Goal: Information Seeking & Learning: Learn about a topic

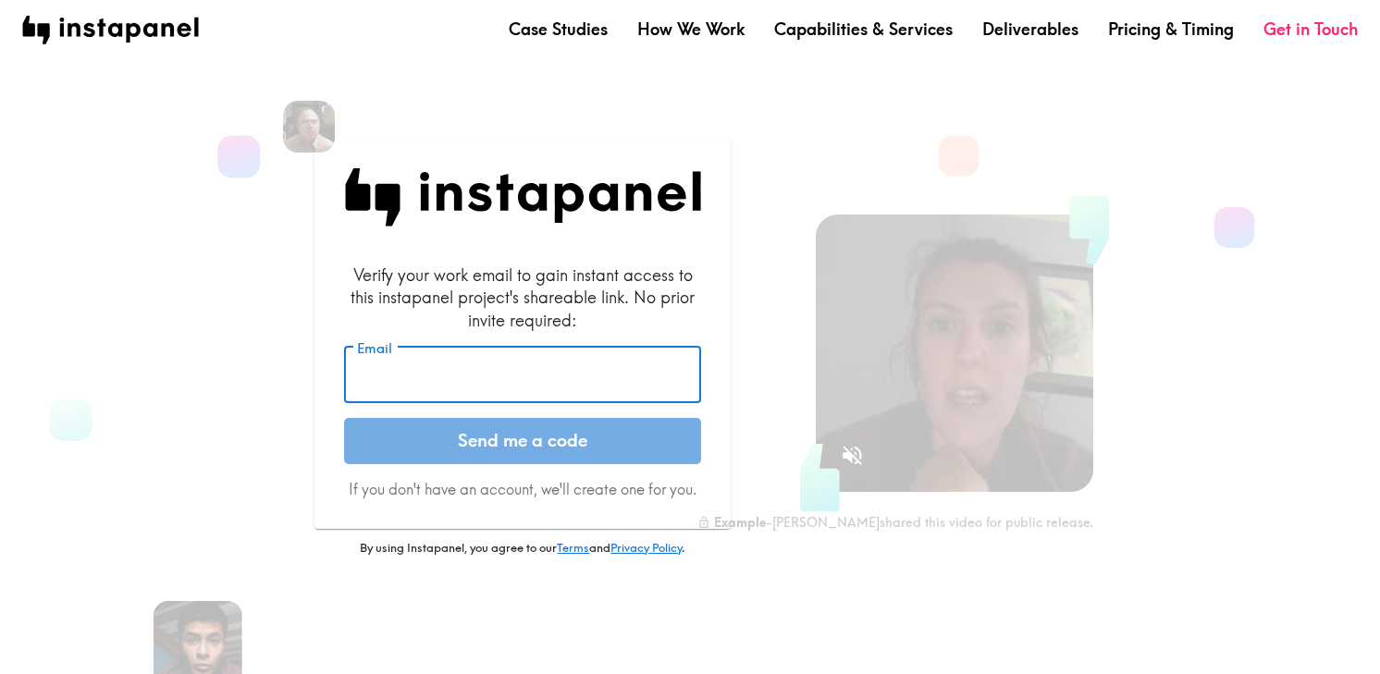
click at [565, 376] on input "Email" at bounding box center [522, 375] width 357 height 57
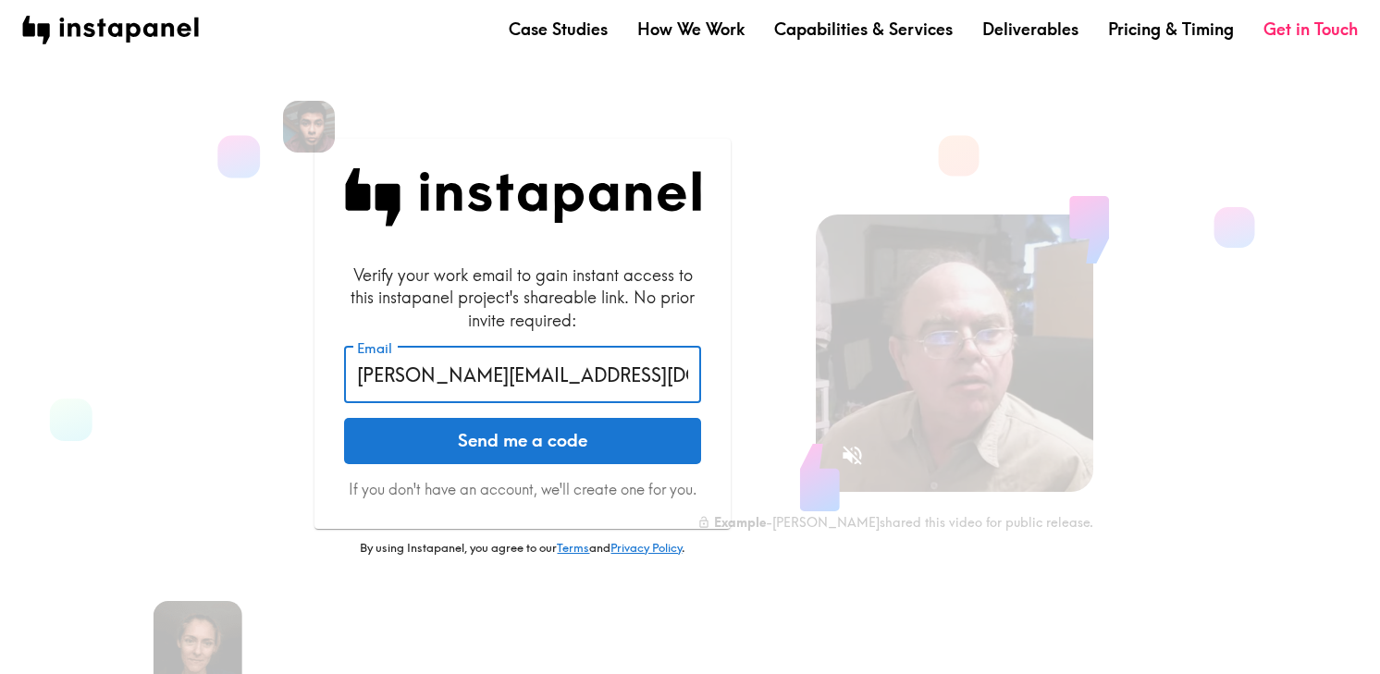
type input "[PERSON_NAME][EMAIL_ADDRESS][DOMAIN_NAME]"
click at [358, 445] on button "Send me a code" at bounding box center [522, 441] width 357 height 46
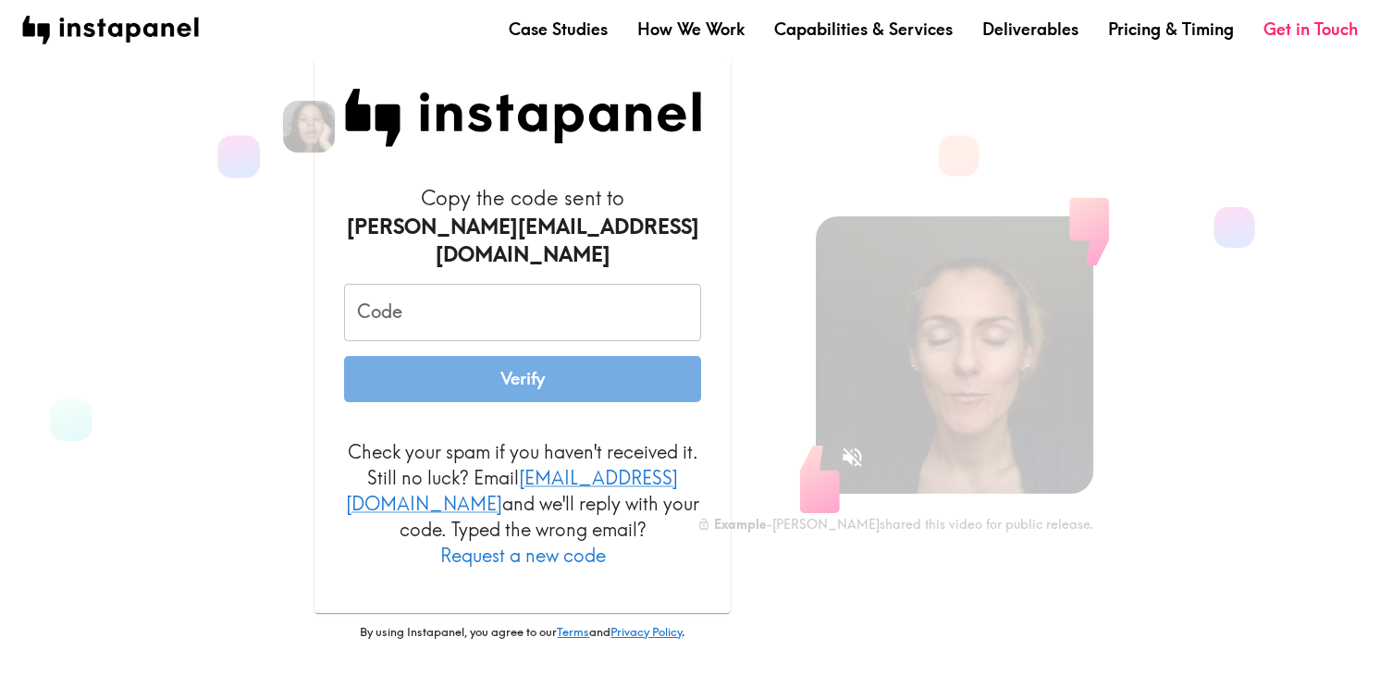
click at [446, 297] on input "Code" at bounding box center [522, 312] width 357 height 57
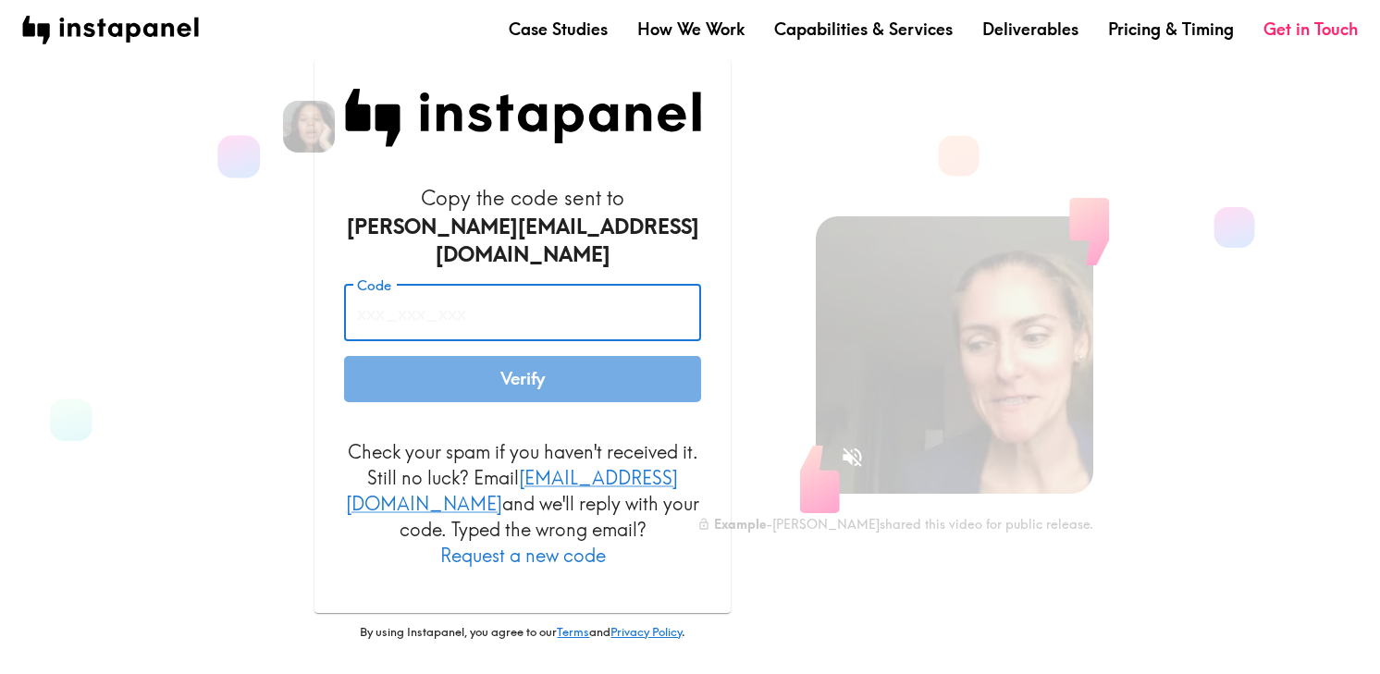
paste input "b9f_n2Q_j6i"
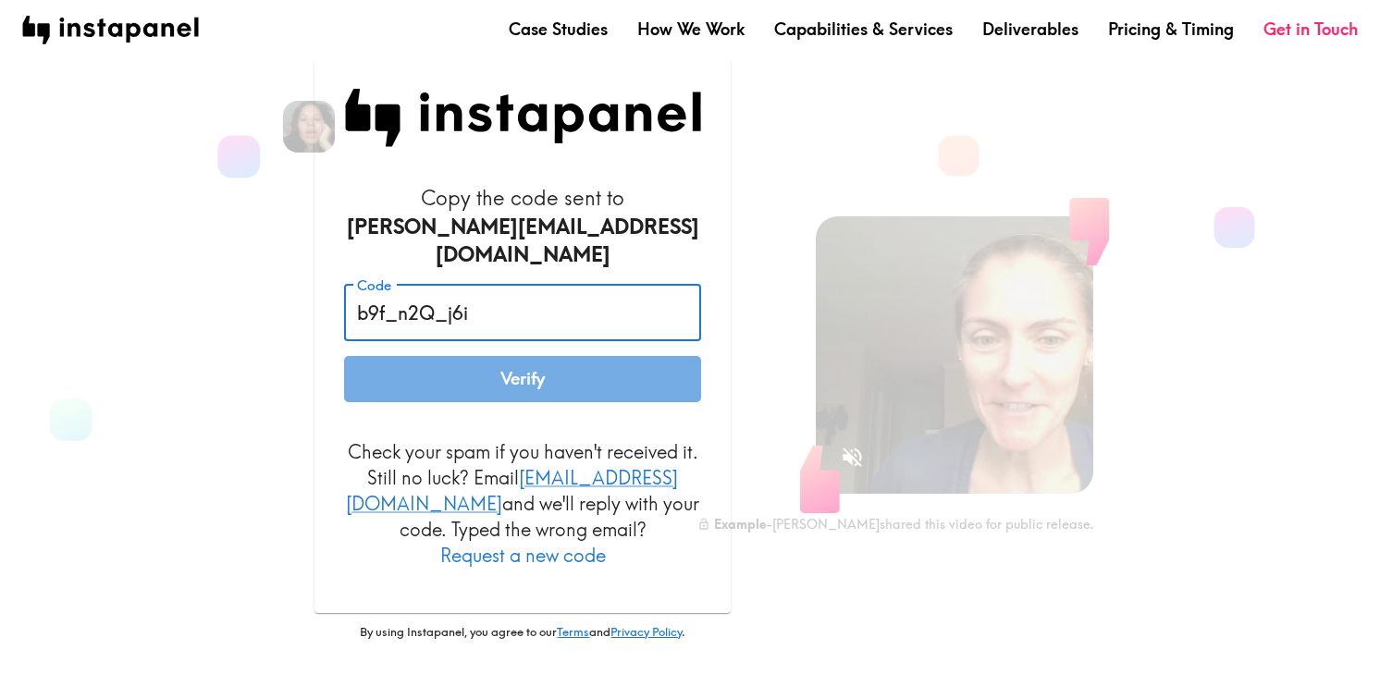
type input "b9f_n2Q_j6i"
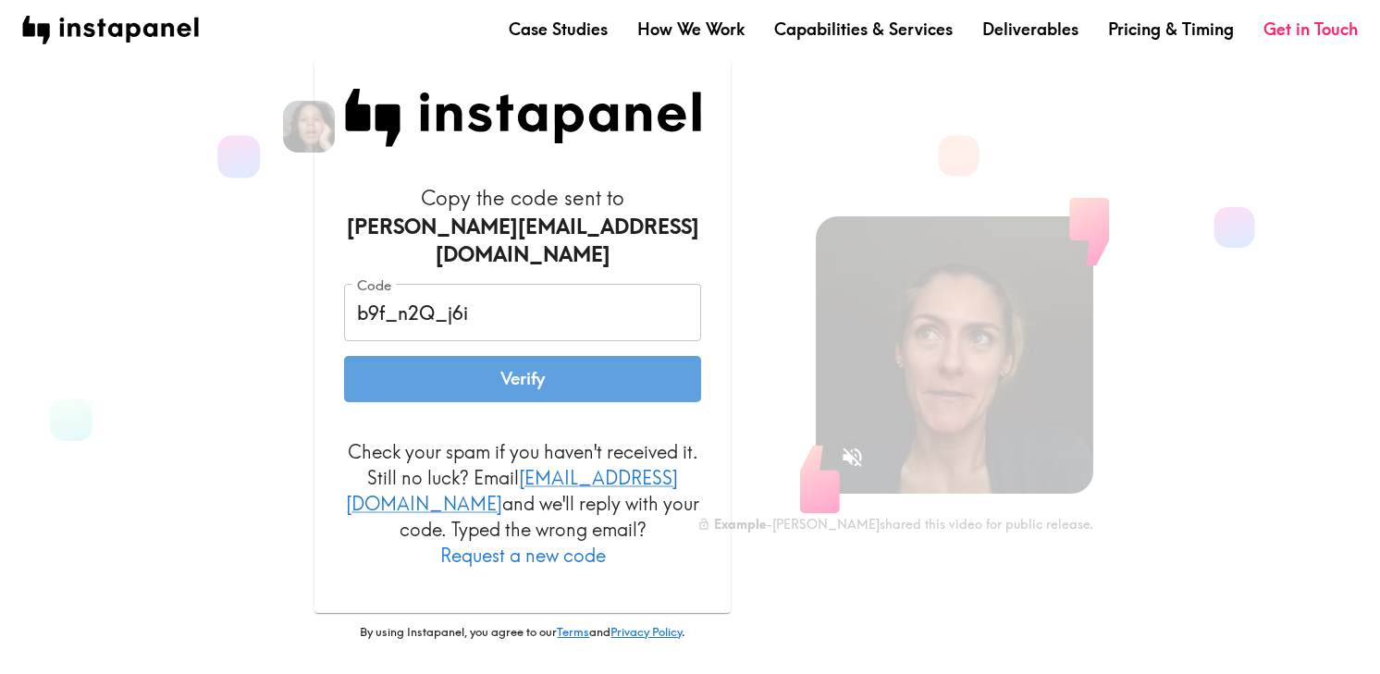
click at [474, 389] on button "Verify" at bounding box center [522, 379] width 357 height 46
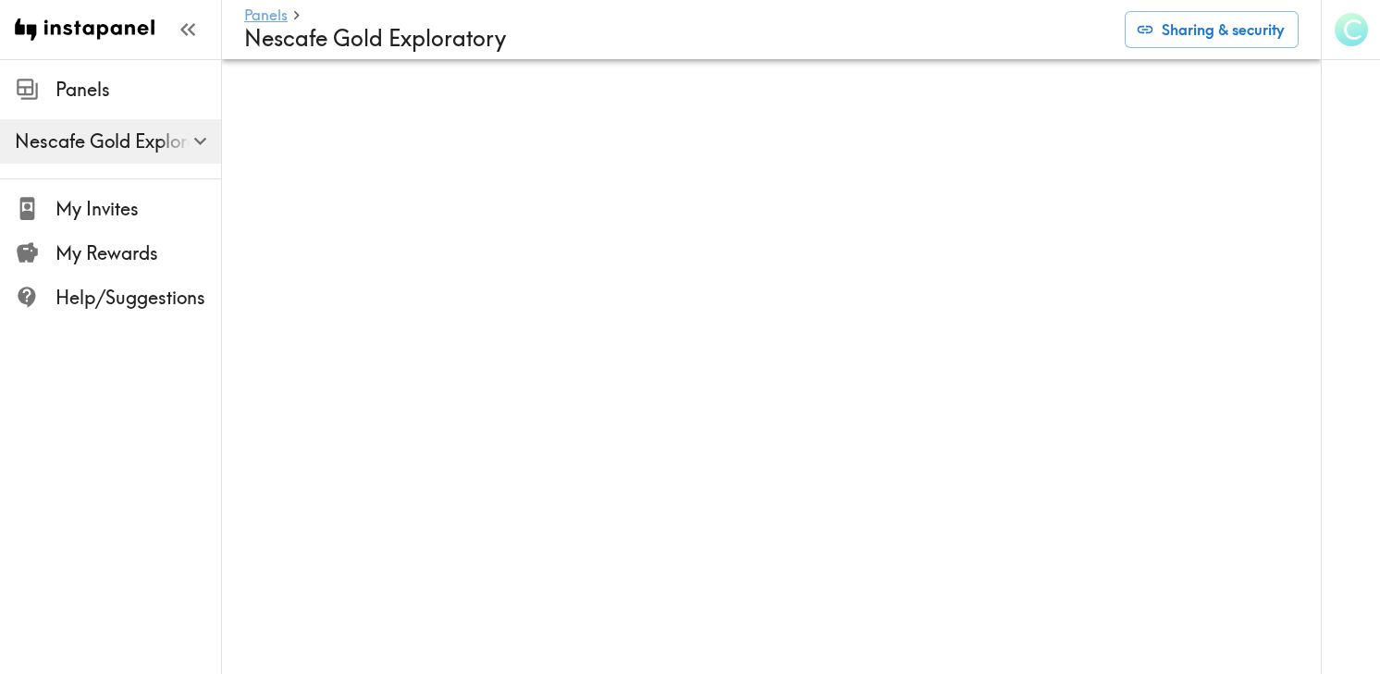
click at [262, 19] on link "Panels" at bounding box center [265, 16] width 43 height 18
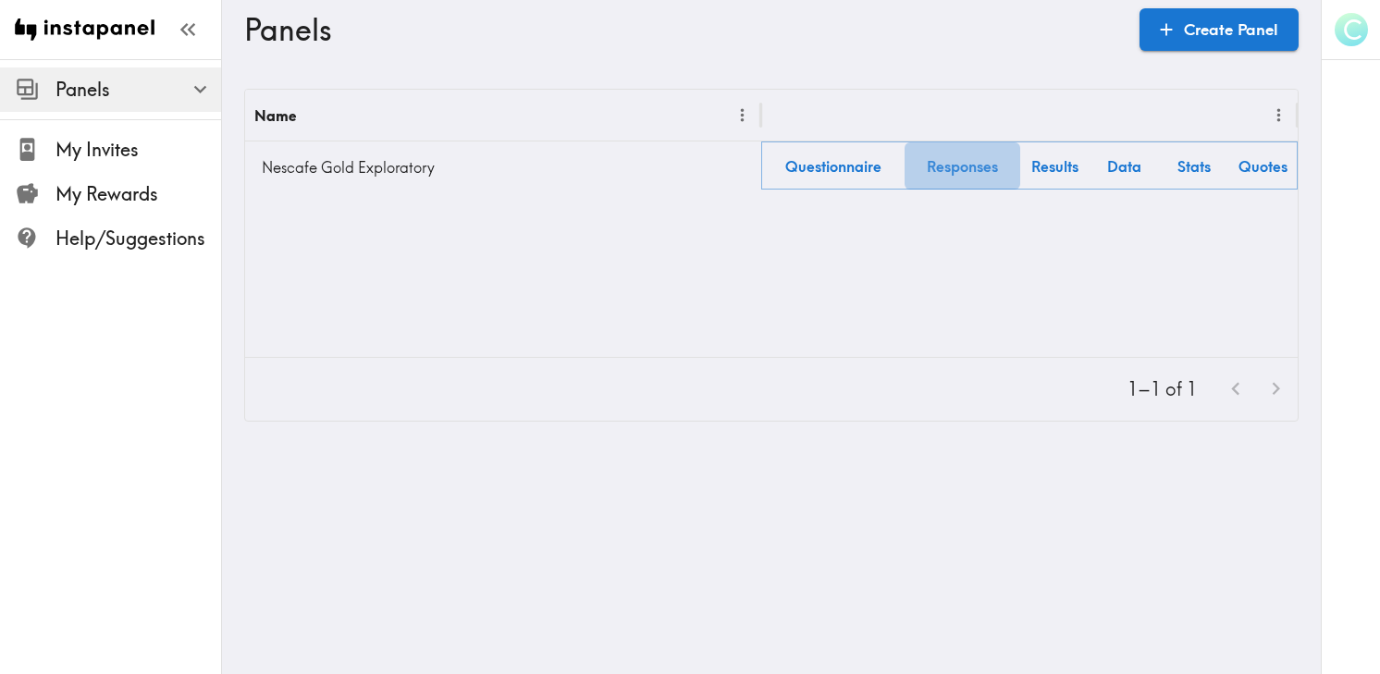
click at [962, 167] on link "Responses" at bounding box center [963, 165] width 116 height 47
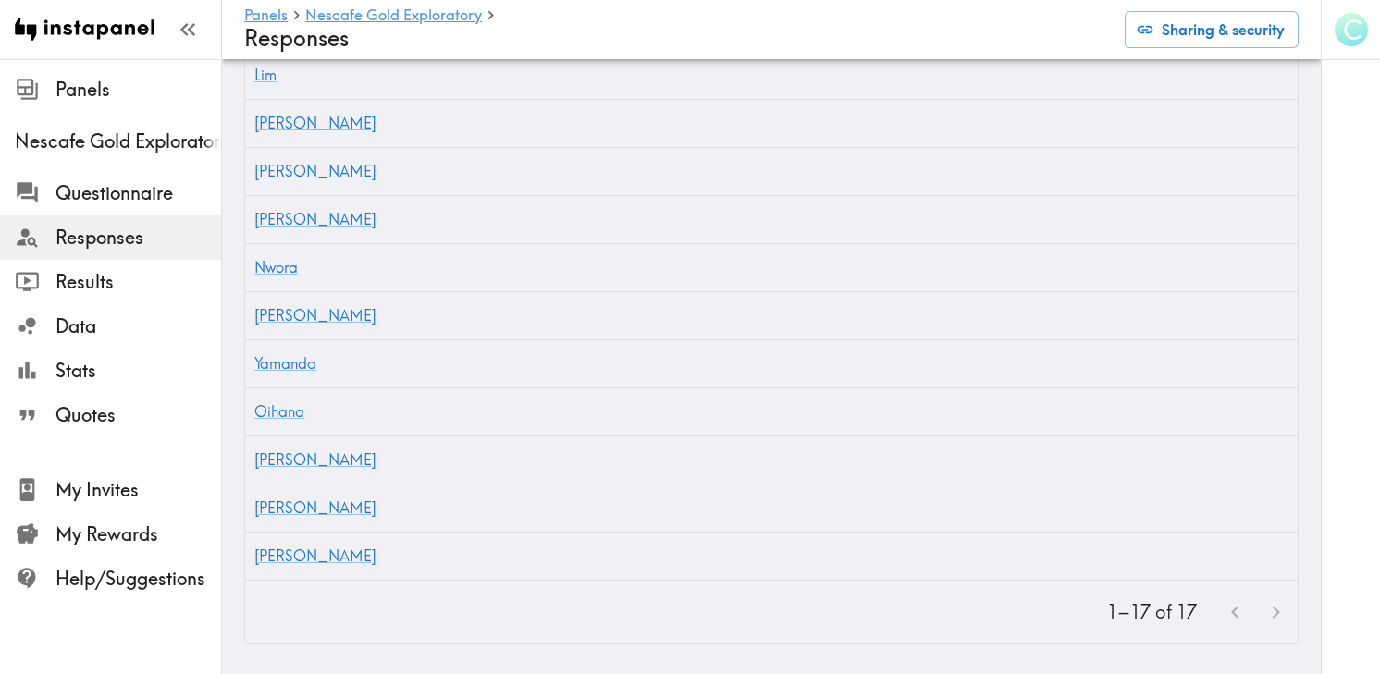
scroll to position [684, 0]
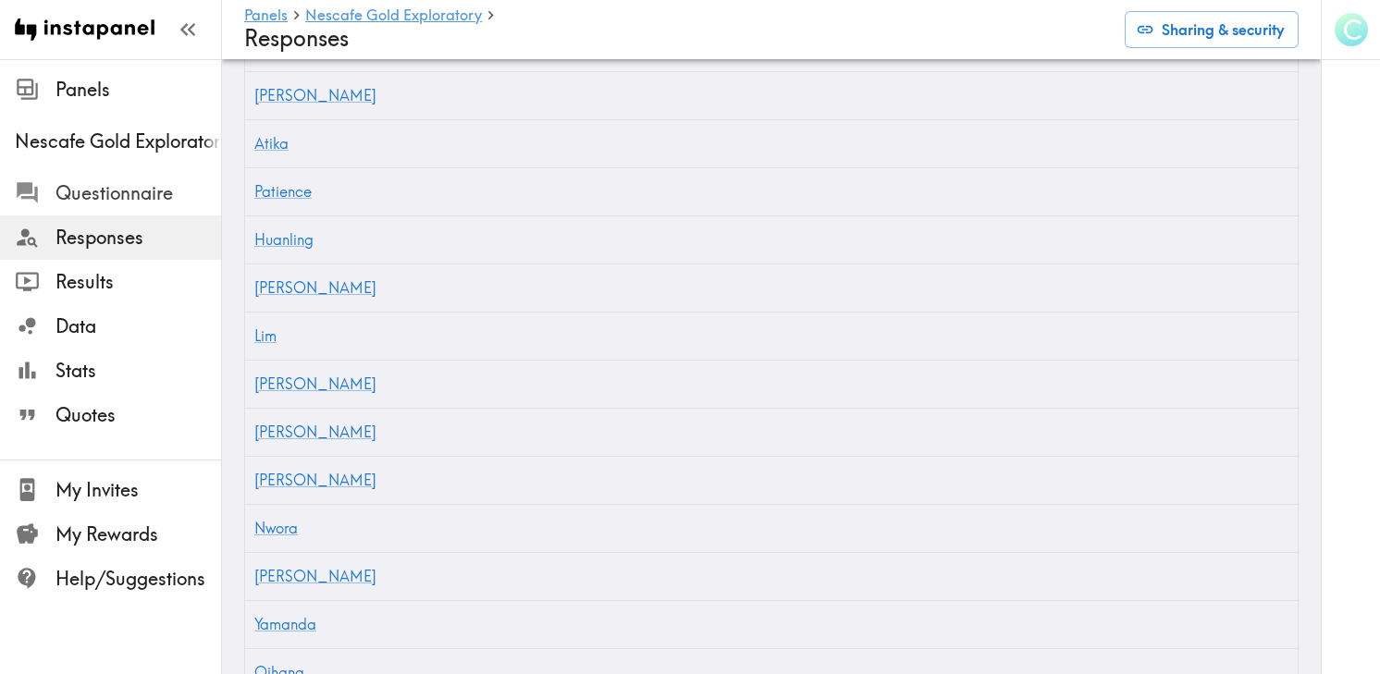
click at [162, 188] on span "Questionnaire" at bounding box center [139, 193] width 166 height 26
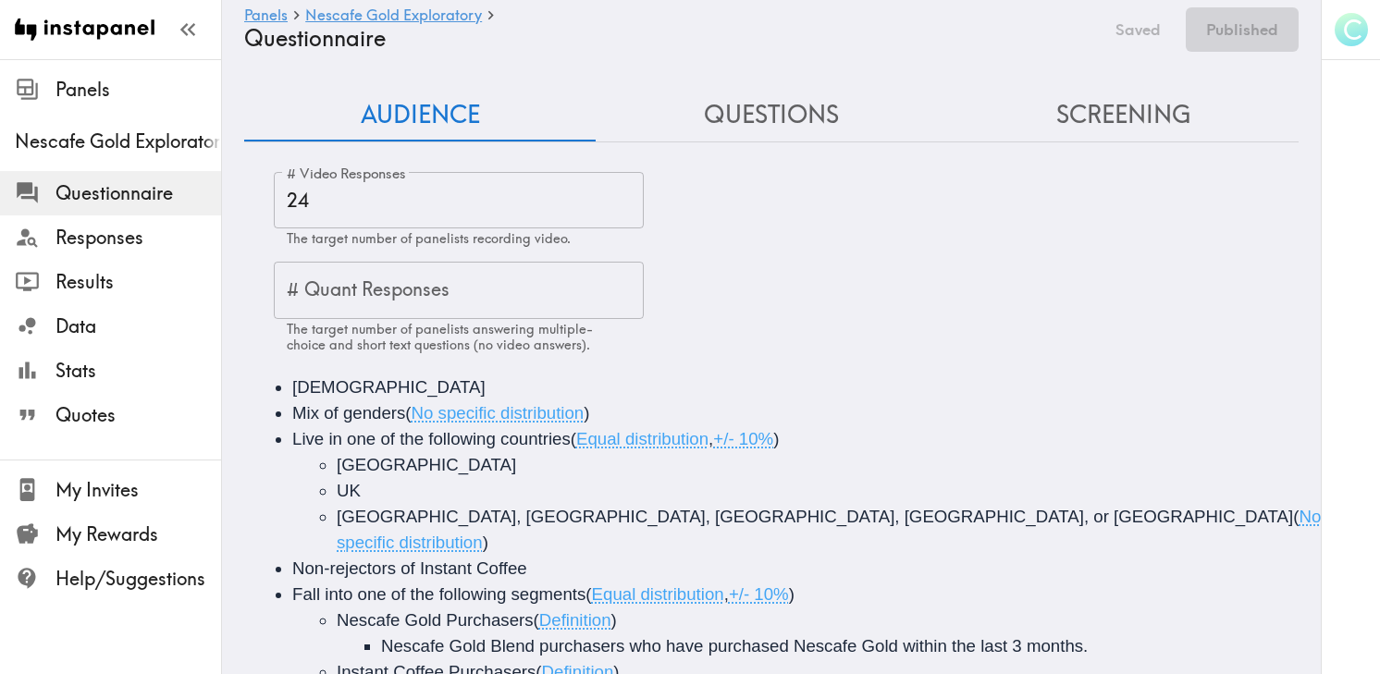
click at [717, 126] on button "Questions" at bounding box center [772, 115] width 352 height 53
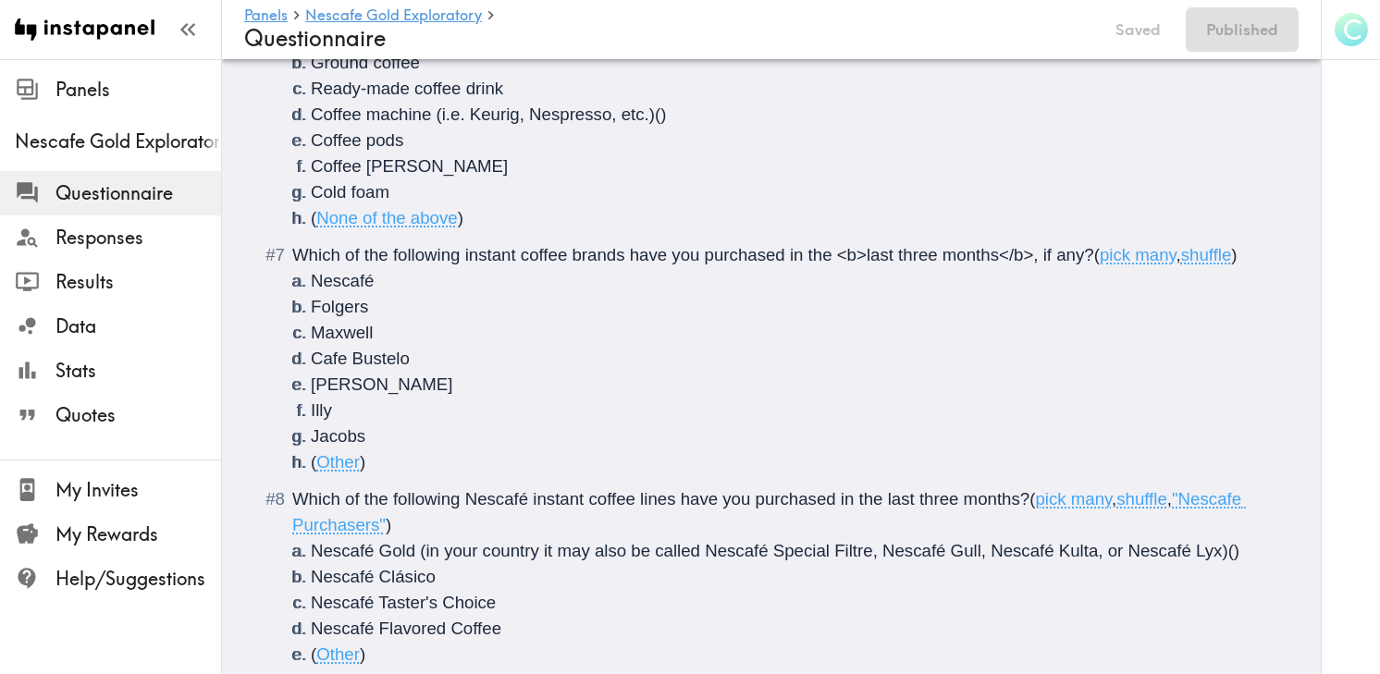
scroll to position [2080, 0]
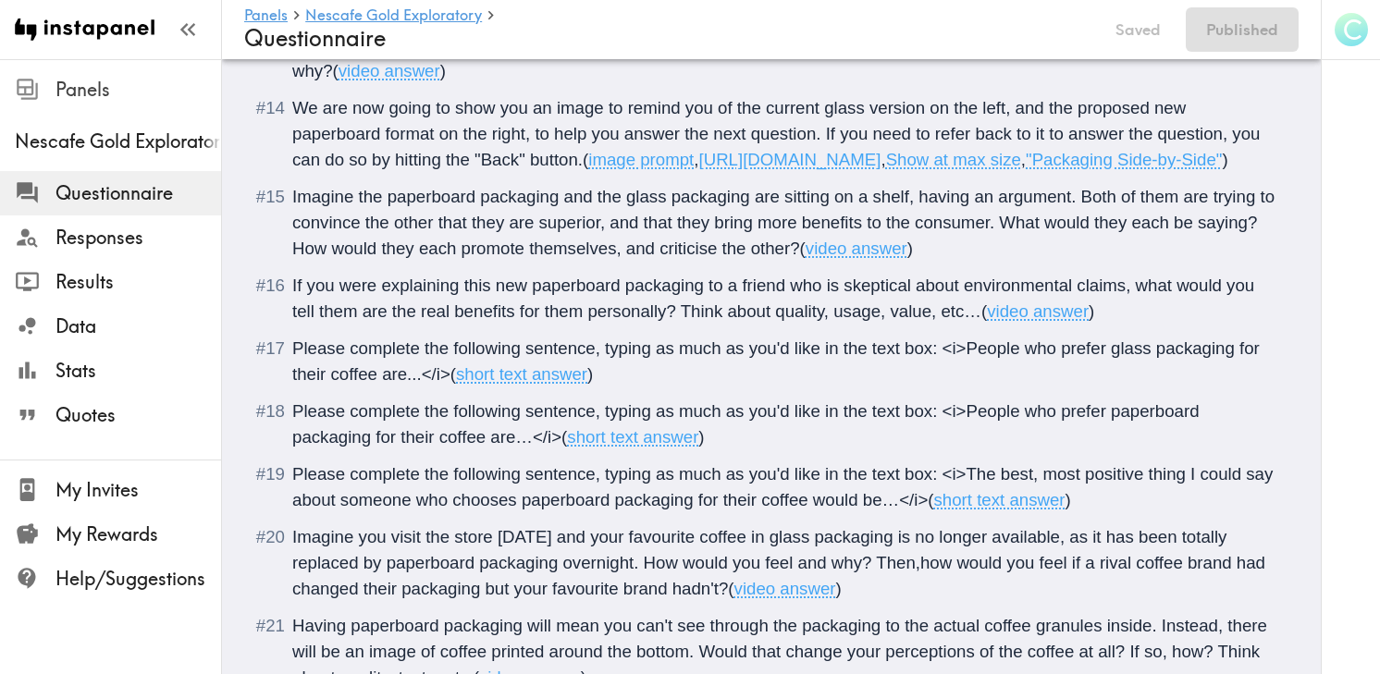
click at [161, 82] on span "Panels" at bounding box center [139, 90] width 166 height 26
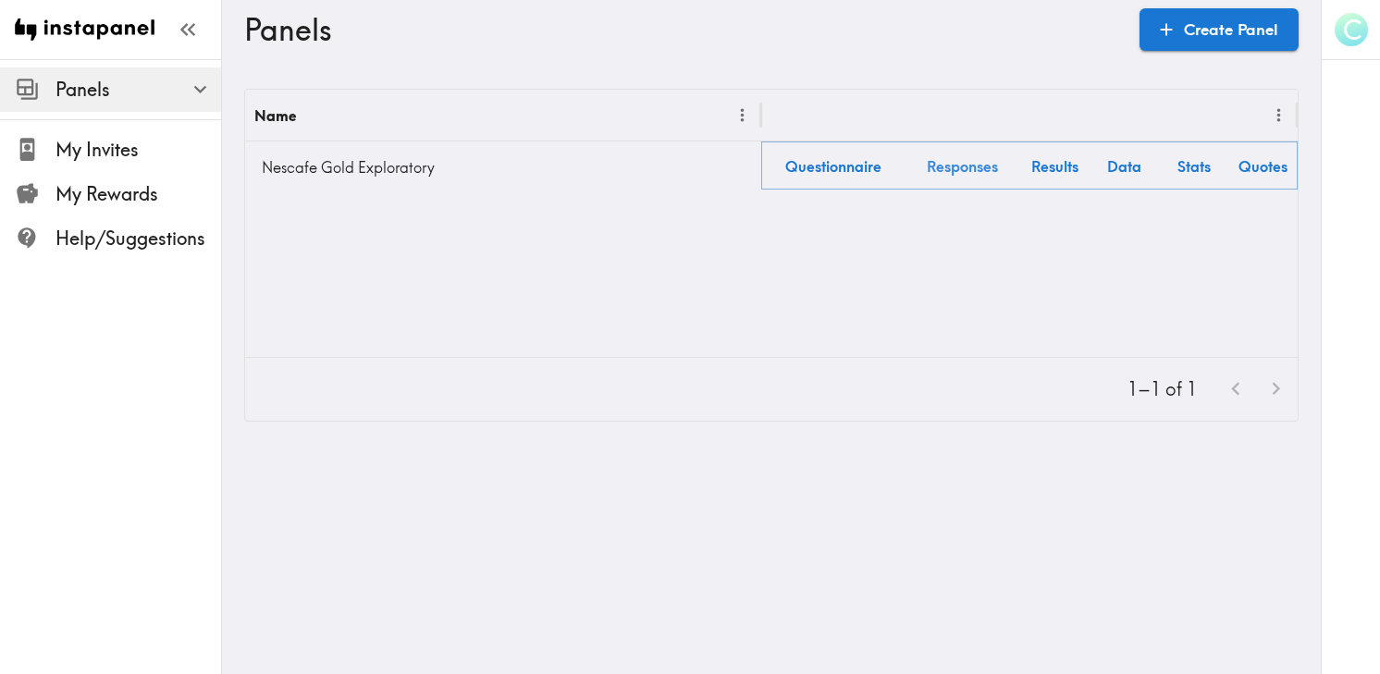
click at [953, 174] on link "Responses" at bounding box center [963, 165] width 116 height 47
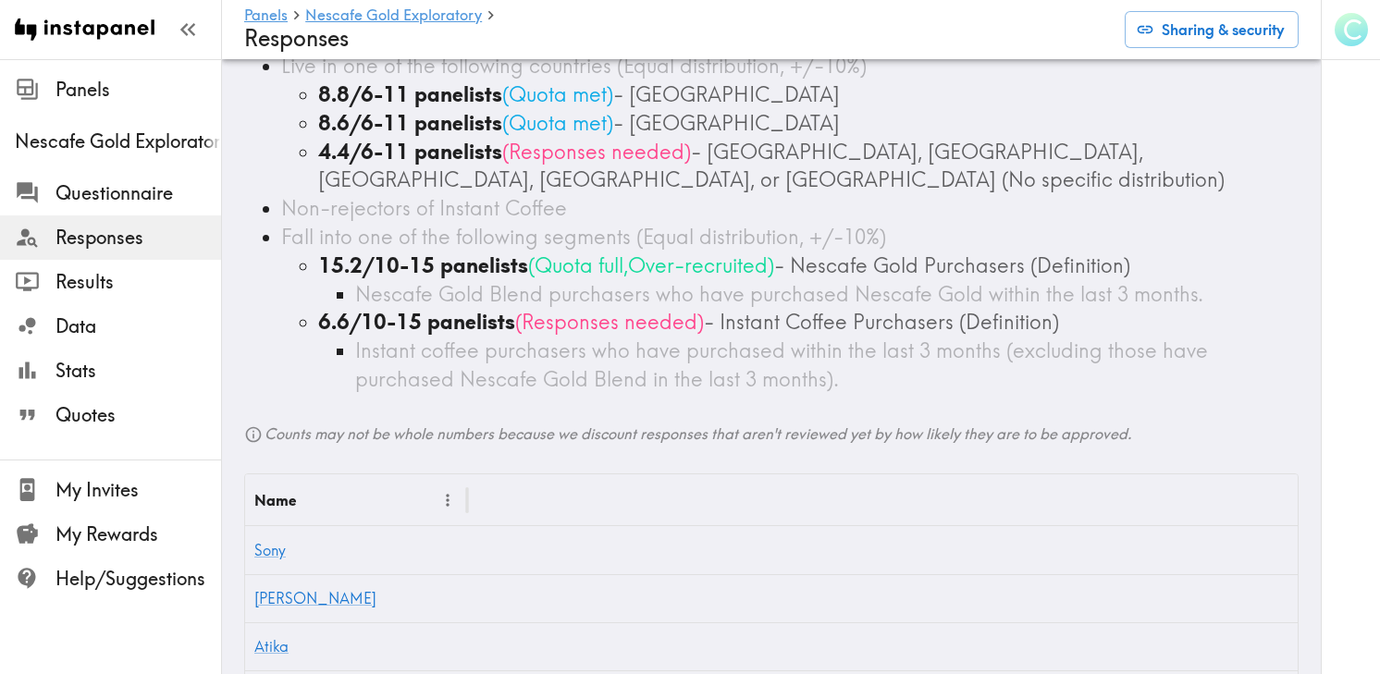
scroll to position [188, 0]
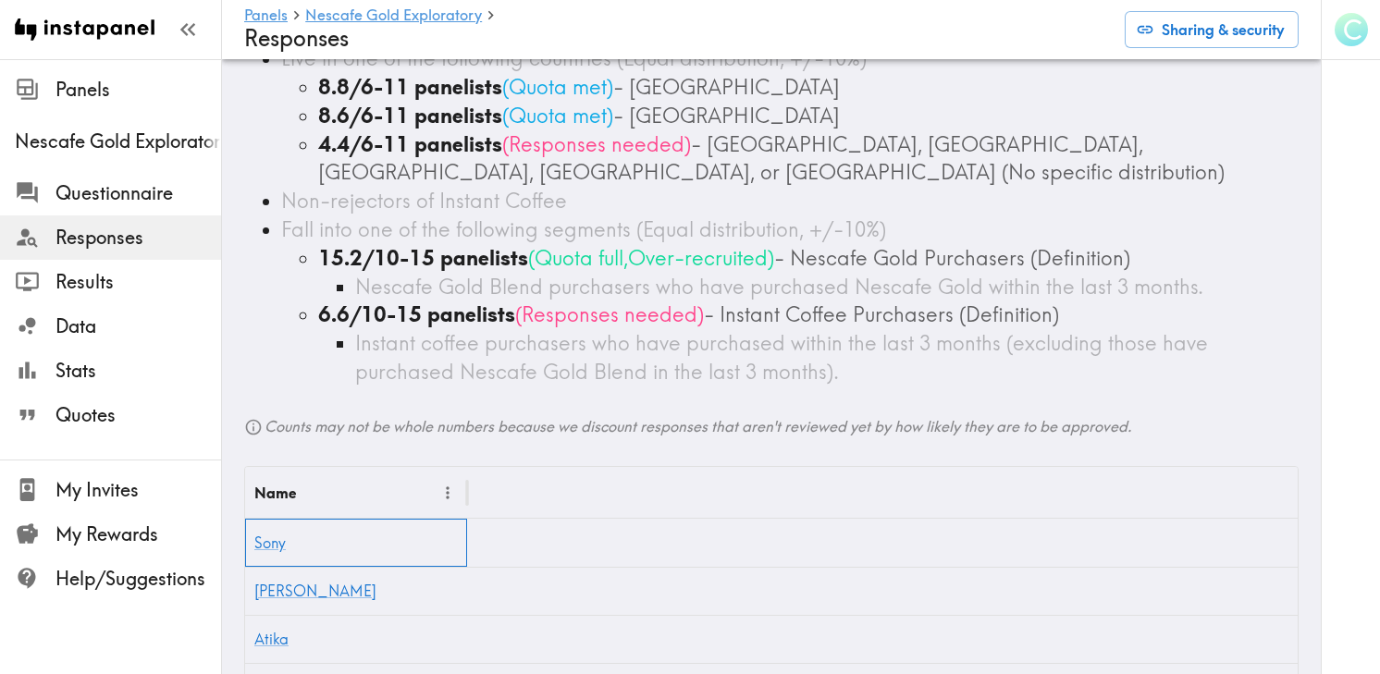
click at [287, 550] on div "Sony" at bounding box center [356, 543] width 222 height 48
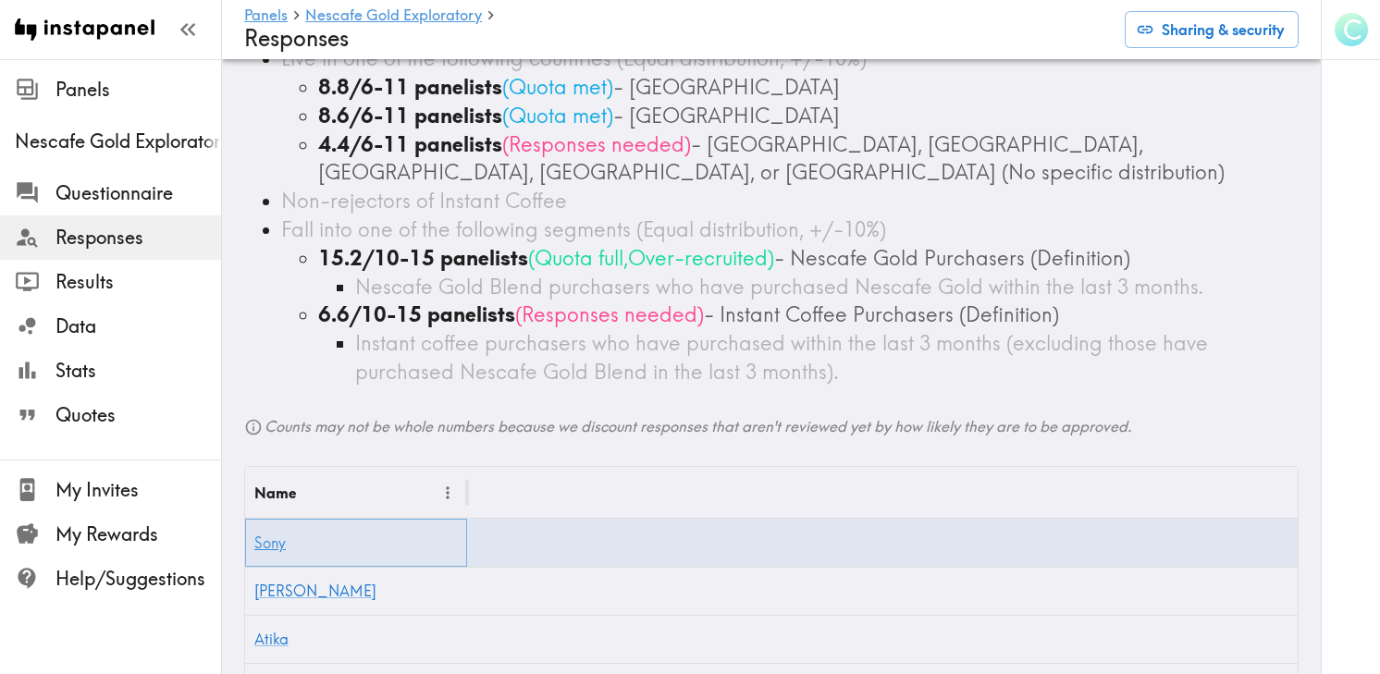
click at [283, 550] on link "Sony" at bounding box center [269, 543] width 31 height 19
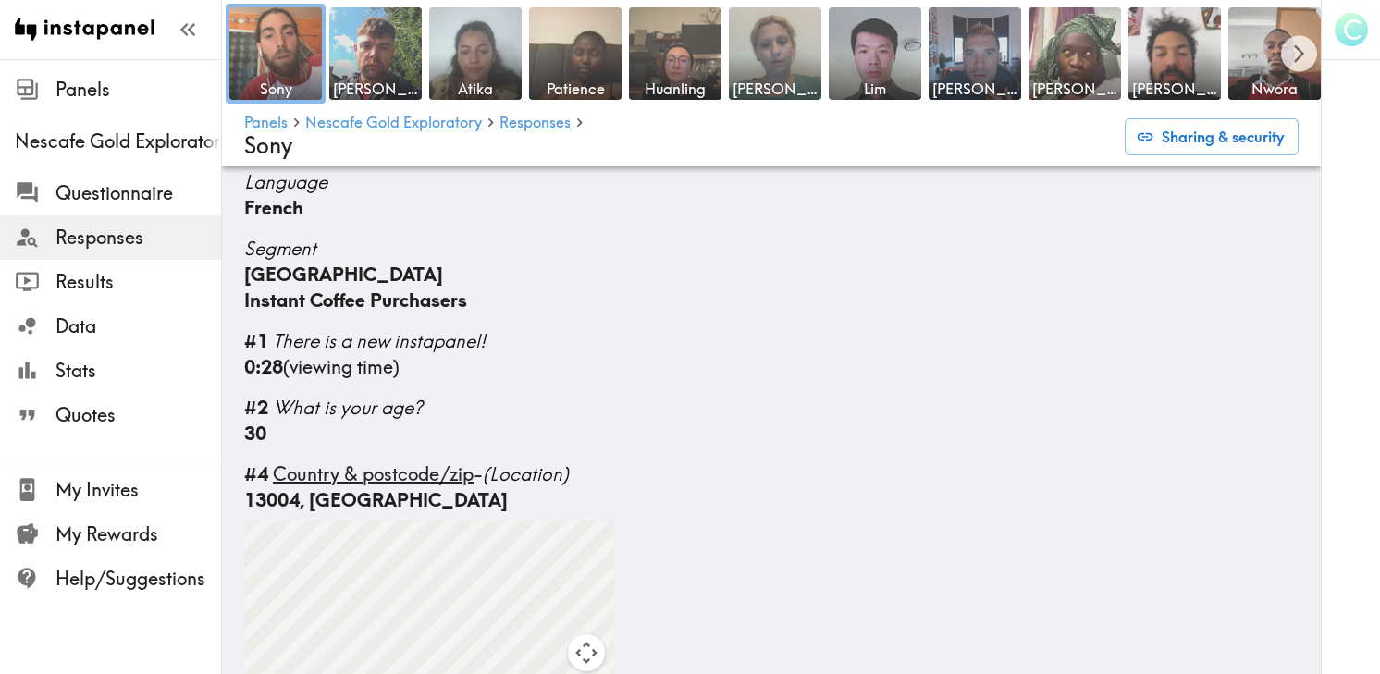
scroll to position [258, 0]
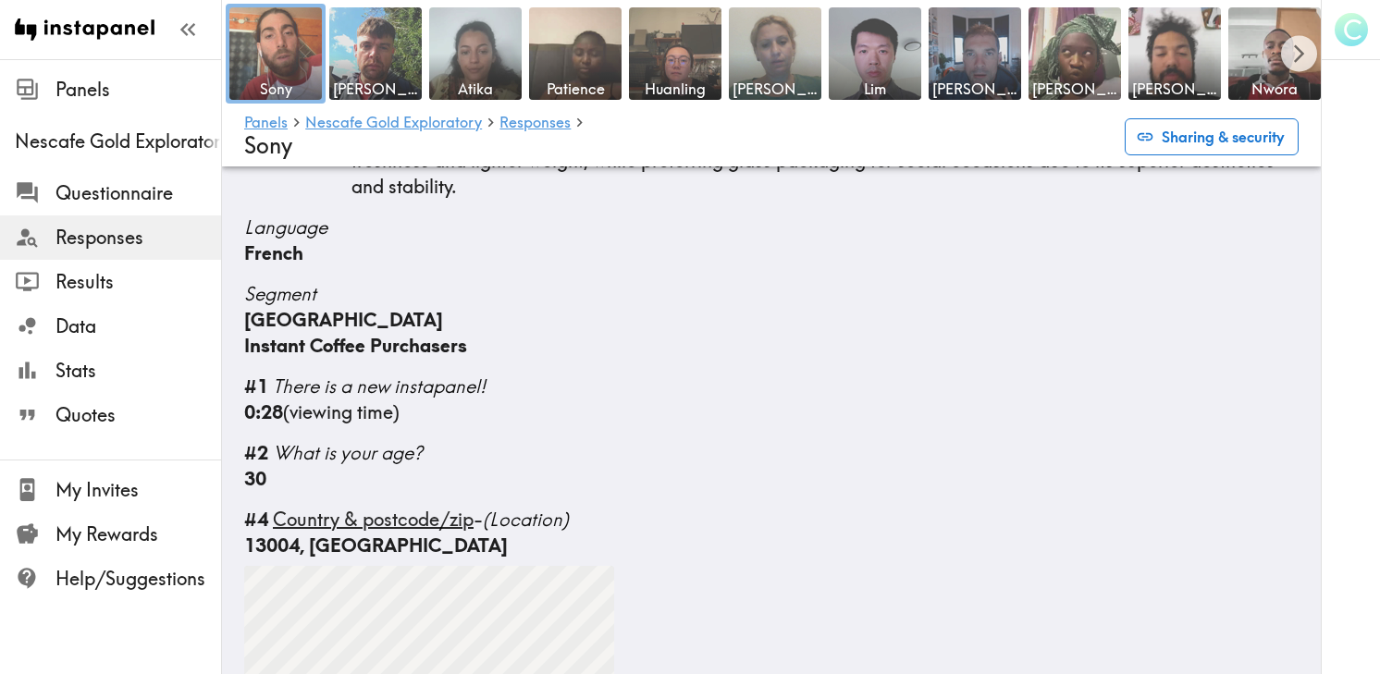
click at [1235, 130] on button "Sharing & security" at bounding box center [1212, 136] width 174 height 37
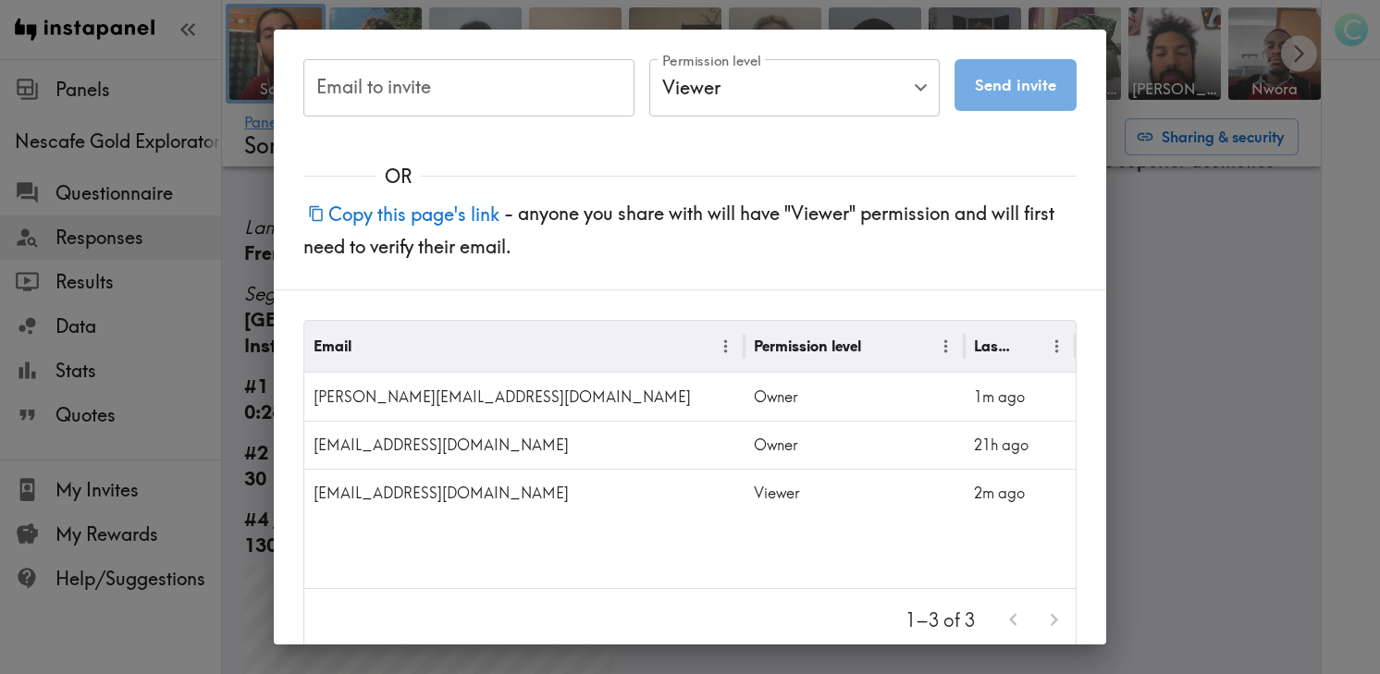
click at [1216, 362] on div "Email to invite Email to invite Permission level Viewer Viewer Permission level…" at bounding box center [690, 337] width 1380 height 674
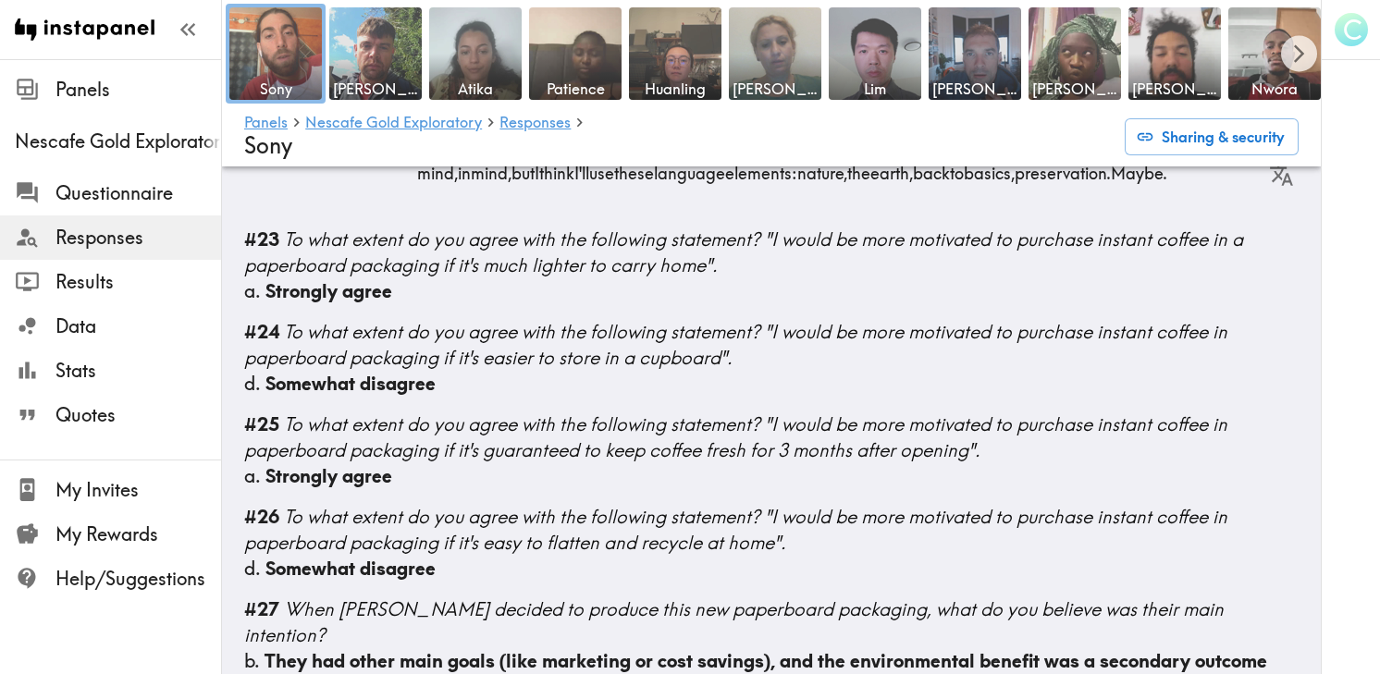
scroll to position [6341, 0]
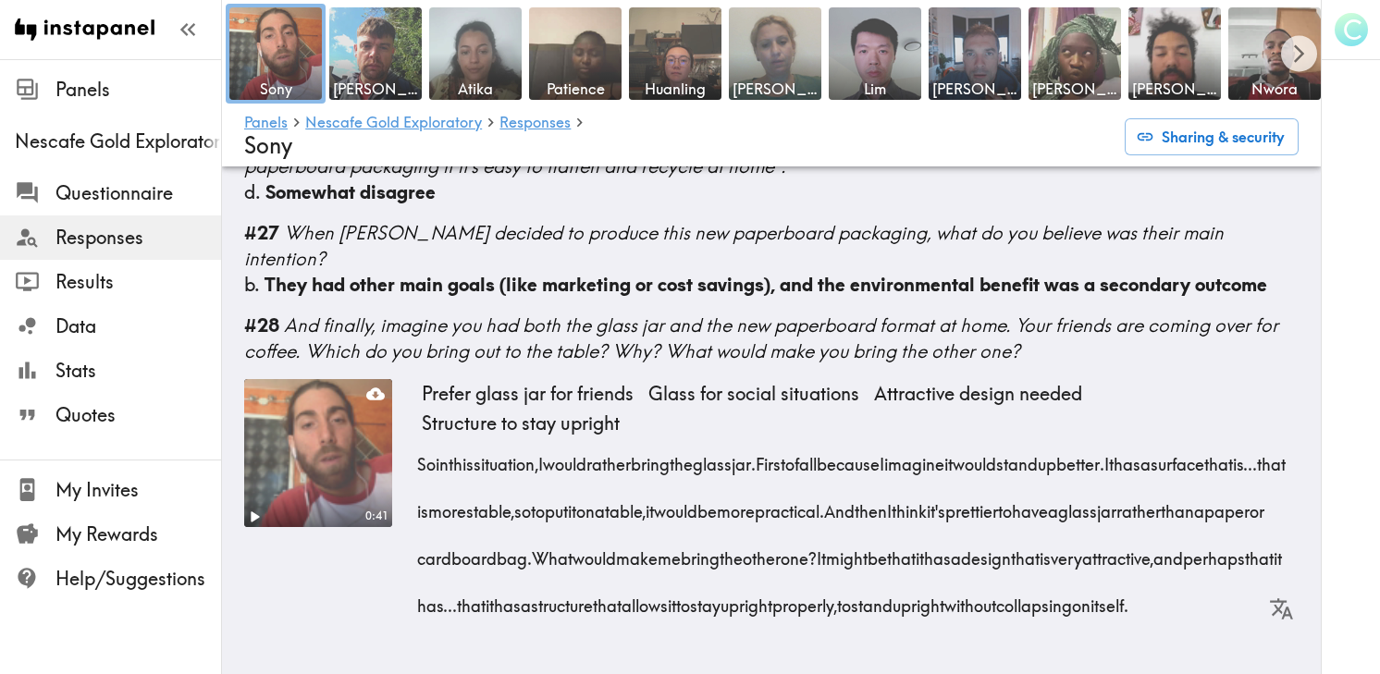
drag, startPoint x: 820, startPoint y: 610, endPoint x: 648, endPoint y: 580, distance: 173.7
click at [648, 580] on div "So in this situation, I would rather bring the glass jar. First of all because …" at bounding box center [860, 530] width 877 height 190
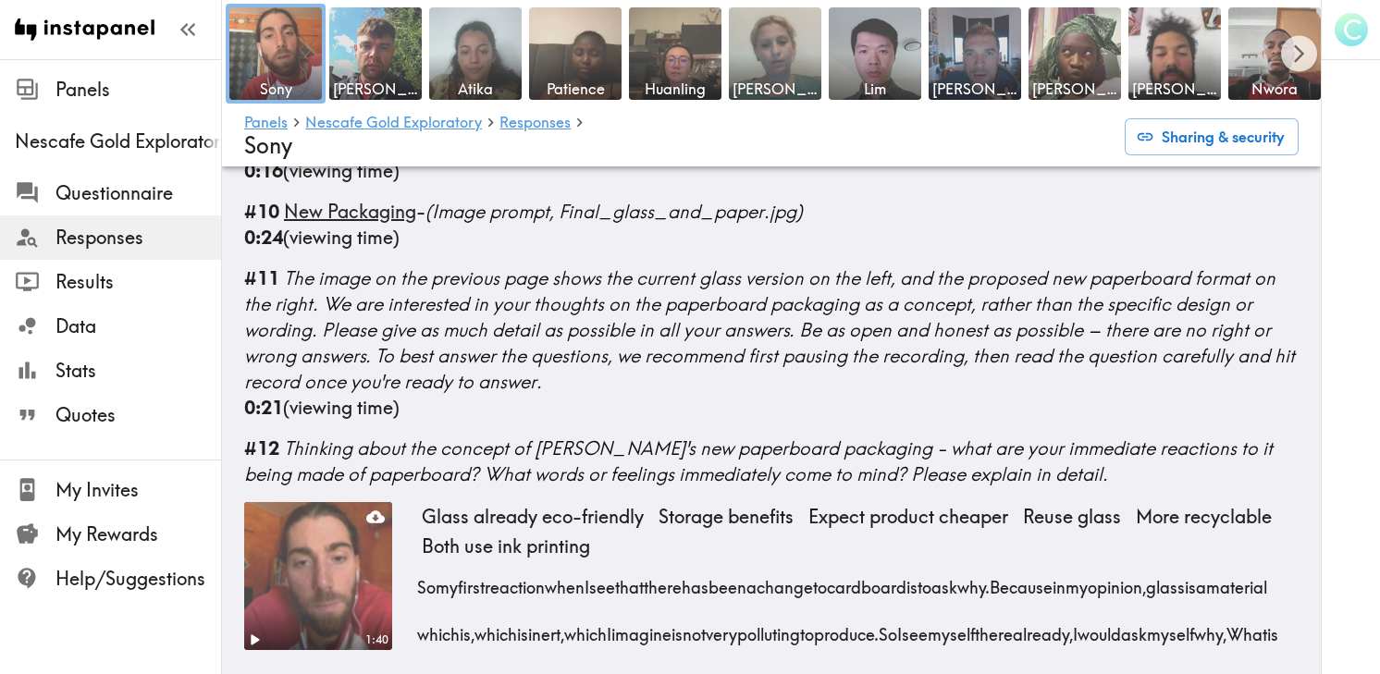
scroll to position [1512, 0]
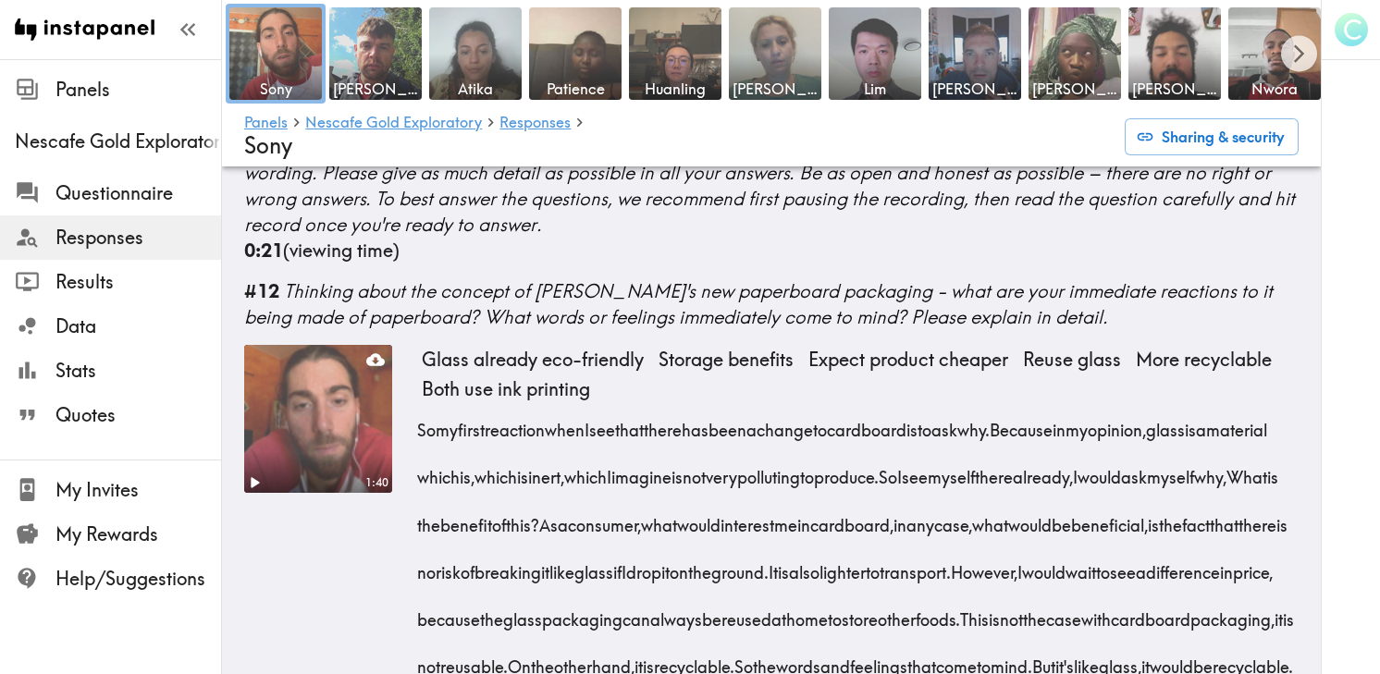
click at [388, 279] on span "Thinking about the concept of [PERSON_NAME]'s new paperboard packaging - what a…" at bounding box center [758, 303] width 1029 height 49
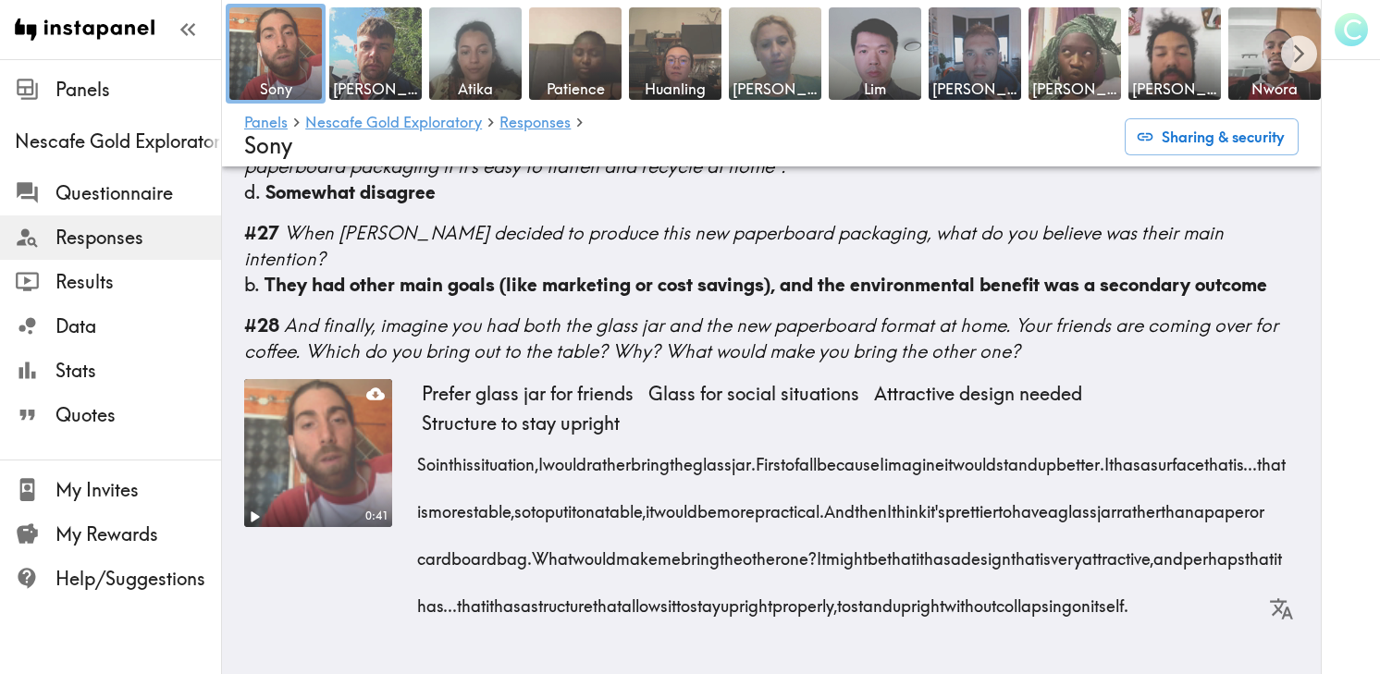
scroll to position [6341, 0]
drag, startPoint x: 287, startPoint y: 267, endPoint x: 858, endPoint y: 664, distance: 695.2
copy div "Thinking about the concept of Nescafé's new paperboard packaging - what are you…"
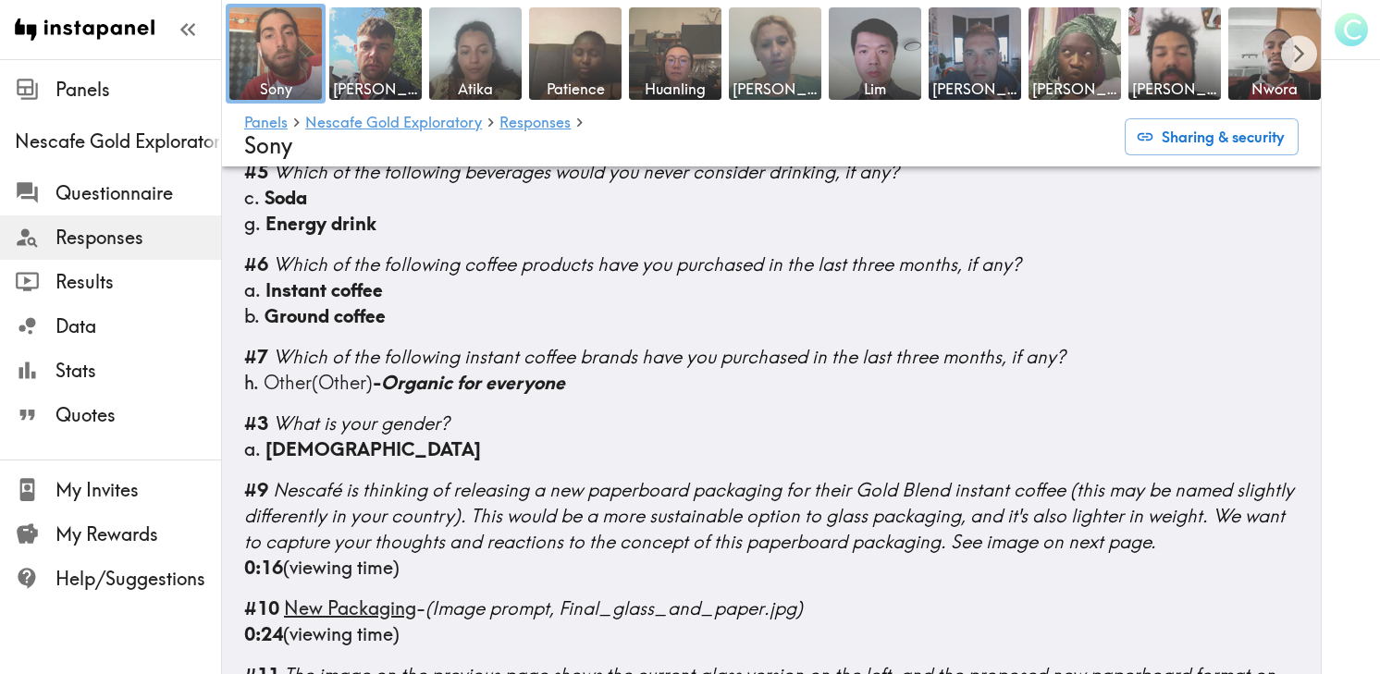
scroll to position [0, 0]
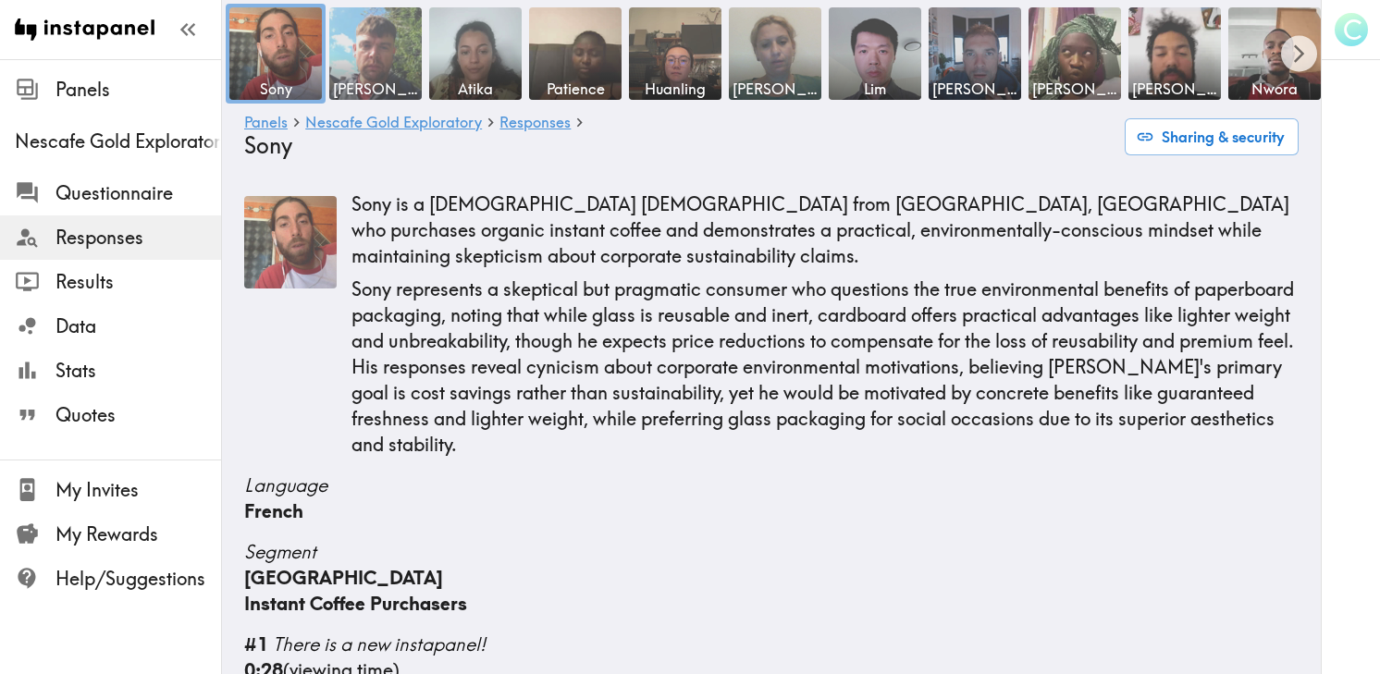
click at [405, 66] on img at bounding box center [375, 54] width 97 height 97
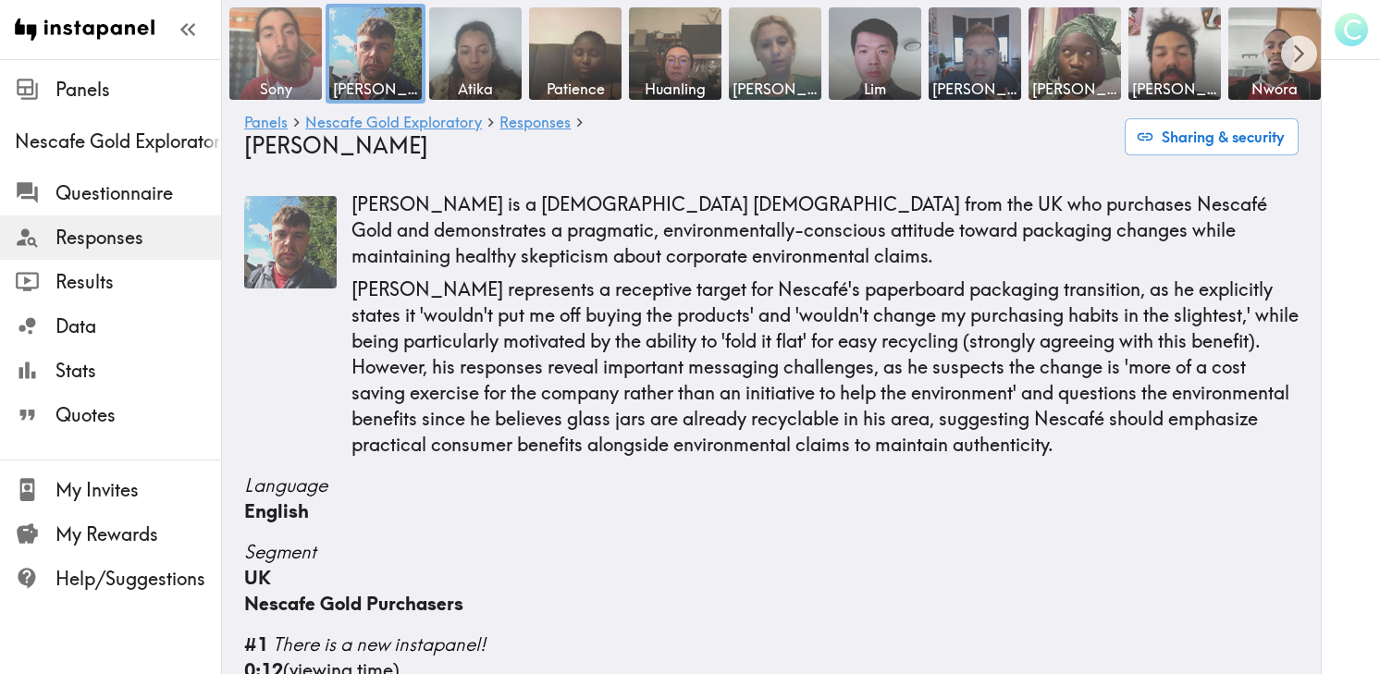
click at [295, 62] on img at bounding box center [276, 54] width 97 height 97
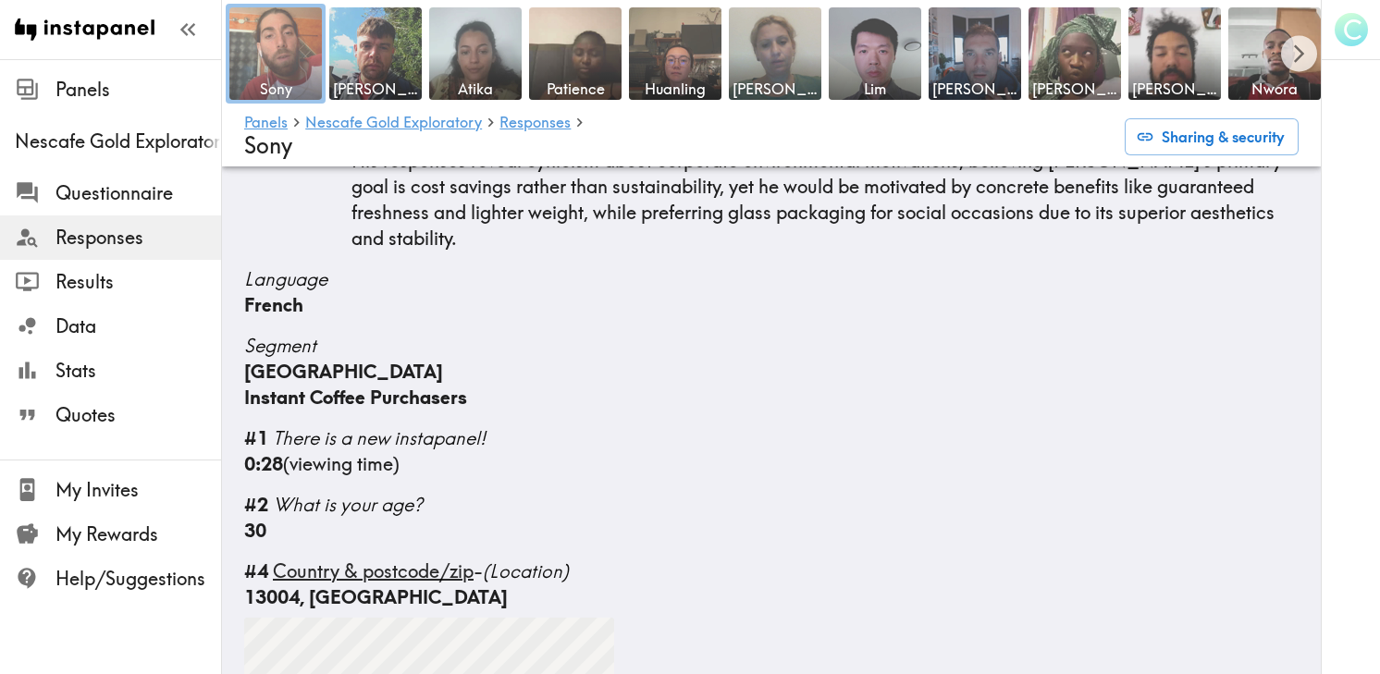
scroll to position [211, 0]
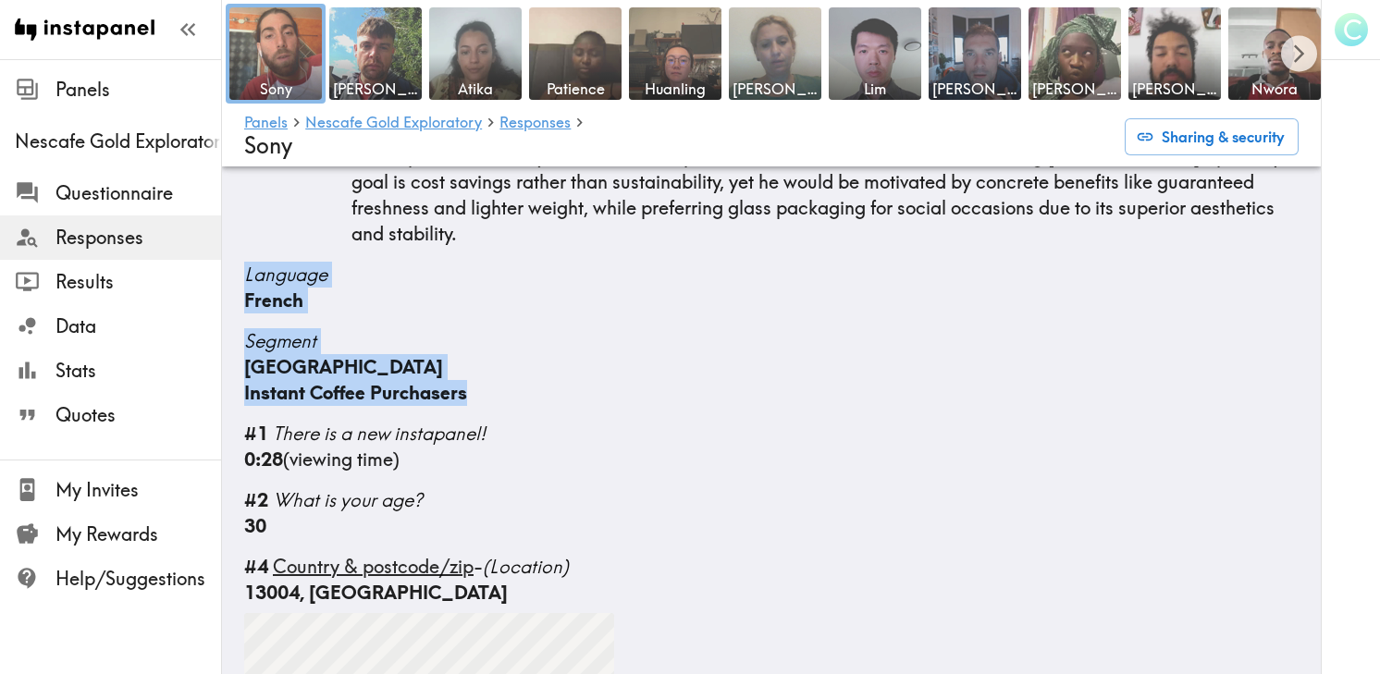
drag, startPoint x: 246, startPoint y: 243, endPoint x: 517, endPoint y: 363, distance: 296.1
copy div "Language French Segment France Instant Coffee Purchasers"
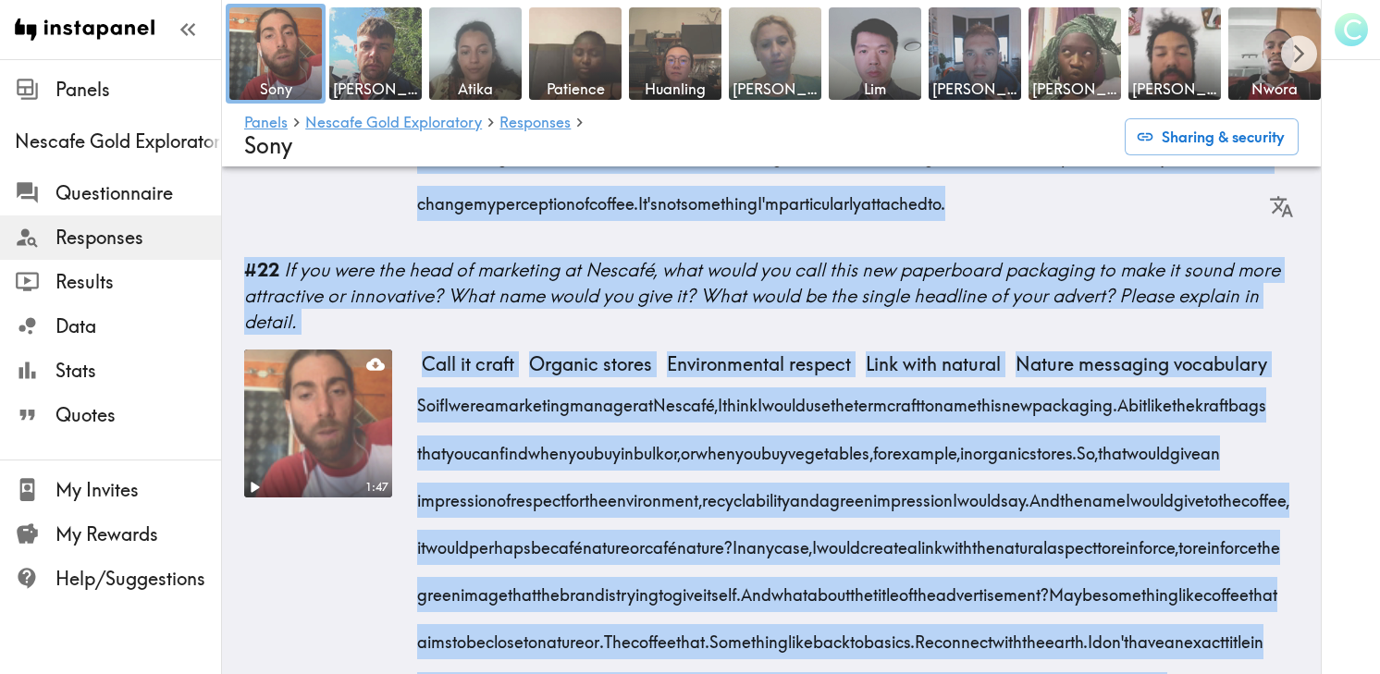
scroll to position [6341, 0]
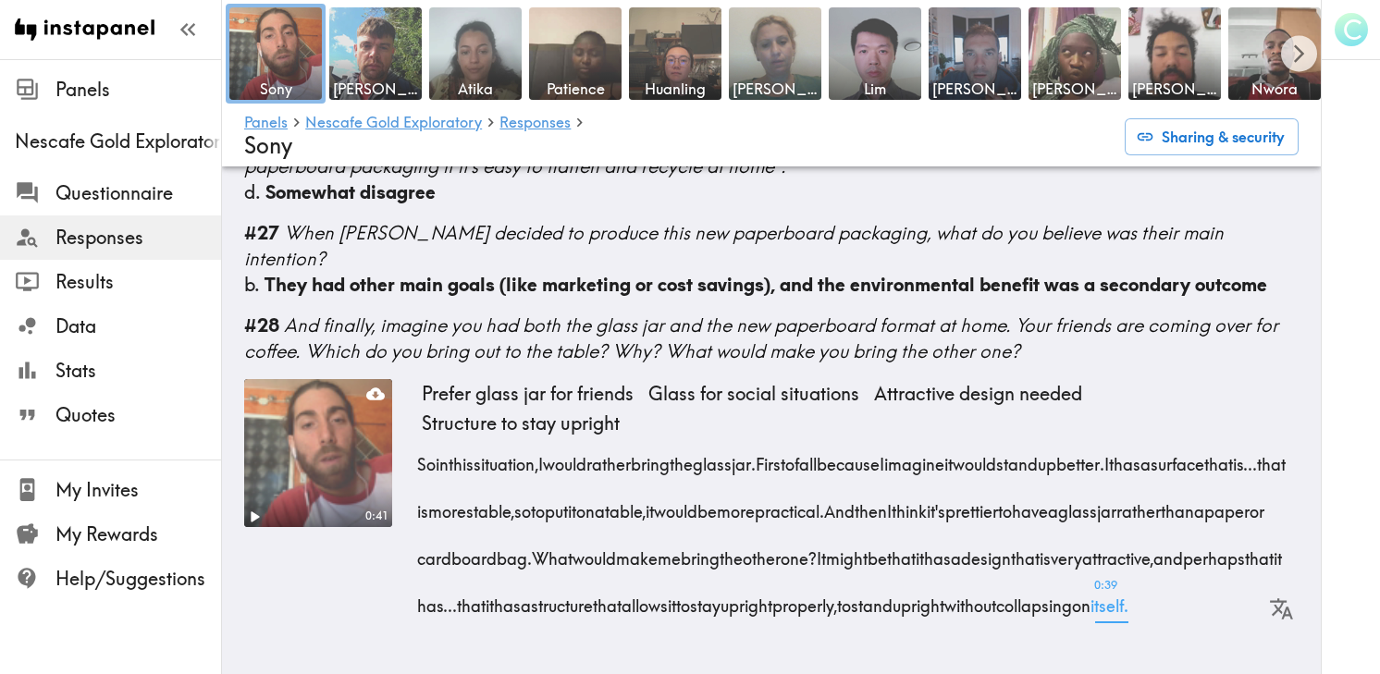
drag, startPoint x: 288, startPoint y: 384, endPoint x: 858, endPoint y: 611, distance: 613.2
copy div "Thinking about the concept of Nescafé's new paperboard packaging - what are you…"
click at [344, 51] on img at bounding box center [375, 54] width 97 height 97
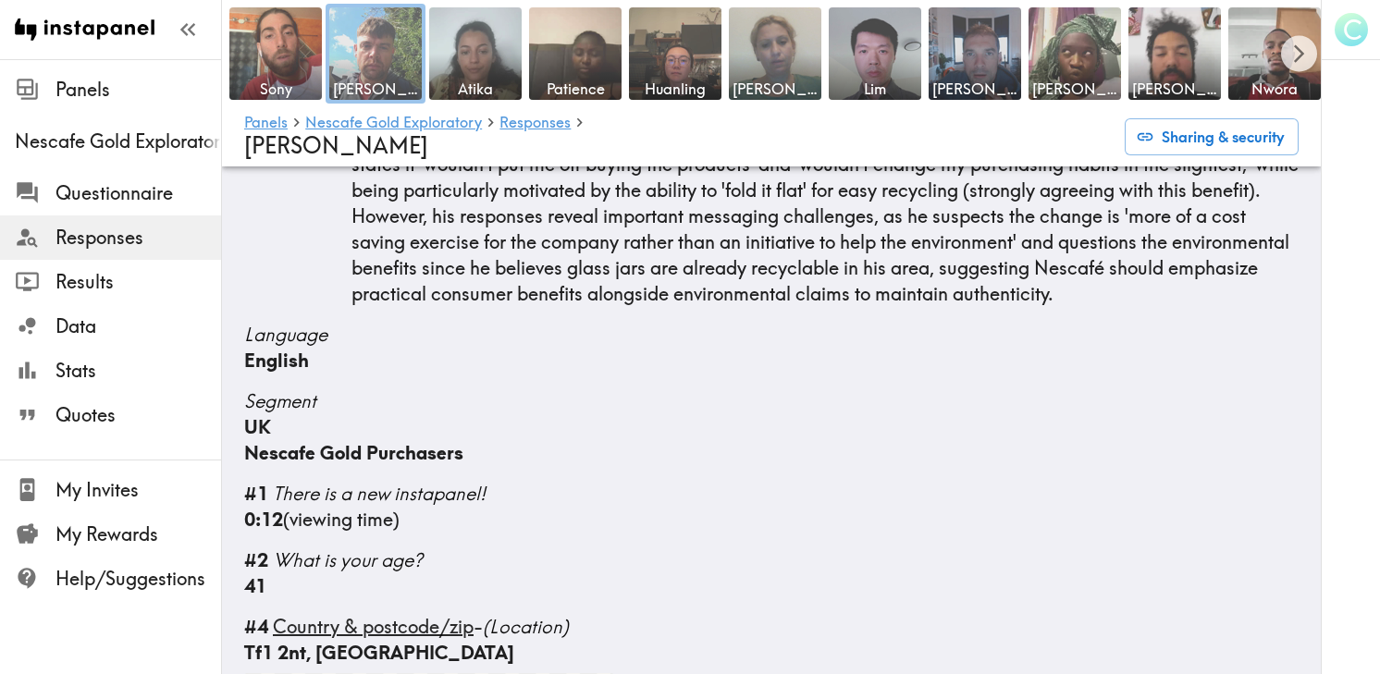
scroll to position [166, 0]
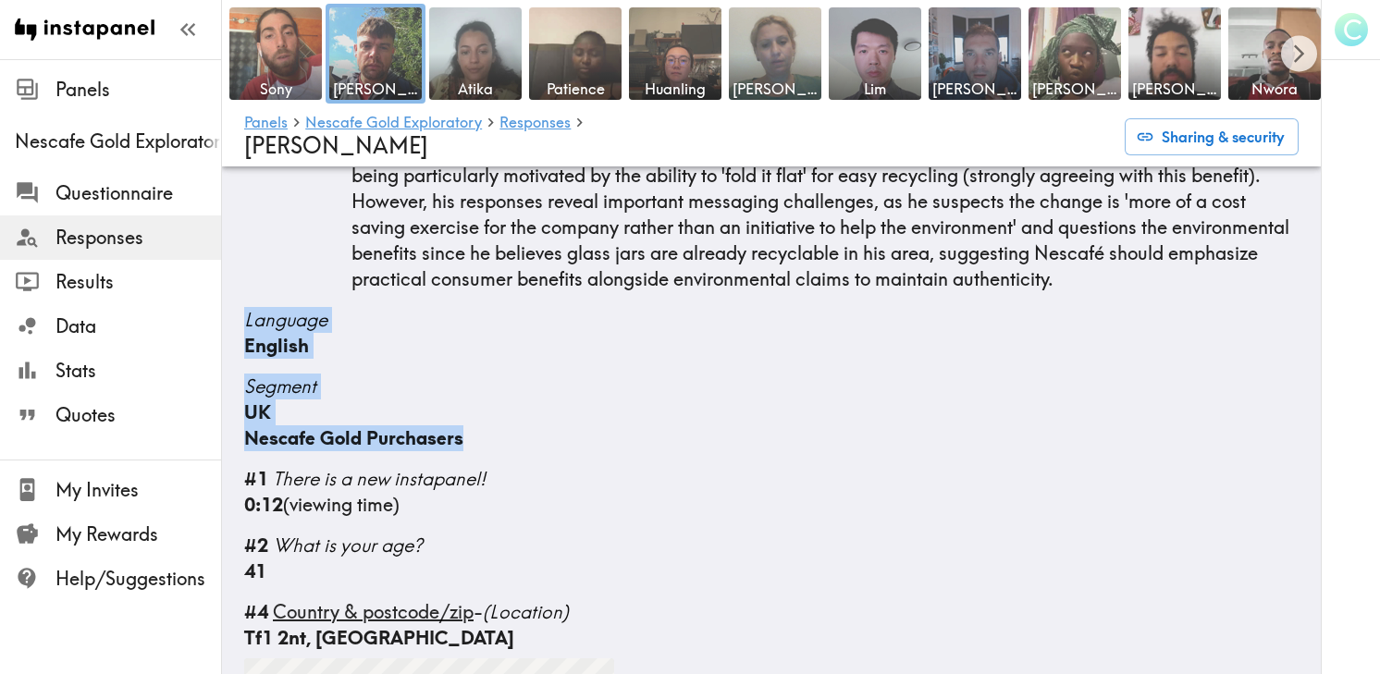
drag, startPoint x: 246, startPoint y: 328, endPoint x: 483, endPoint y: 446, distance: 264.4
copy div "Language English Segment UK Nescafe Gold Purchasers"
drag, startPoint x: 245, startPoint y: 318, endPoint x: 349, endPoint y: 369, distance: 115.4
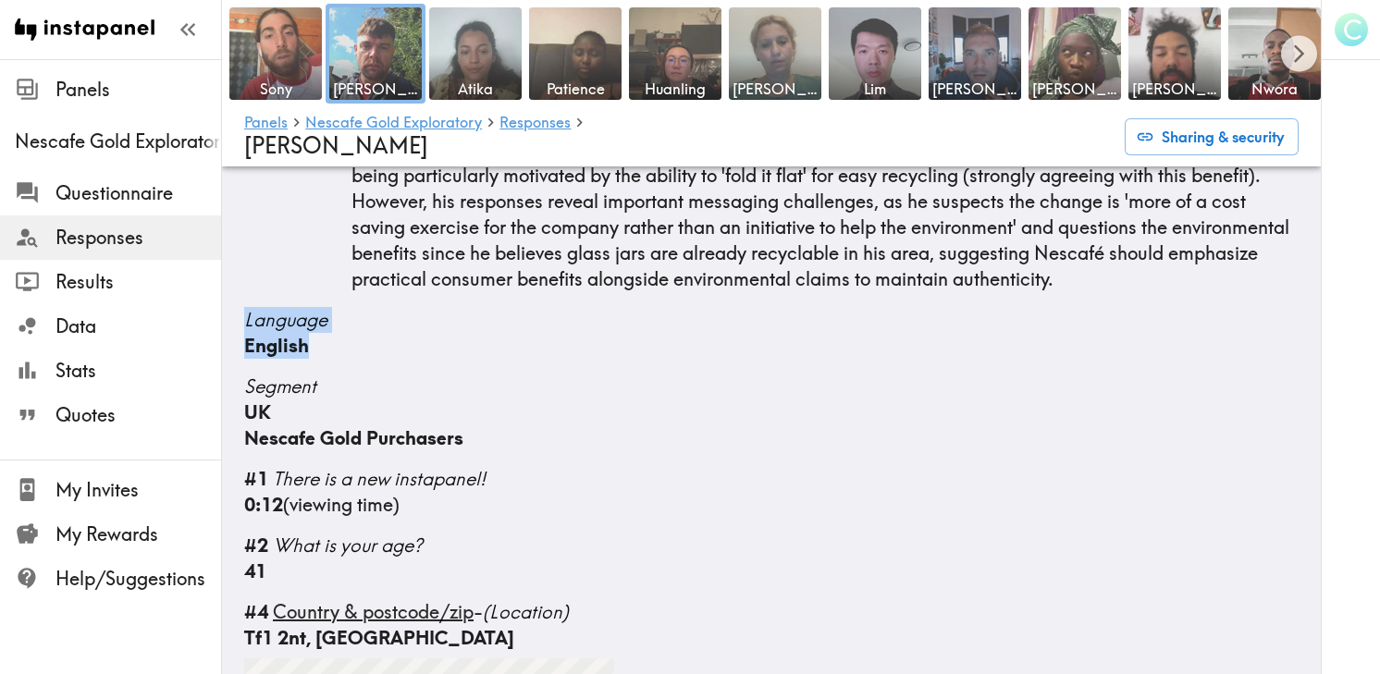
copy div "Language English"
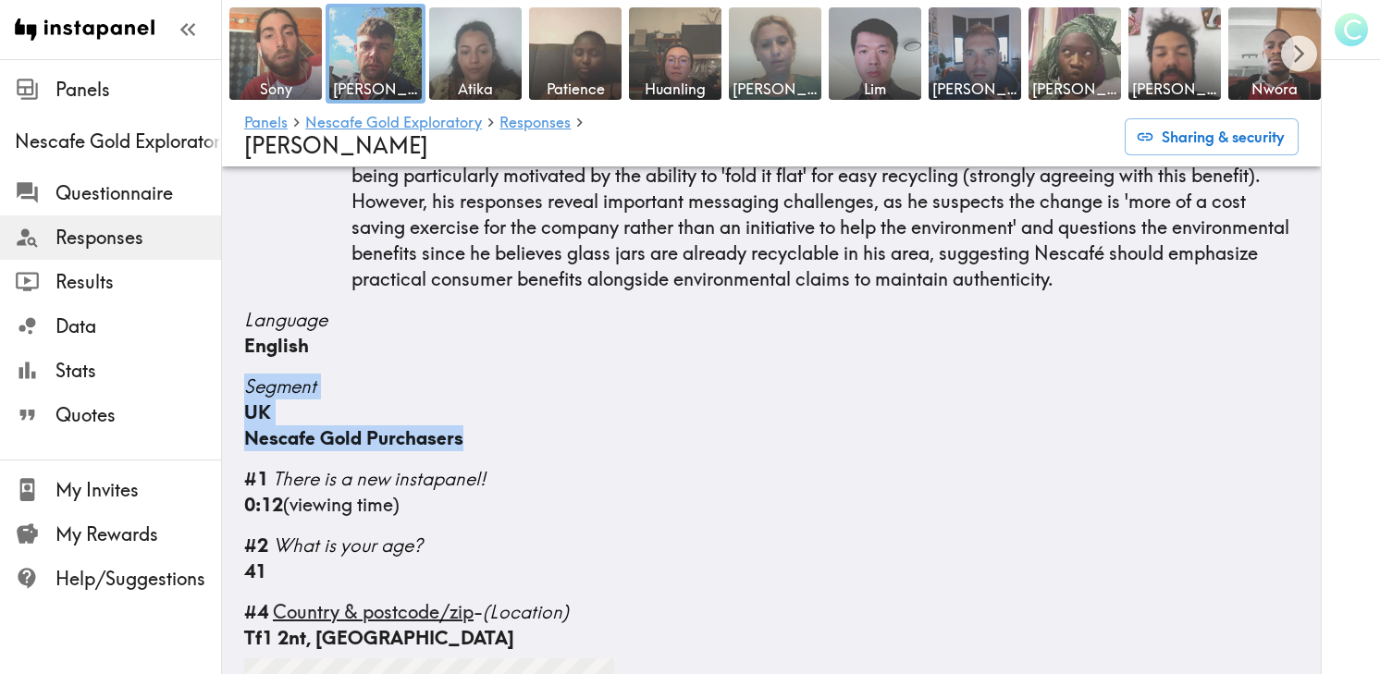
drag, startPoint x: 241, startPoint y: 376, endPoint x: 484, endPoint y: 439, distance: 250.4
copy div "Segment UK Nescafe Gold Purchasers"
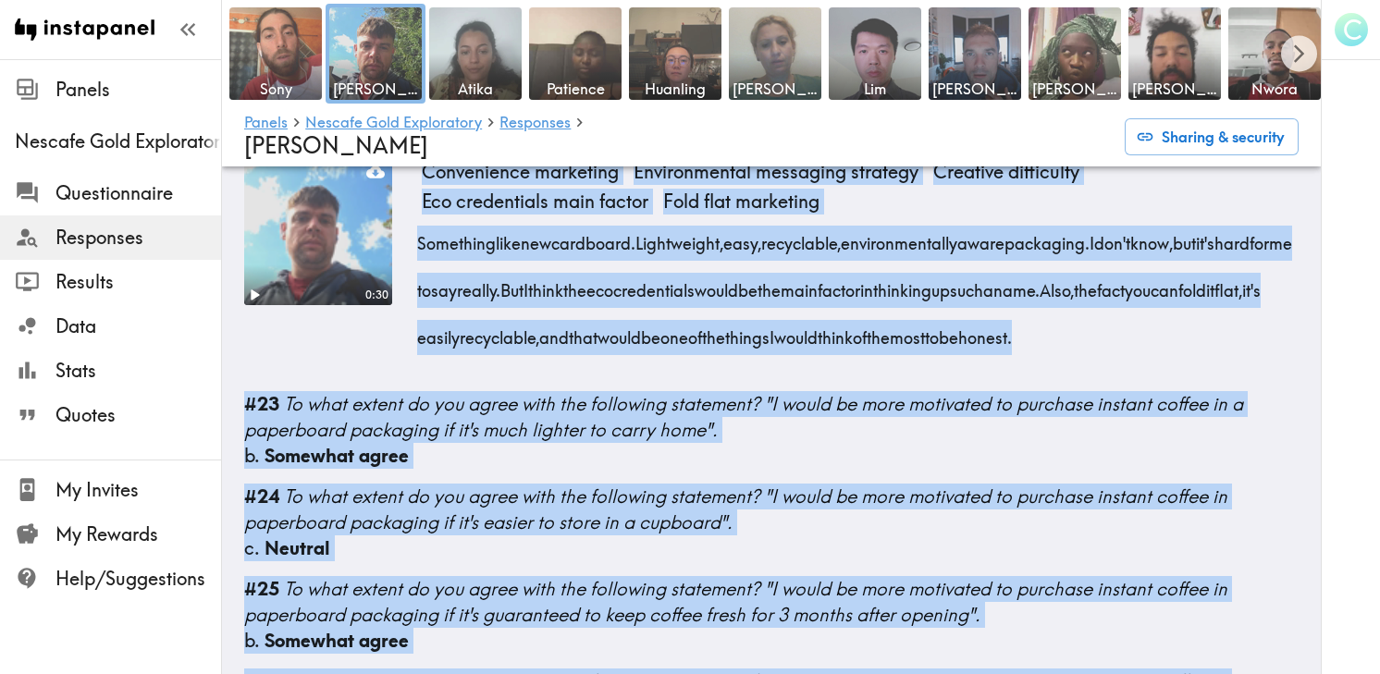
scroll to position [5124, 0]
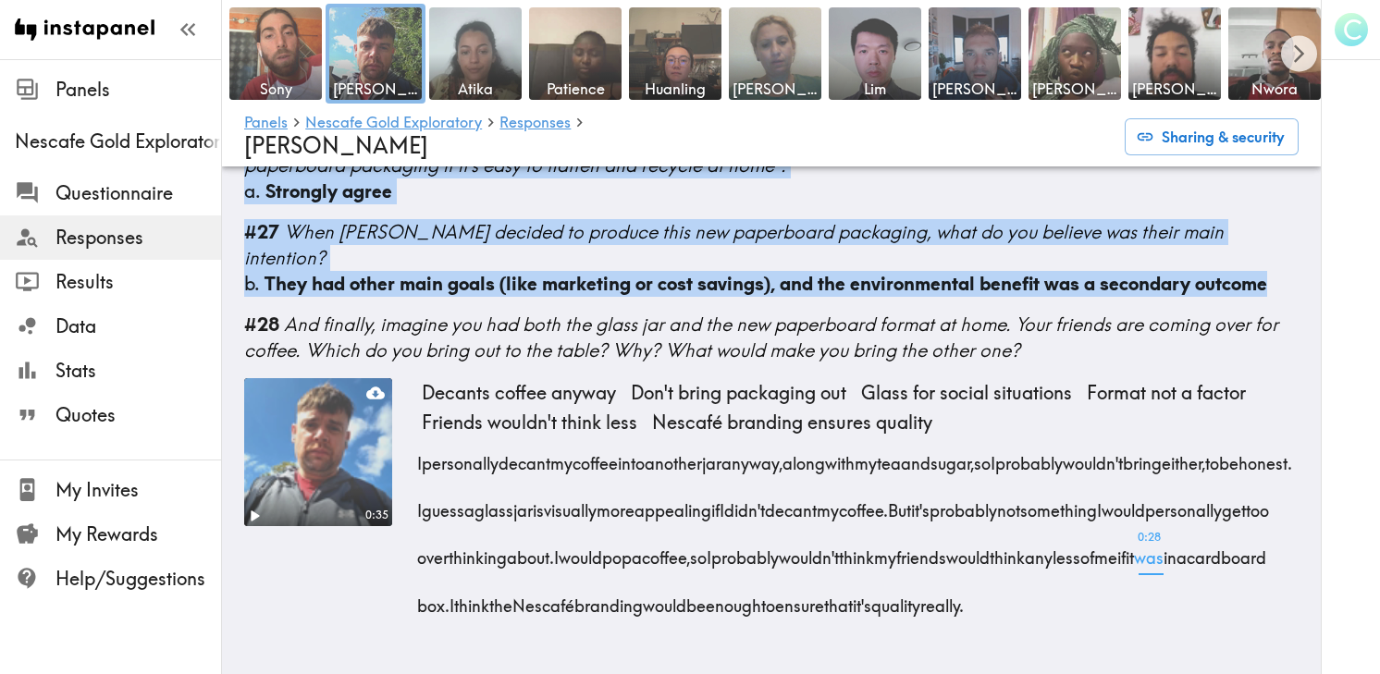
drag, startPoint x: 242, startPoint y: 315, endPoint x: 662, endPoint y: 619, distance: 518.6
copy div "#12 Thinking about the concept of Nescafé's new paperboard packaging - what are…"
click at [495, 55] on img at bounding box center [475, 54] width 97 height 97
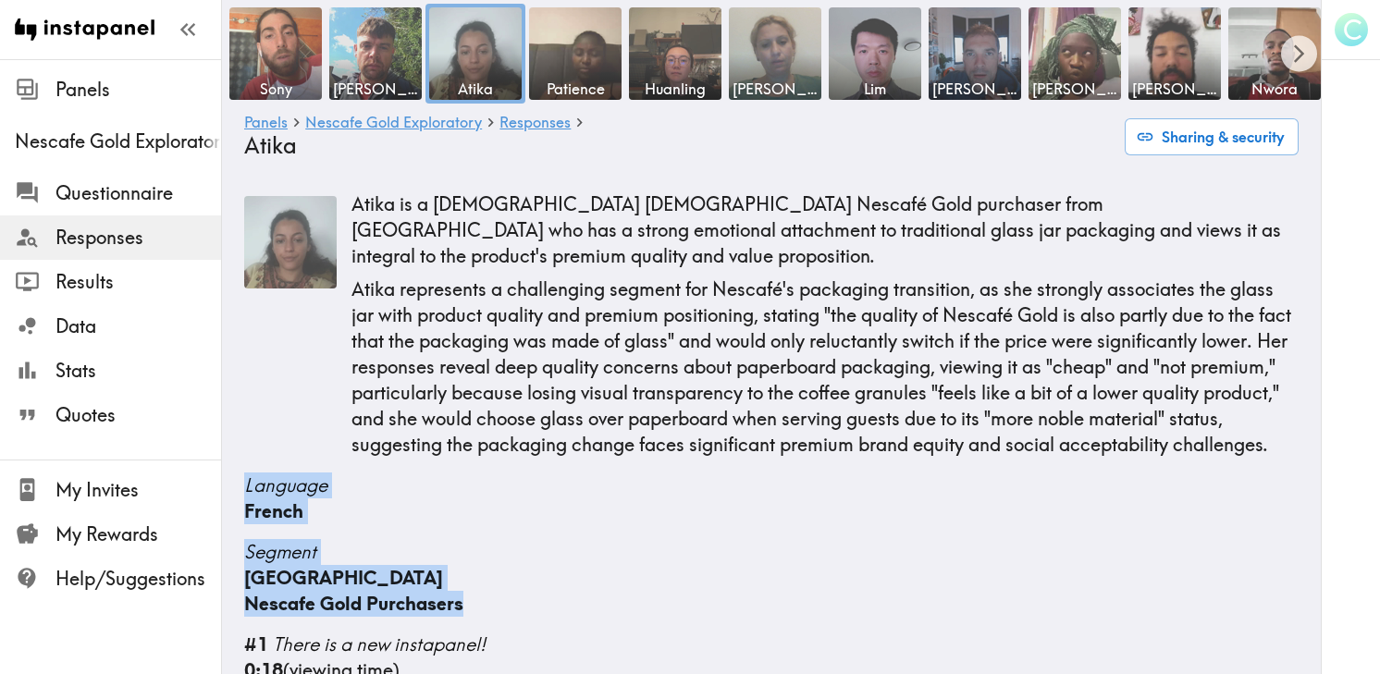
drag, startPoint x: 230, startPoint y: 485, endPoint x: 520, endPoint y: 593, distance: 309.1
copy div "Language French Segment [GEOGRAPHIC_DATA] Nescafe Gold Purchasers"
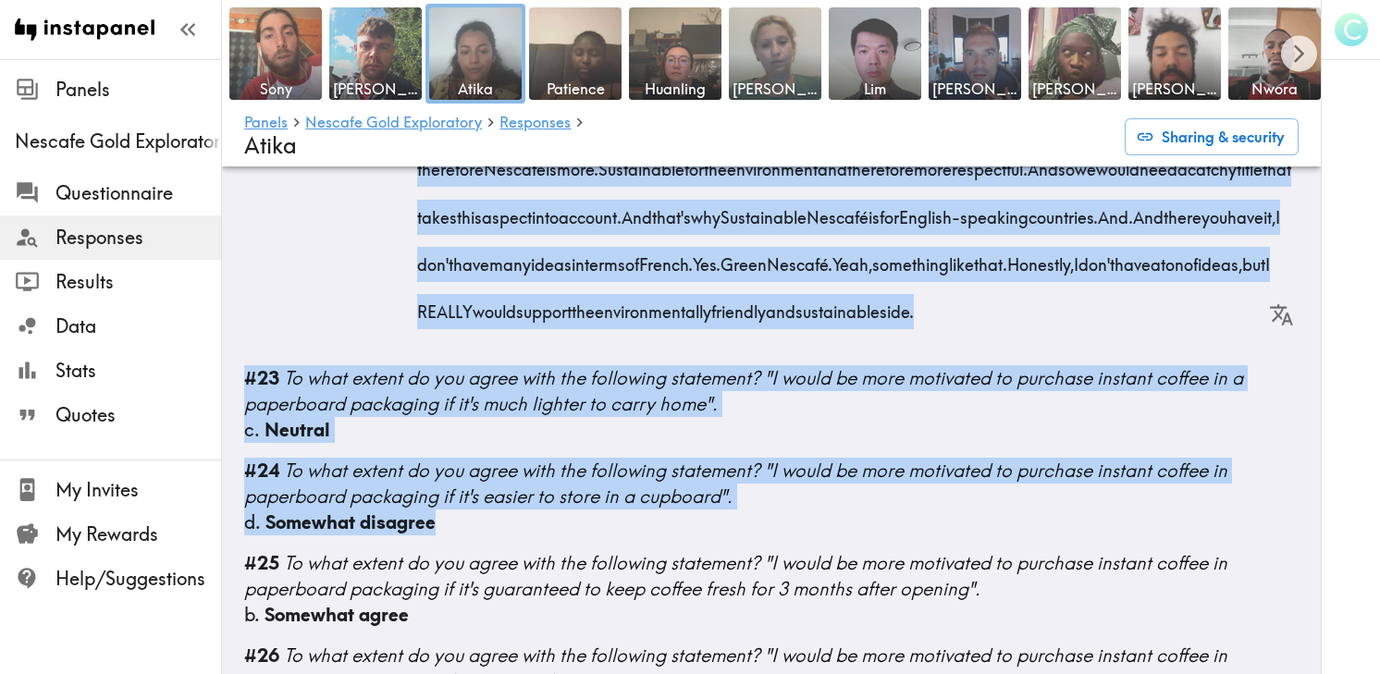
scroll to position [4916, 0]
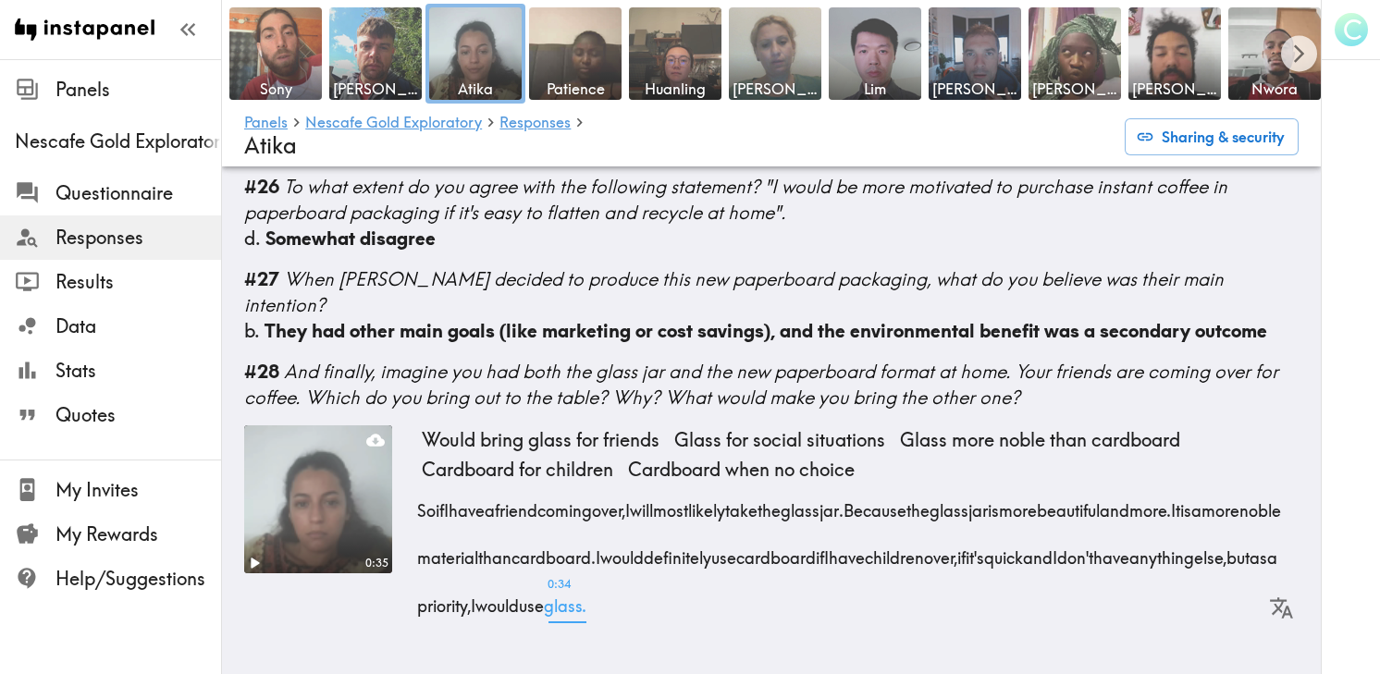
drag, startPoint x: 247, startPoint y: 297, endPoint x: 869, endPoint y: 607, distance: 694.6
copy div "#12 Thinking about the concept of Nescafé's new paperboard packaging - what are…"
click at [588, 60] on img at bounding box center [575, 54] width 97 height 97
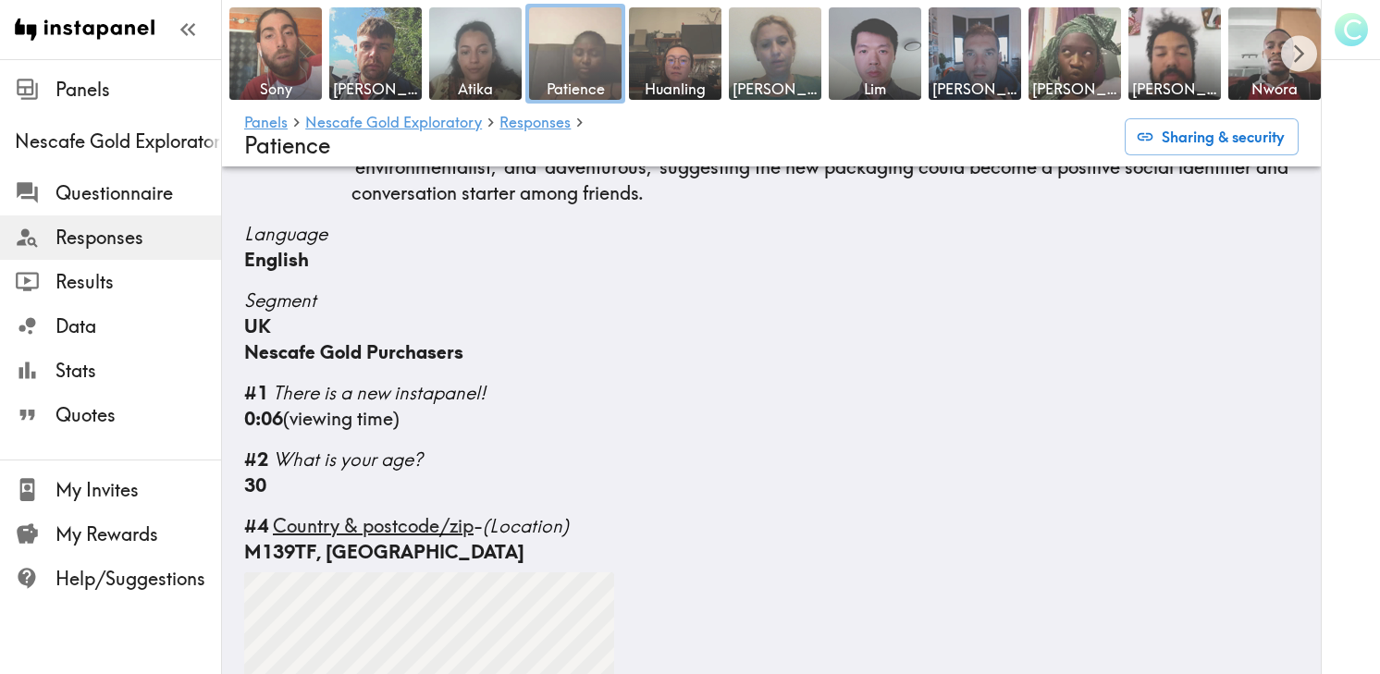
scroll to position [267, 0]
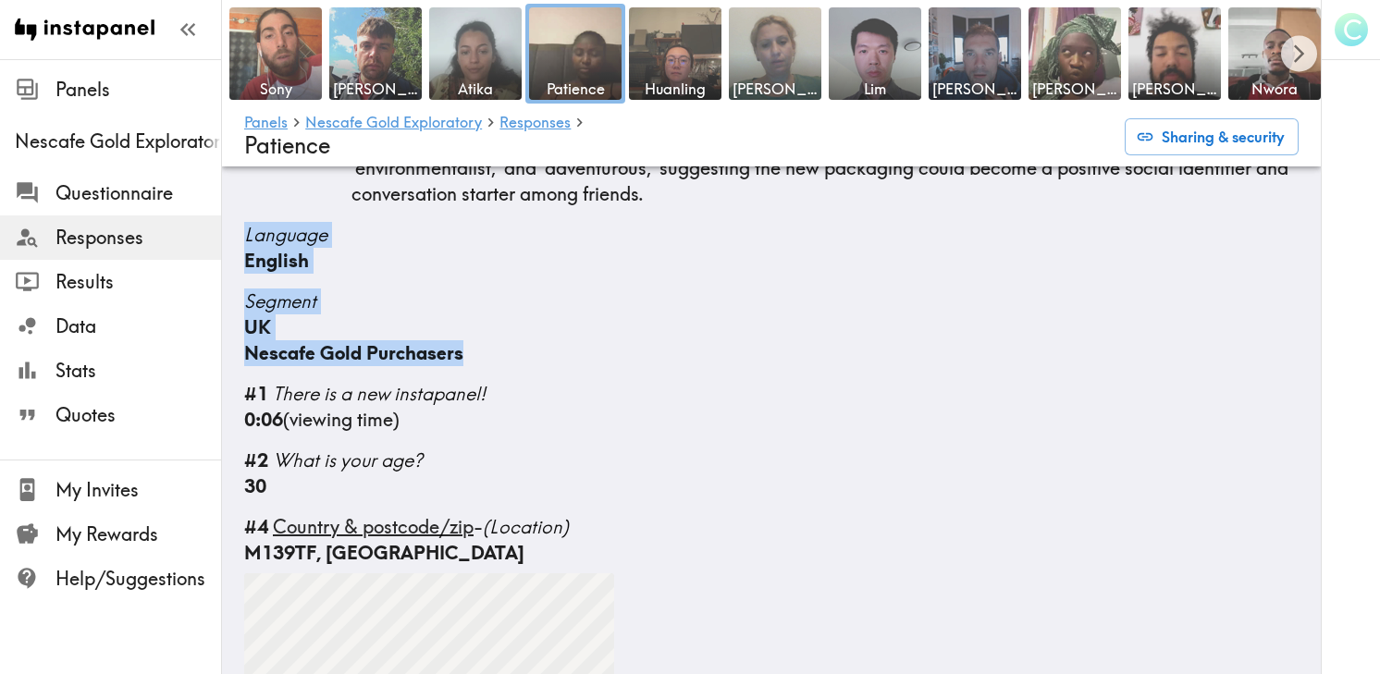
drag, startPoint x: 243, startPoint y: 201, endPoint x: 480, endPoint y: 319, distance: 264.8
copy div "Language English Segment UK Nescafe Gold Purchasers"
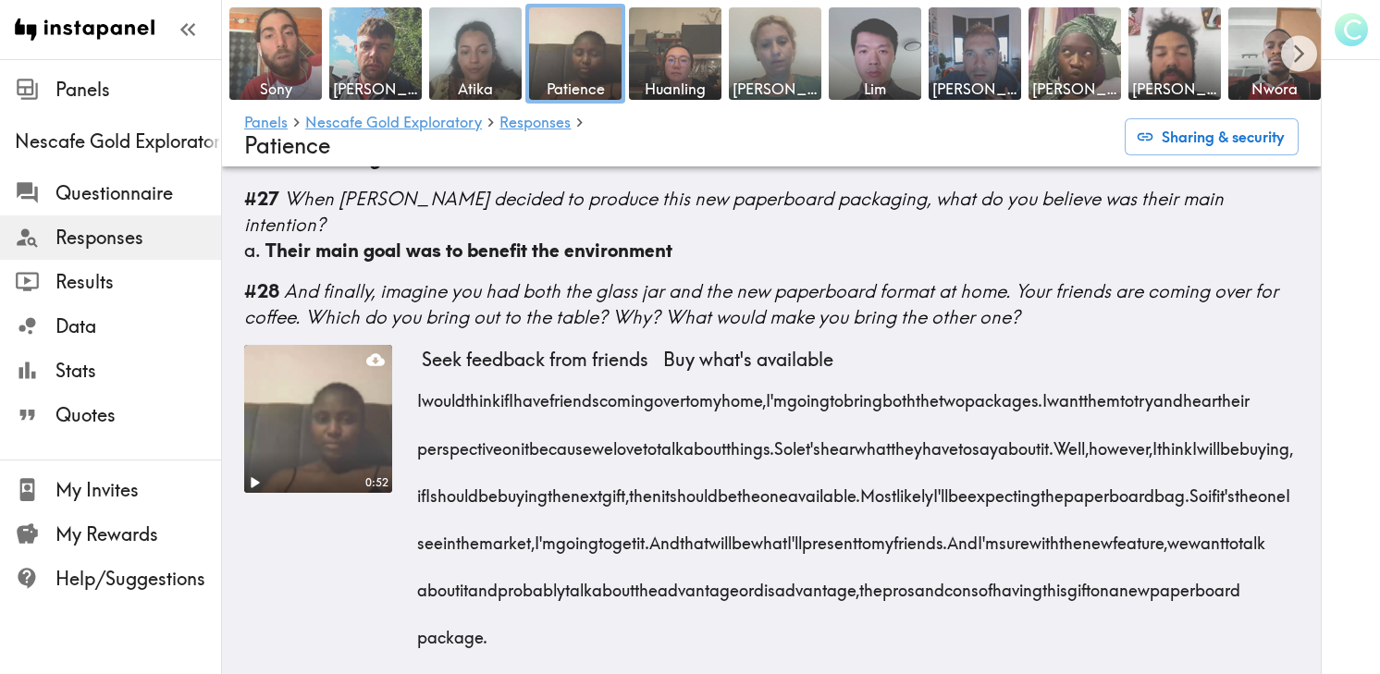
scroll to position [5719, 0]
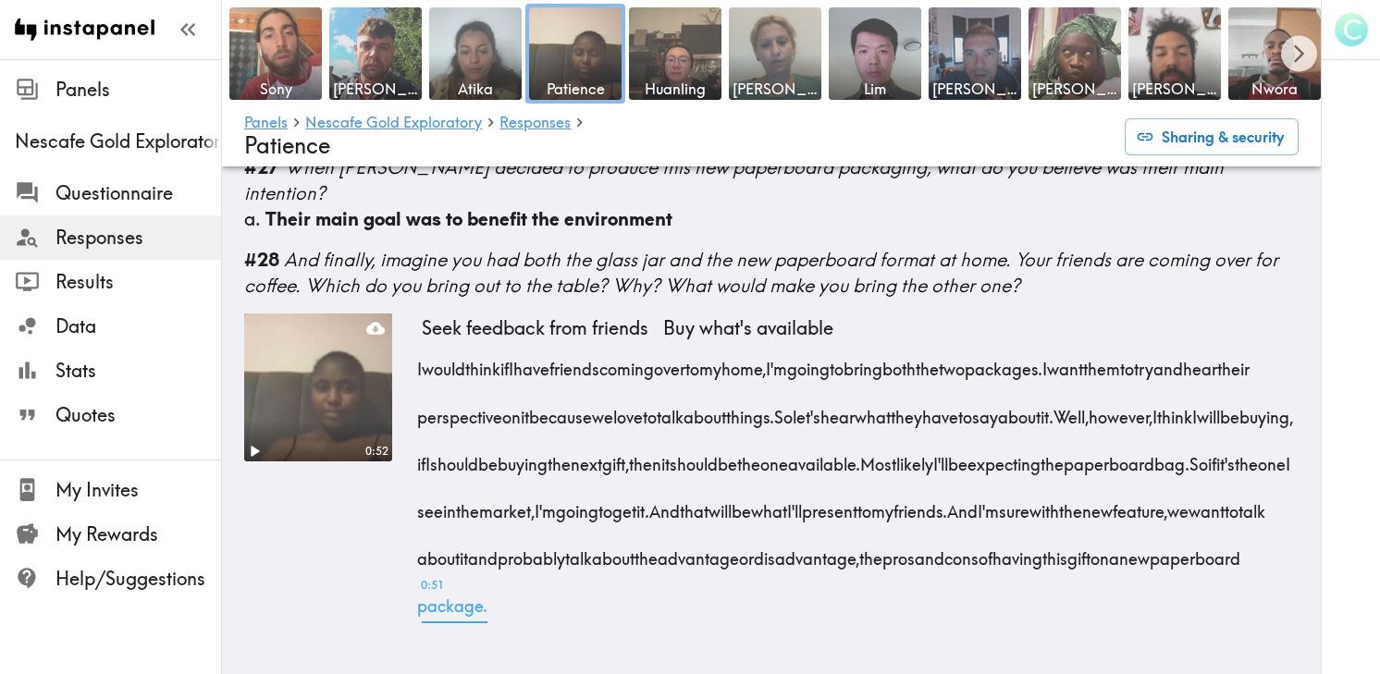
drag, startPoint x: 238, startPoint y: 267, endPoint x: 1159, endPoint y: 611, distance: 983.2
click at [675, 69] on img at bounding box center [675, 54] width 97 height 97
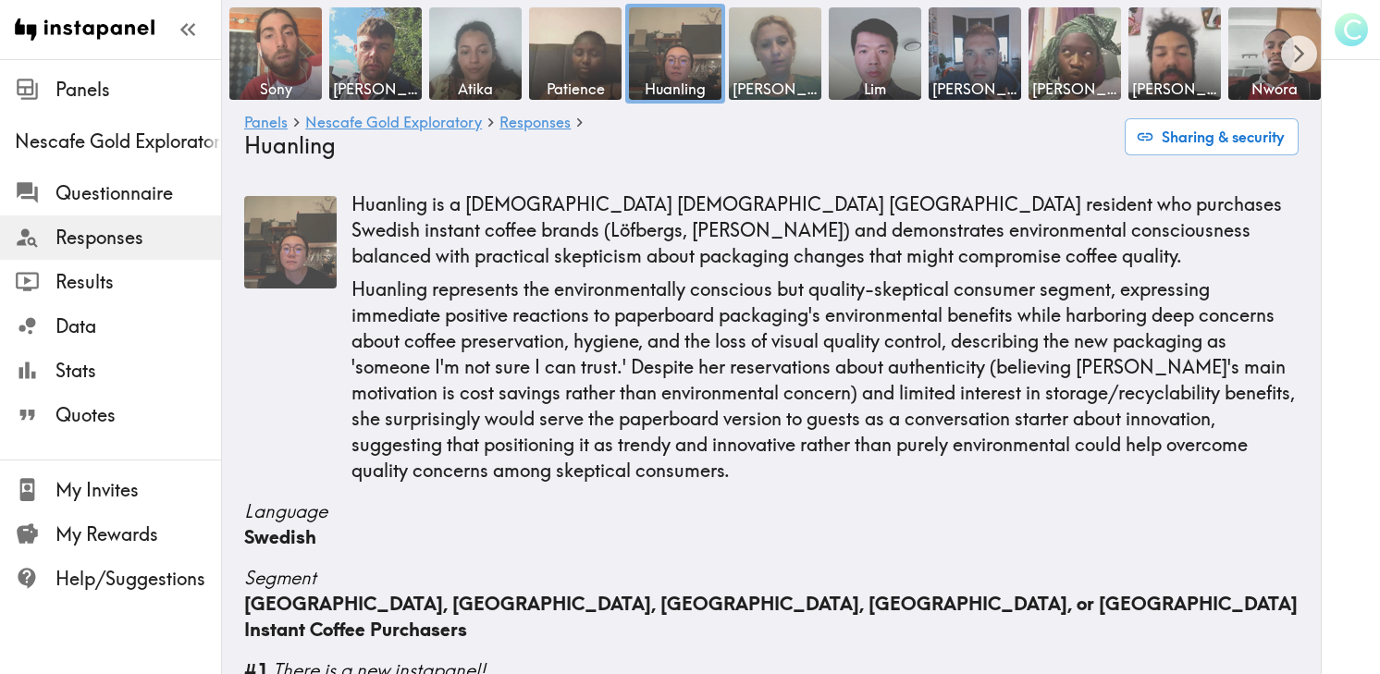
click at [774, 293] on p "Huanling represents the environmentally conscious but quality-skeptical consume…" at bounding box center [825, 380] width 947 height 207
click at [142, 100] on span "Panels" at bounding box center [139, 90] width 166 height 26
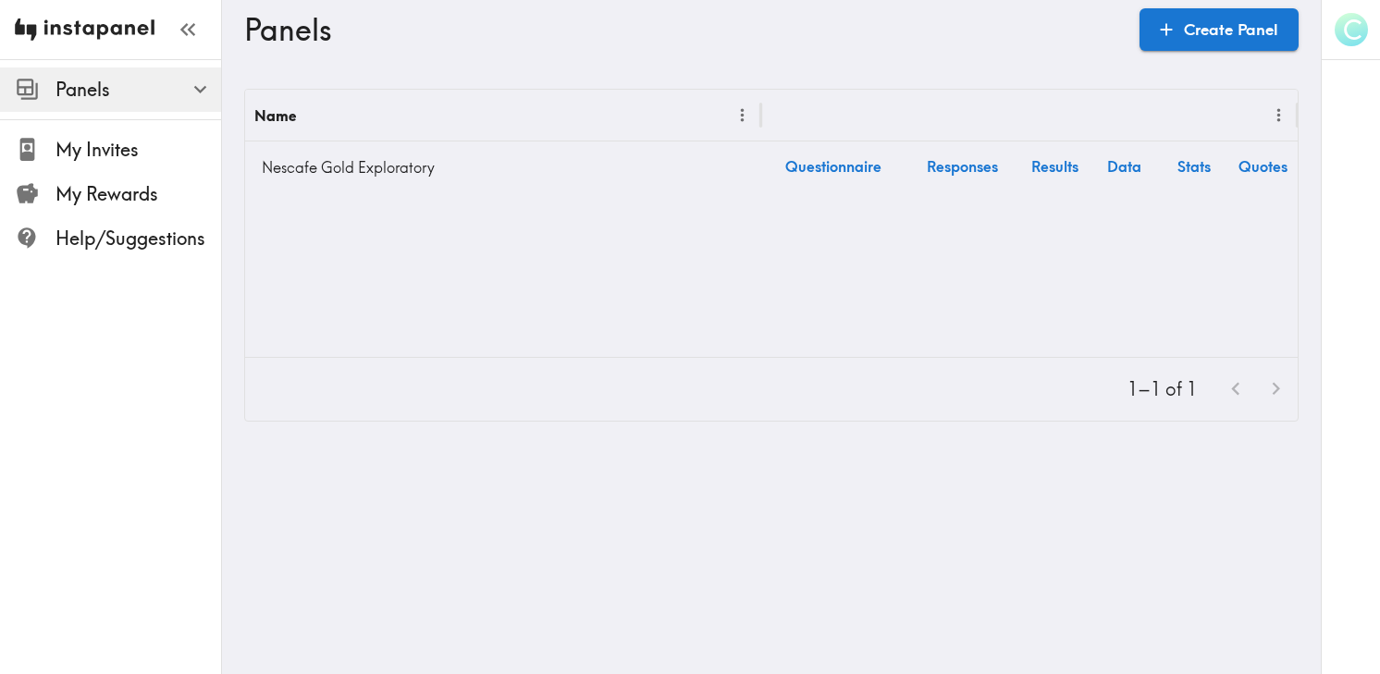
click at [25, 17] on img at bounding box center [85, 29] width 140 height 59
click at [191, 31] on icon "button" at bounding box center [191, 29] width 7 height 13
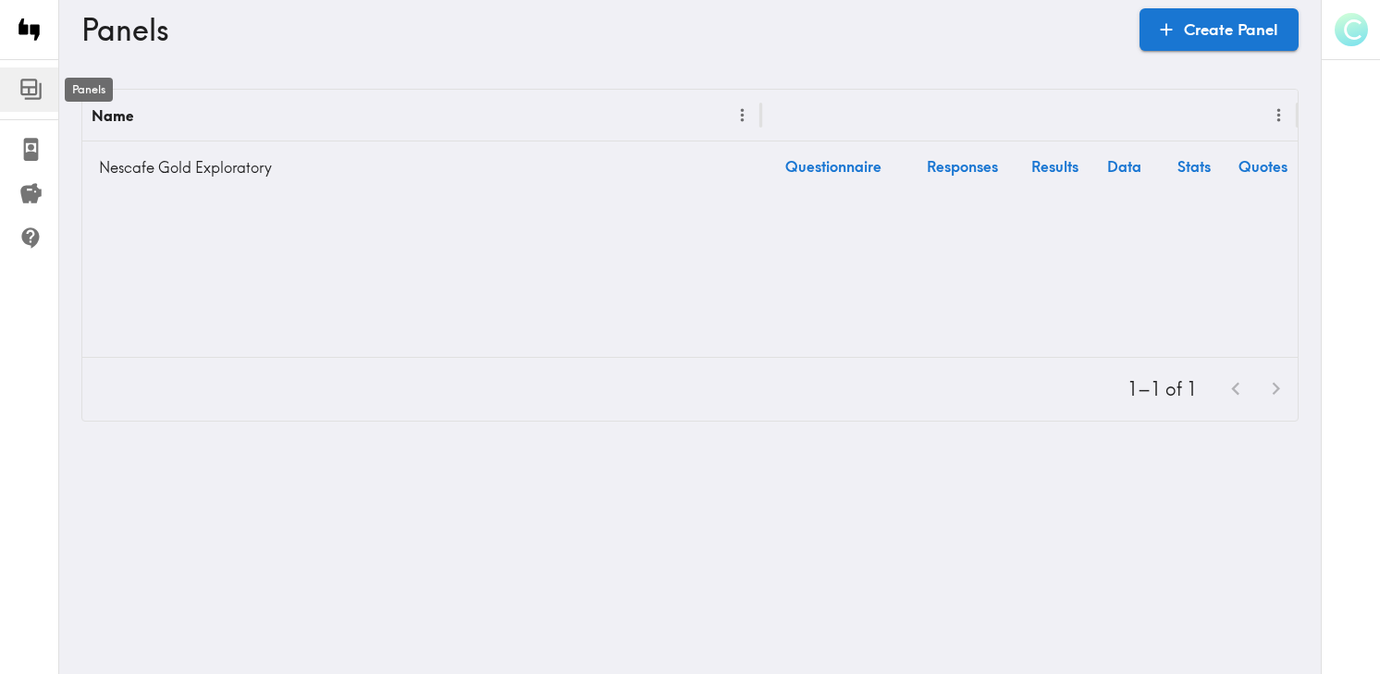
click at [31, 93] on icon at bounding box center [31, 89] width 25 height 25
click at [30, 158] on icon at bounding box center [31, 149] width 15 height 23
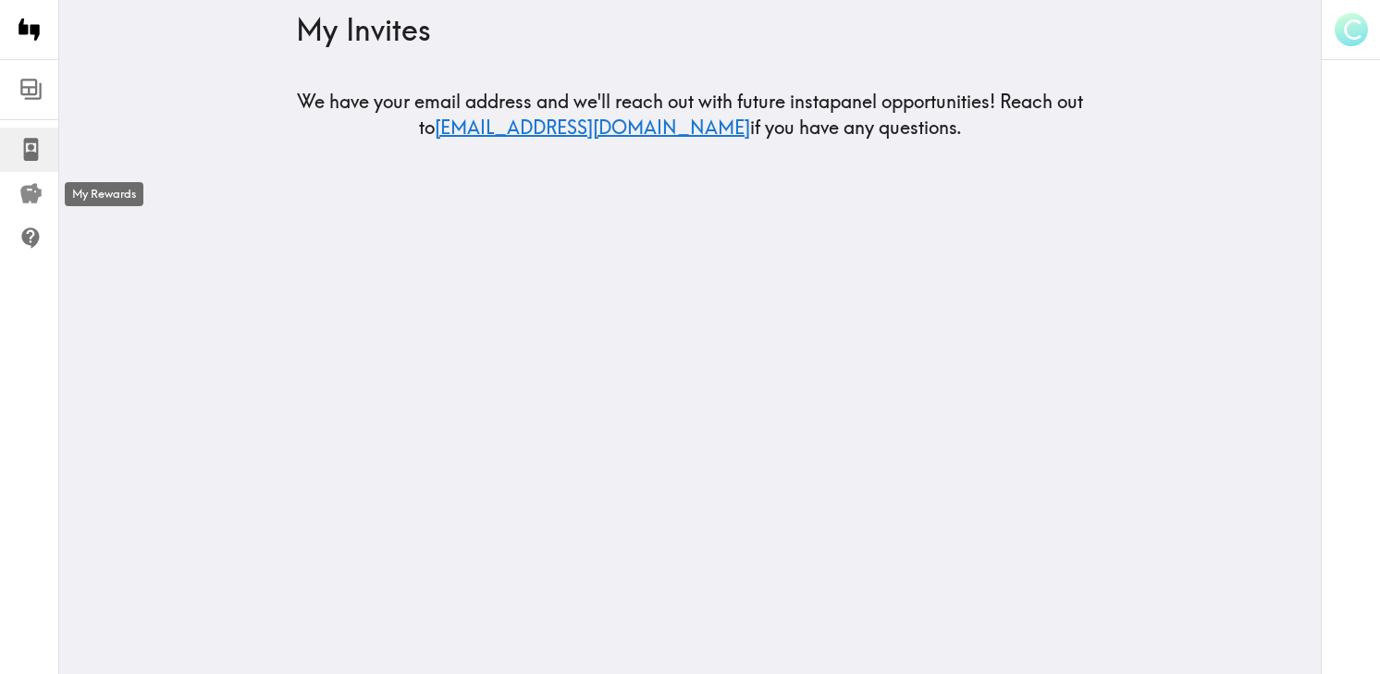
click at [30, 216] on link "My Rewards" at bounding box center [29, 194] width 58 height 44
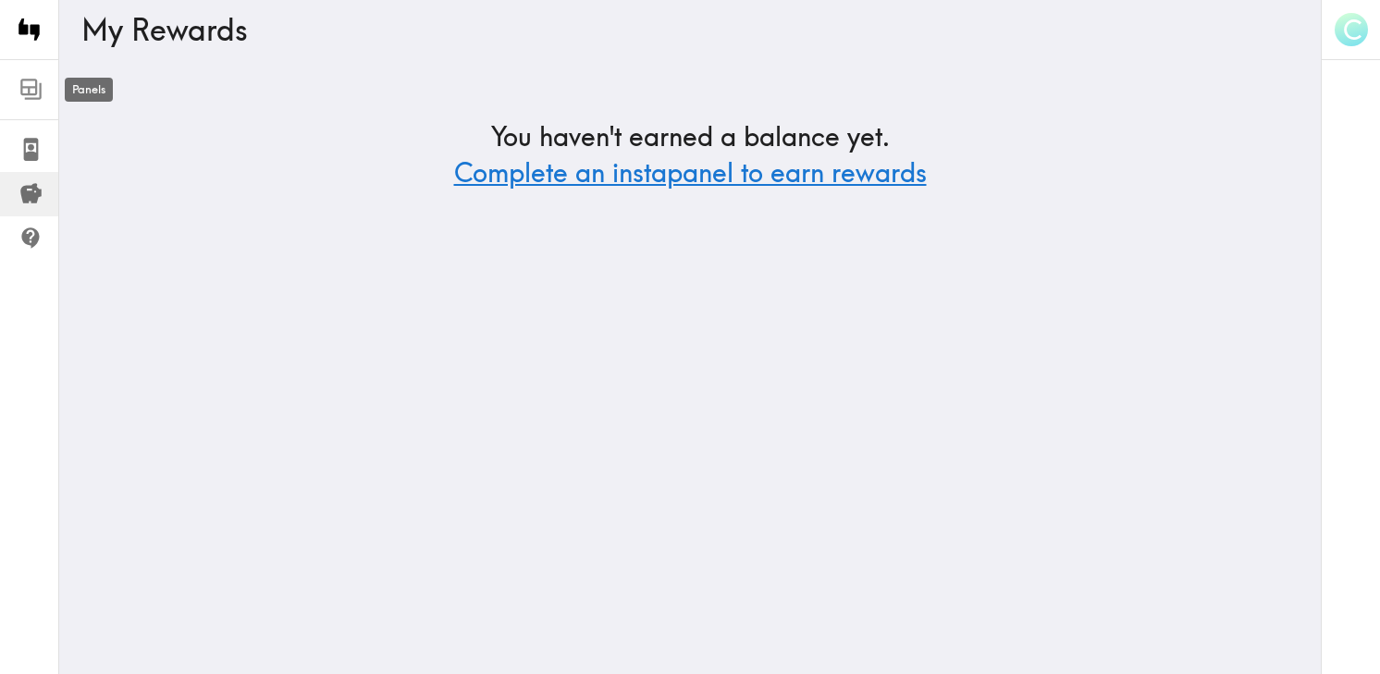
click at [34, 90] on icon at bounding box center [31, 89] width 25 height 25
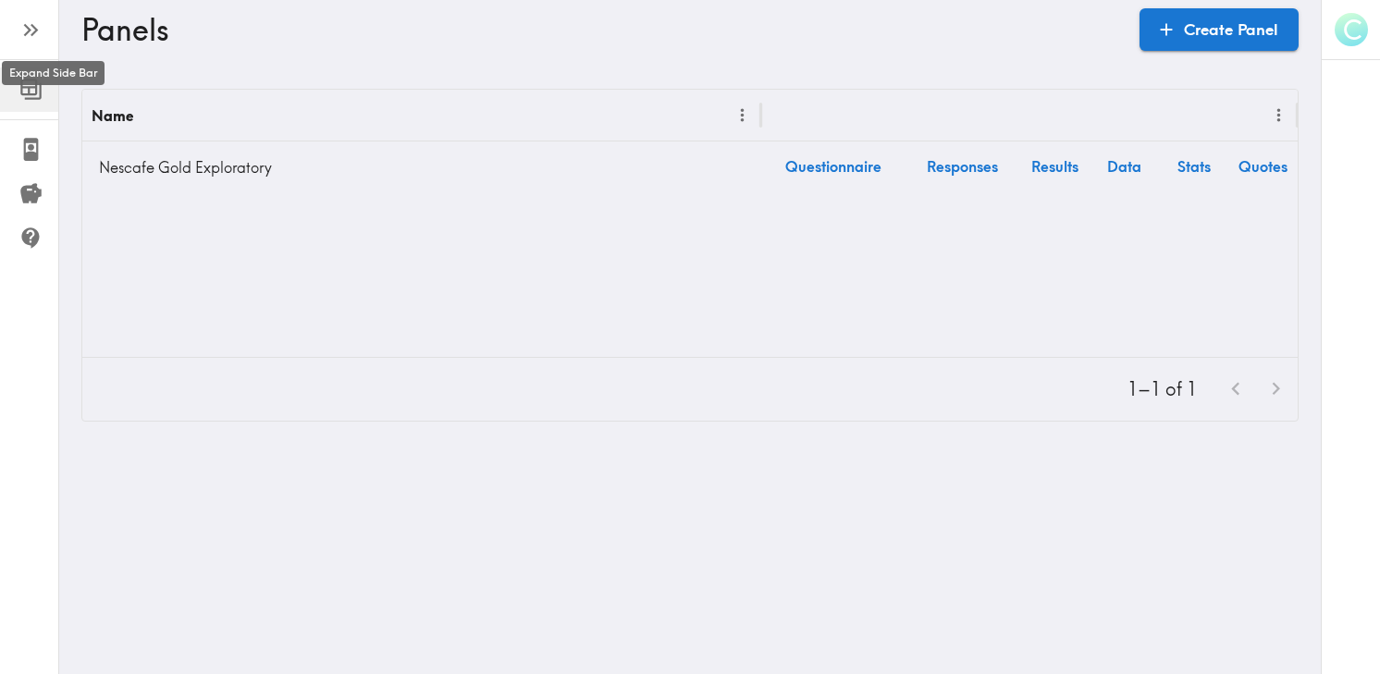
click at [31, 32] on icon "button" at bounding box center [31, 30] width 25 height 25
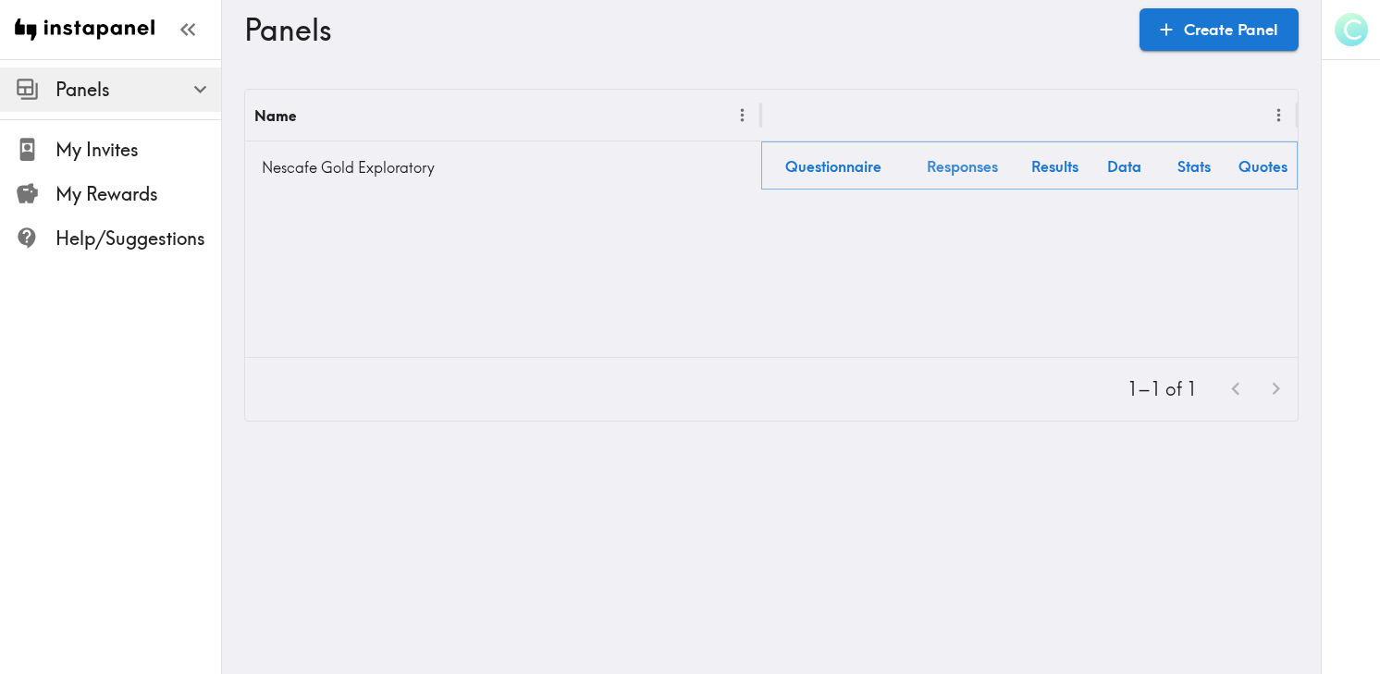
click at [956, 165] on link "Responses" at bounding box center [963, 165] width 116 height 47
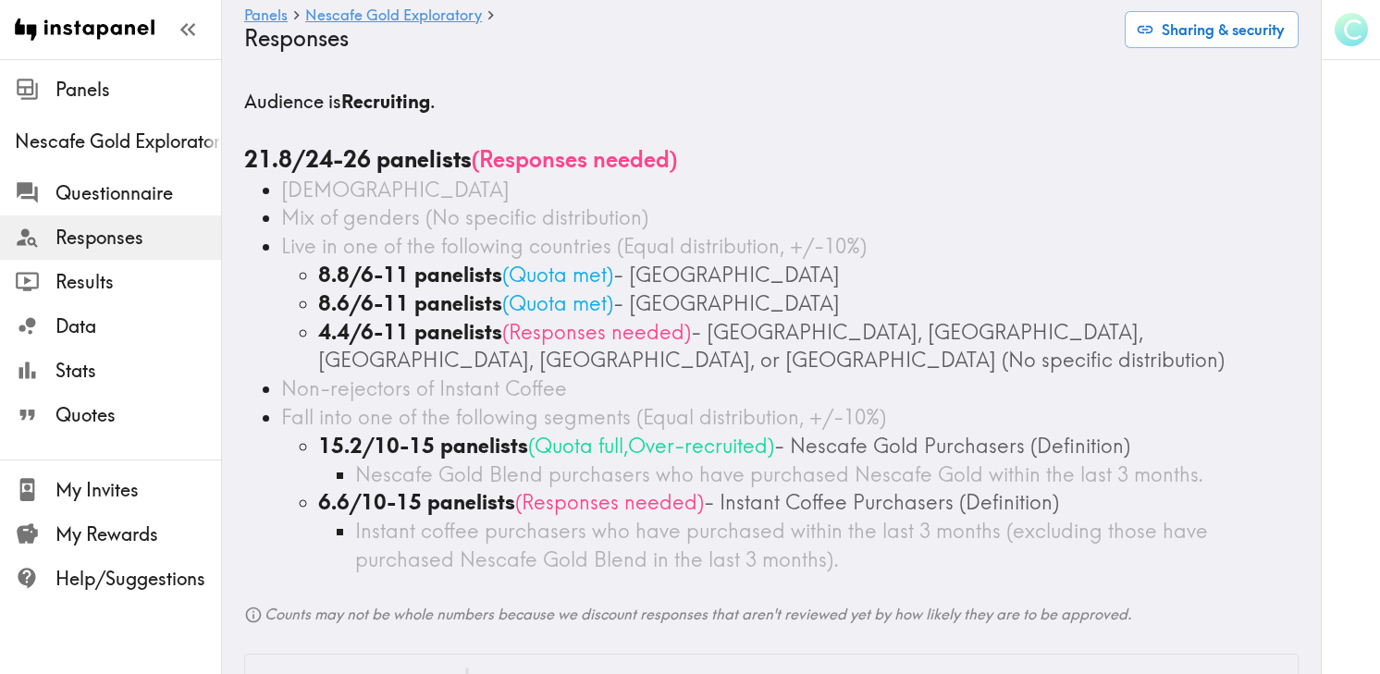
click at [1360, 54] on div "C" at bounding box center [1351, 29] width 59 height 59
click at [1360, 41] on icon "button" at bounding box center [1351, 30] width 25 height 25
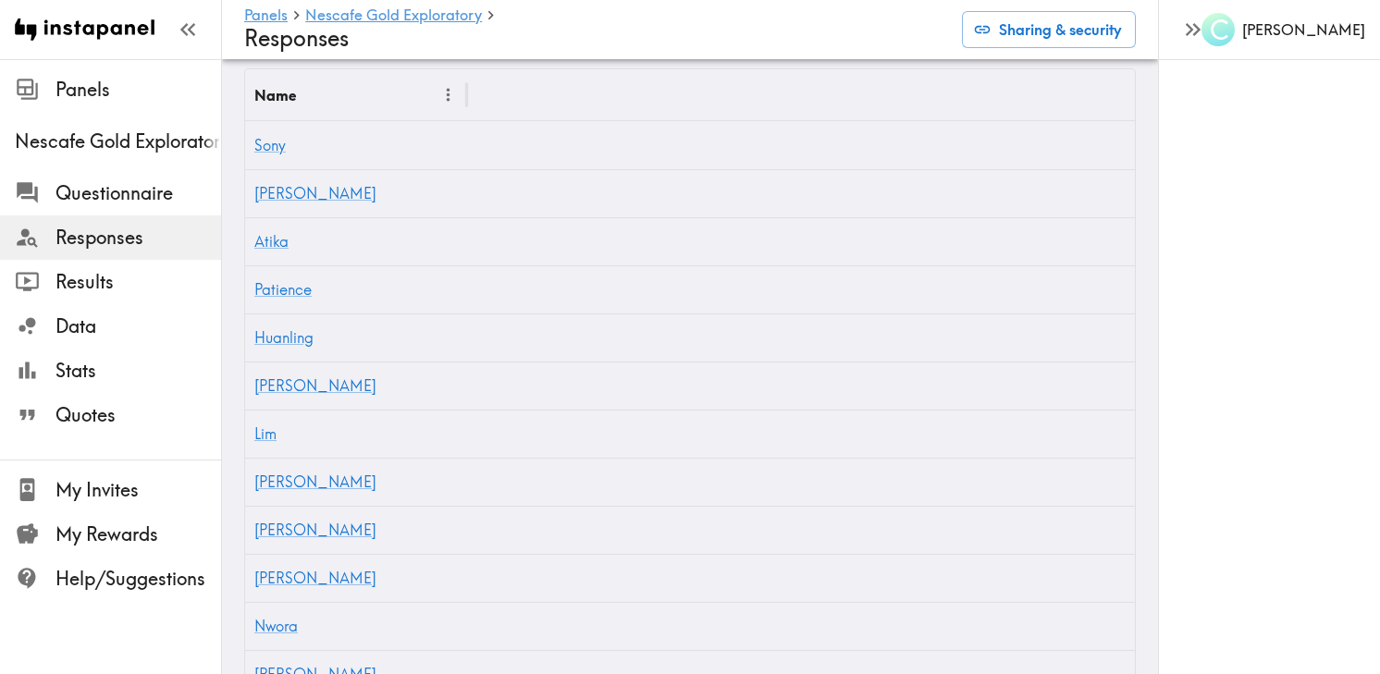
scroll to position [603, 0]
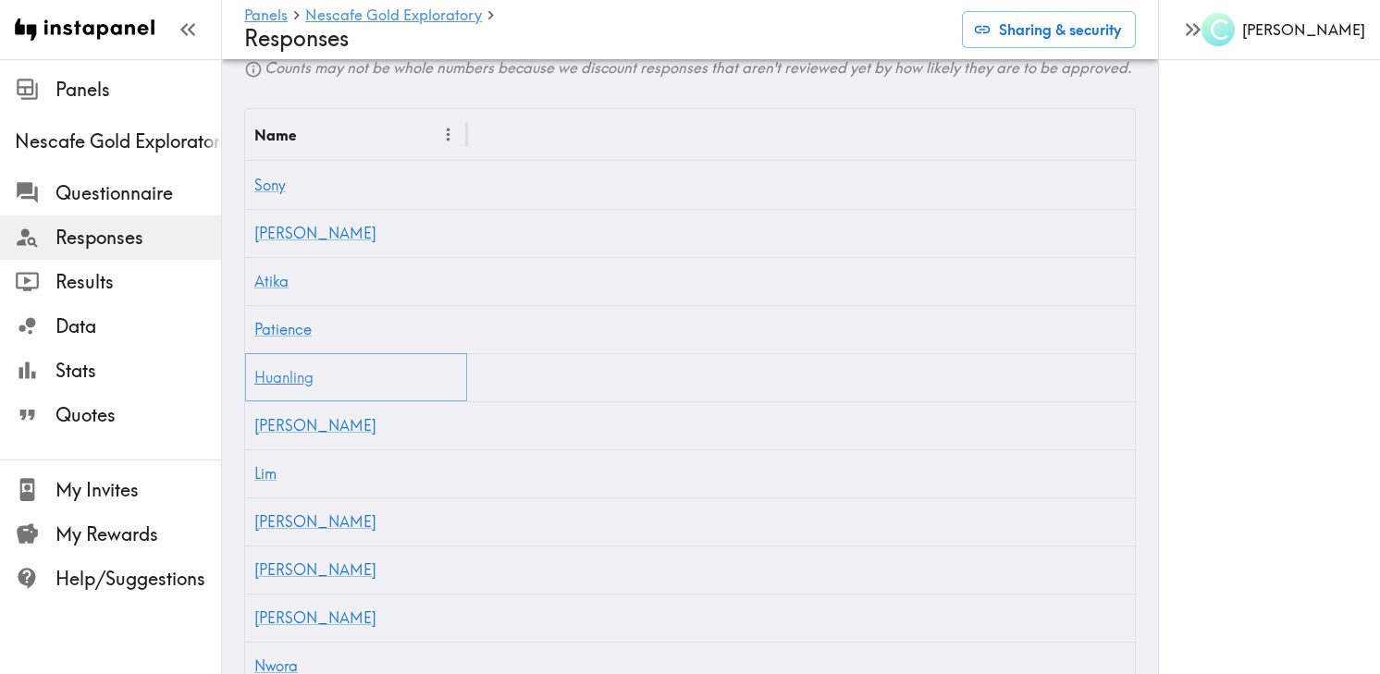
click at [283, 383] on link "Huanling" at bounding box center [283, 377] width 59 height 19
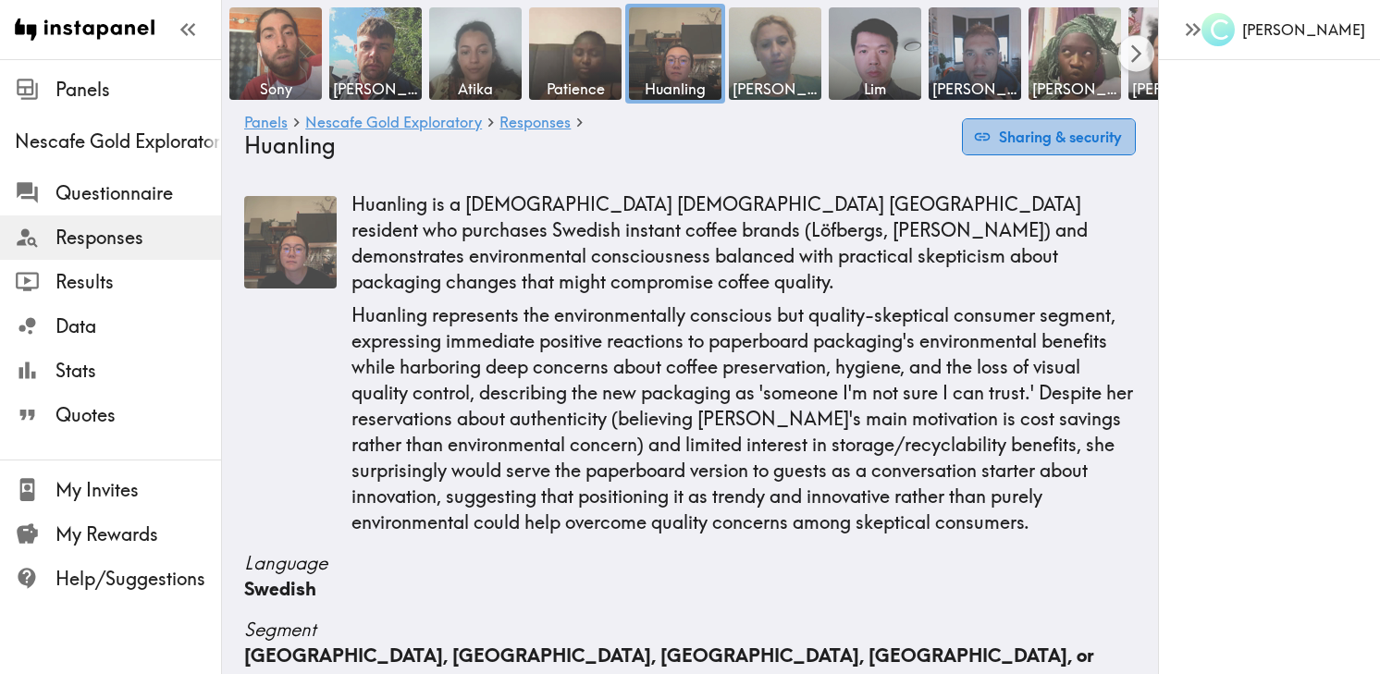
click at [1052, 141] on button "Sharing & security" at bounding box center [1049, 136] width 174 height 37
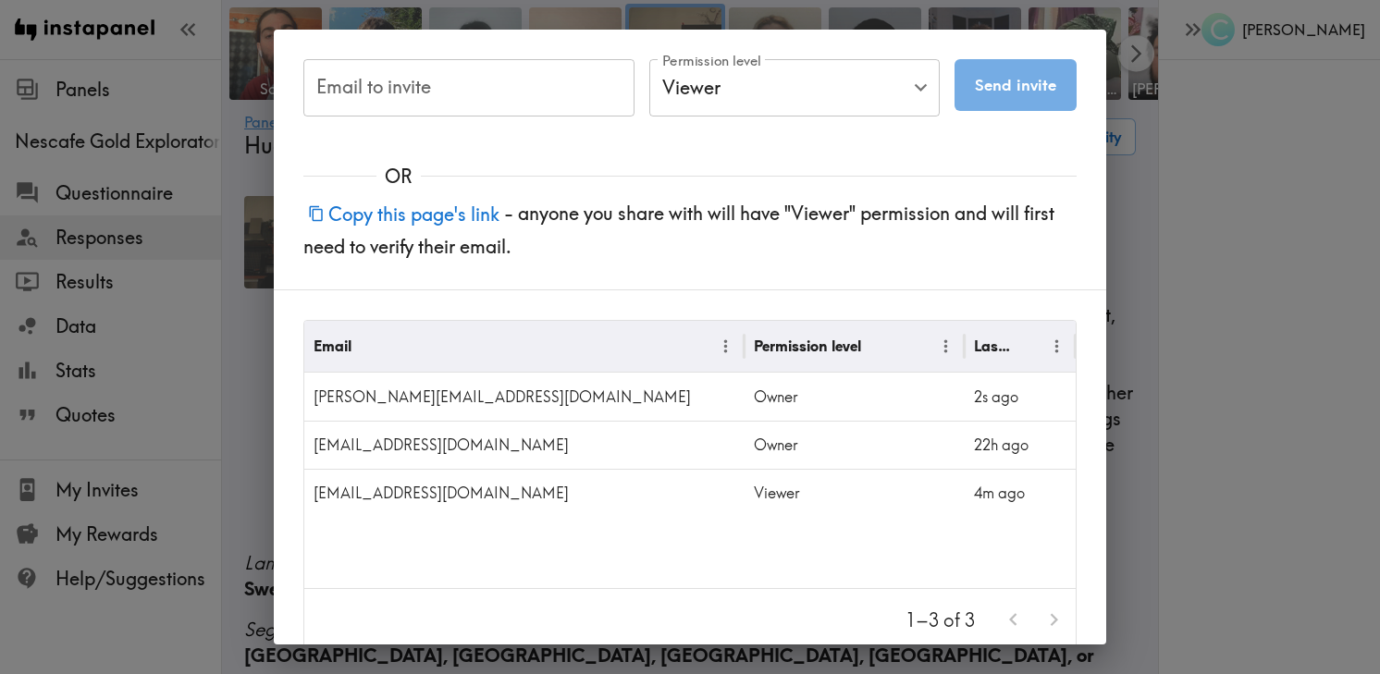
click at [1145, 158] on div "Email to invite Email to invite Permission level Viewer Viewer Permission level…" at bounding box center [690, 337] width 1380 height 674
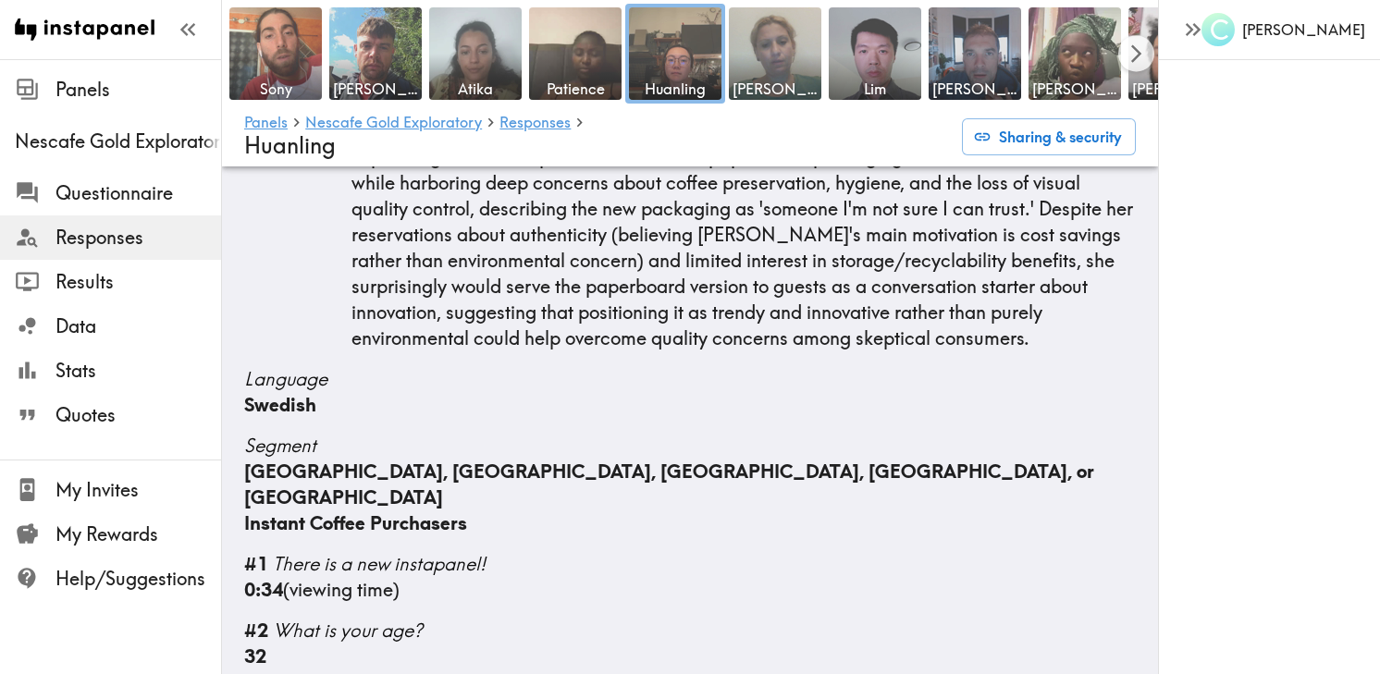
scroll to position [189, 0]
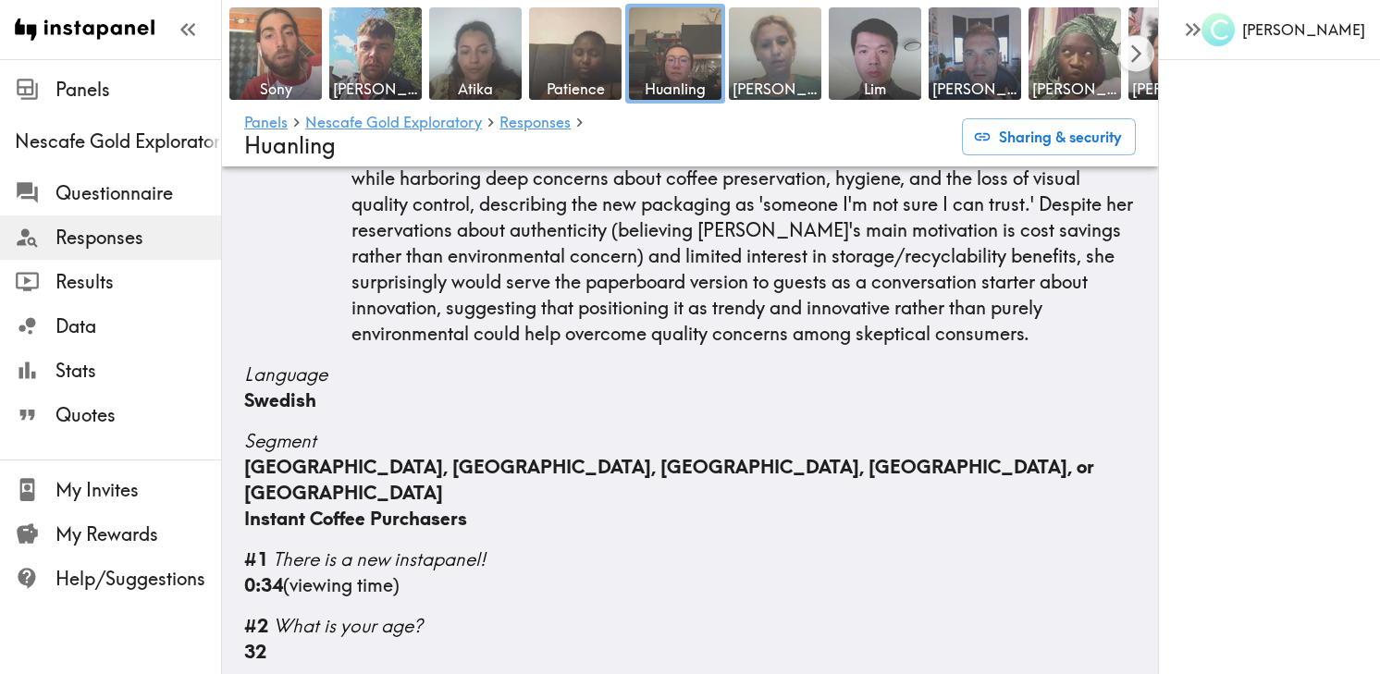
drag, startPoint x: 243, startPoint y: 361, endPoint x: 494, endPoint y: 467, distance: 272.3
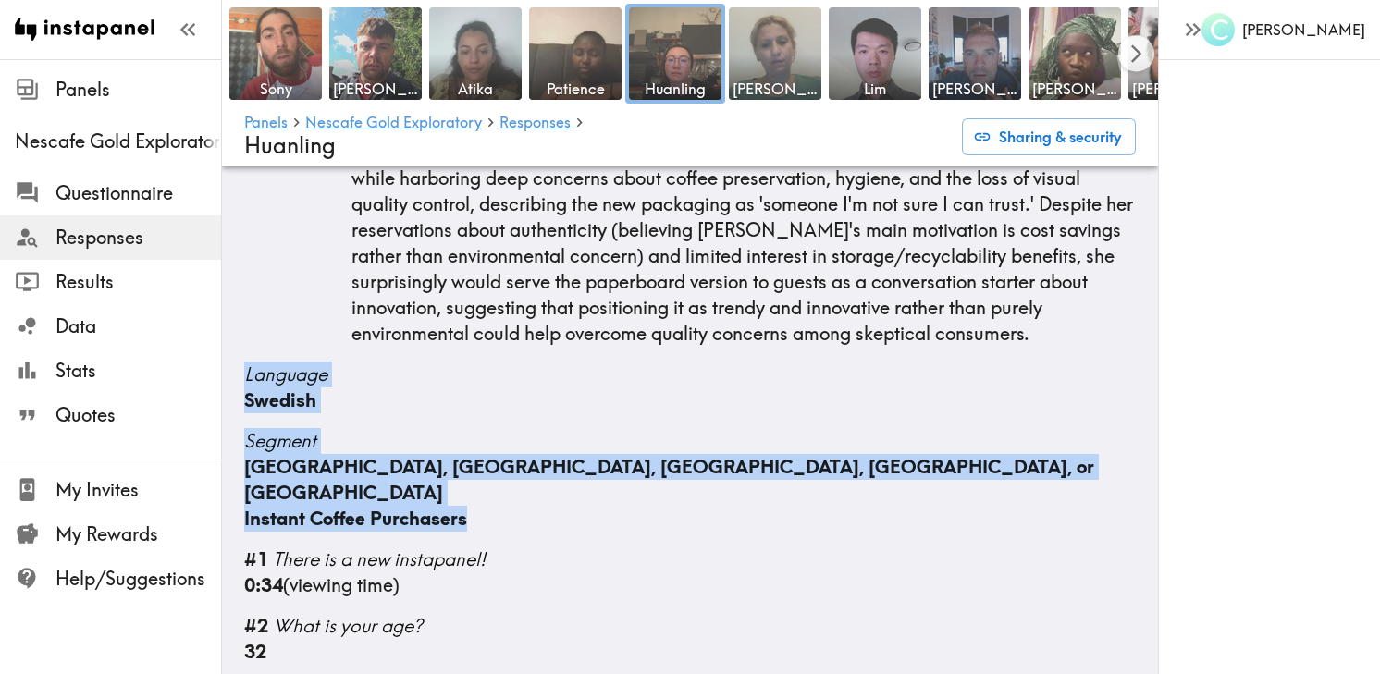
drag, startPoint x: 242, startPoint y: 344, endPoint x: 487, endPoint y: 475, distance: 277.3
copy div "Language Swedish Segment Sweden, Denmark, Norway, Finland, or Iceland Instant C…"
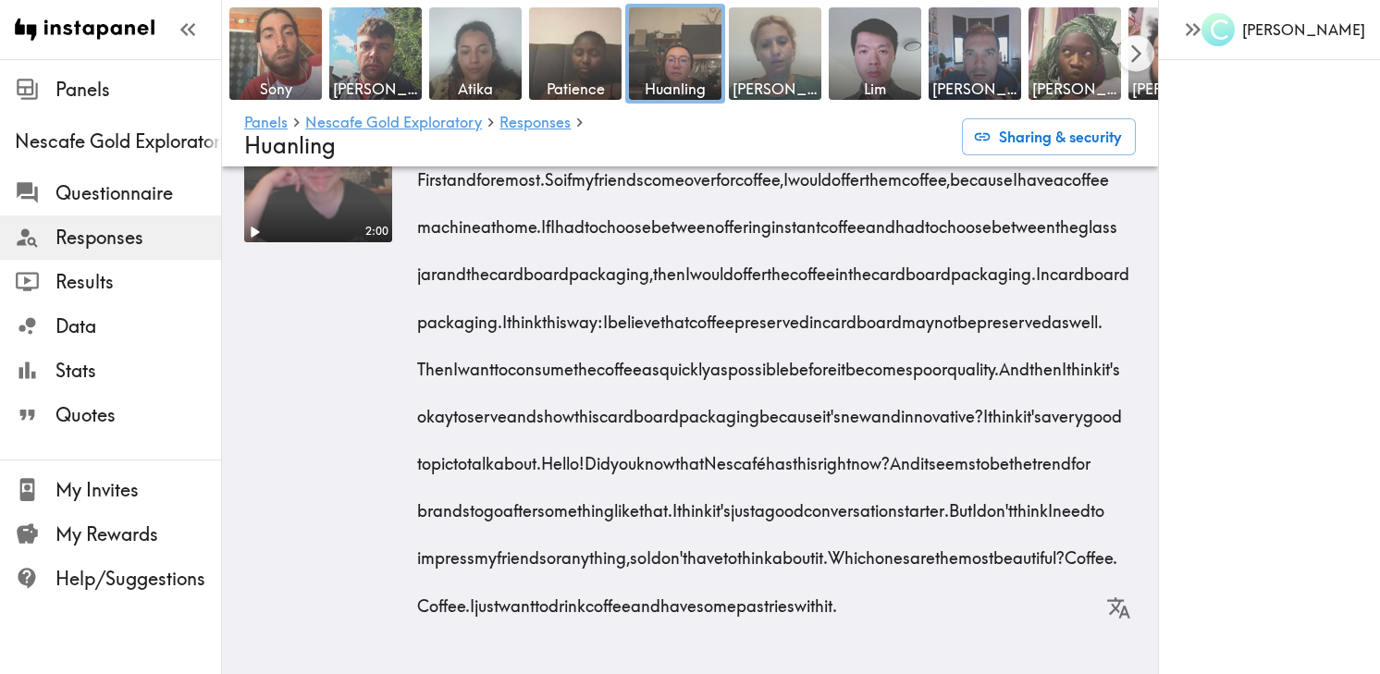
scroll to position [7209, 0]
drag, startPoint x: 240, startPoint y: 327, endPoint x: 1098, endPoint y: 610, distance: 903.6
copy div "#12 Thinking about the concept of Nescafé's new paperboard packaging - what are…"
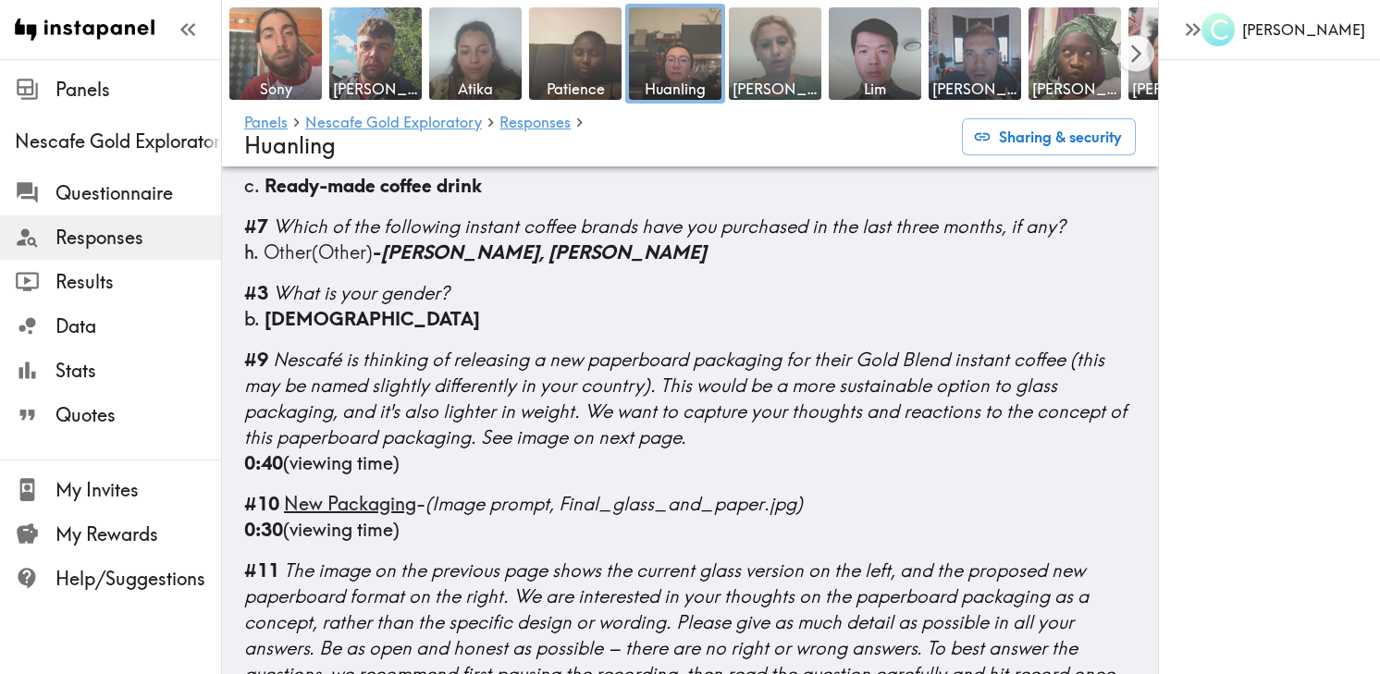
scroll to position [0, 0]
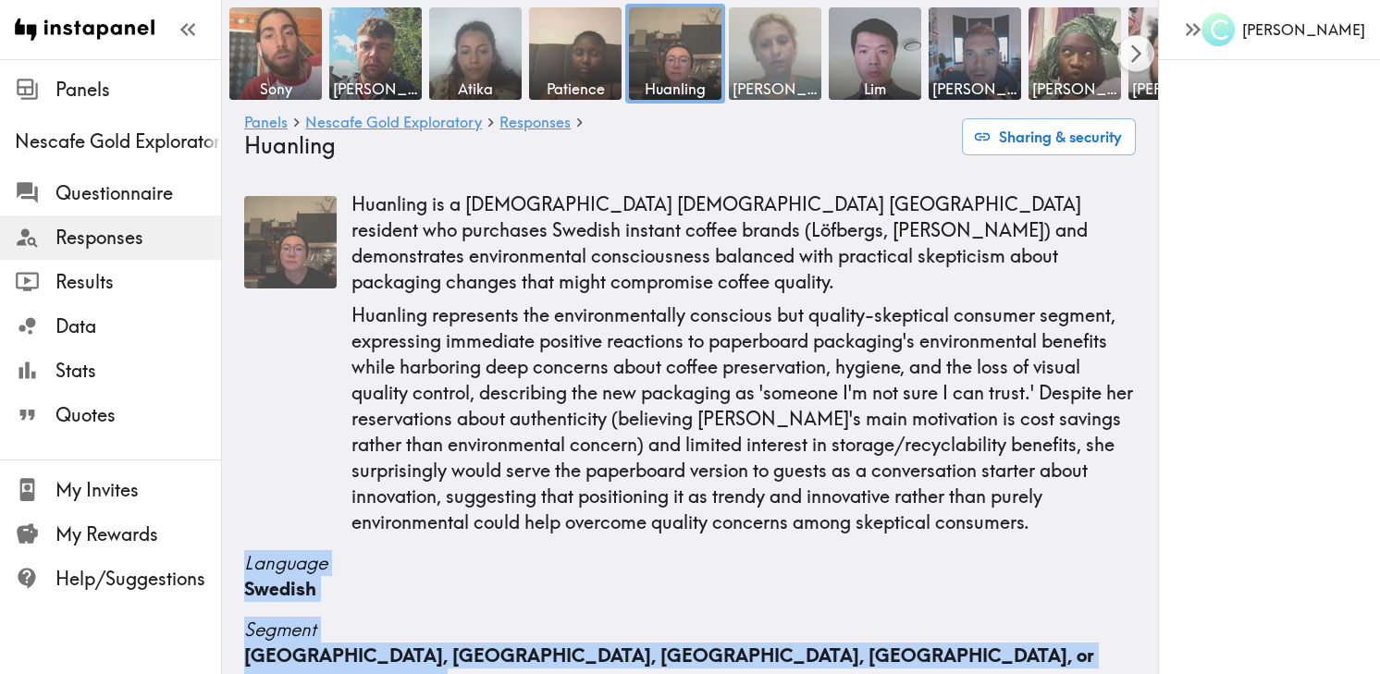
click at [769, 74] on img at bounding box center [775, 54] width 97 height 97
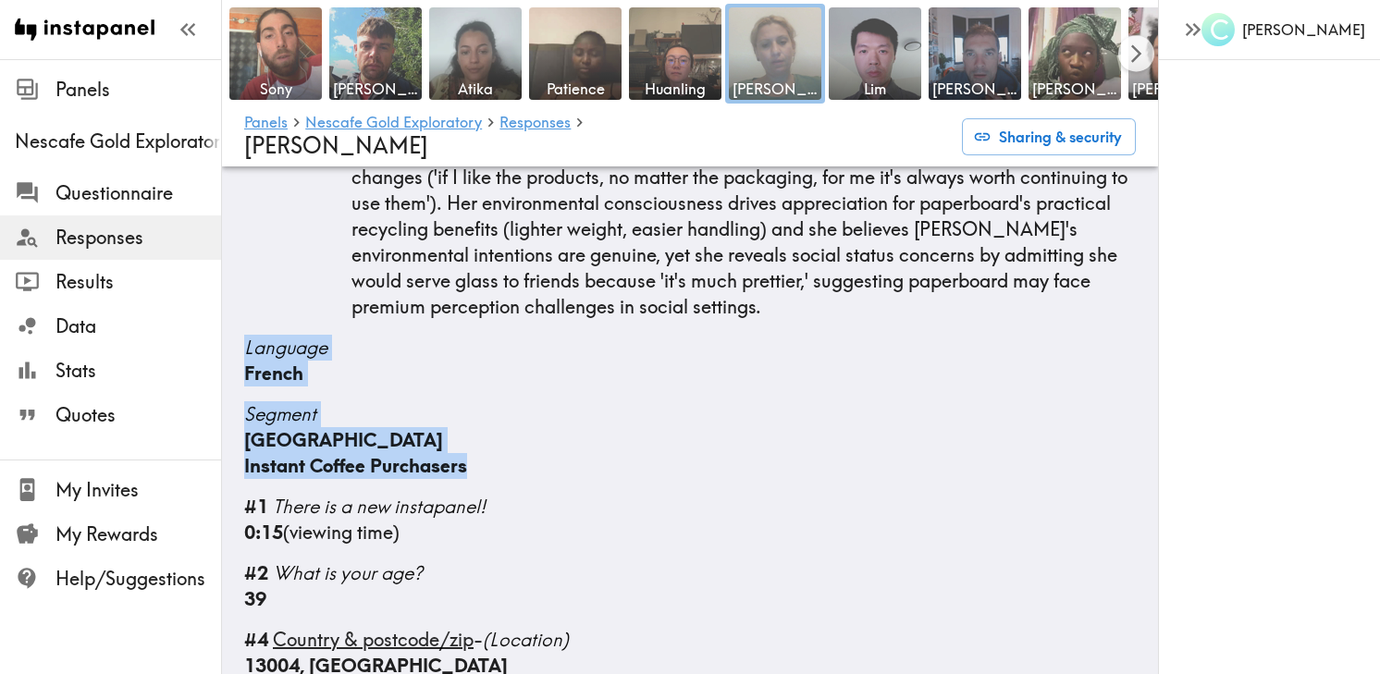
scroll to position [246, 0]
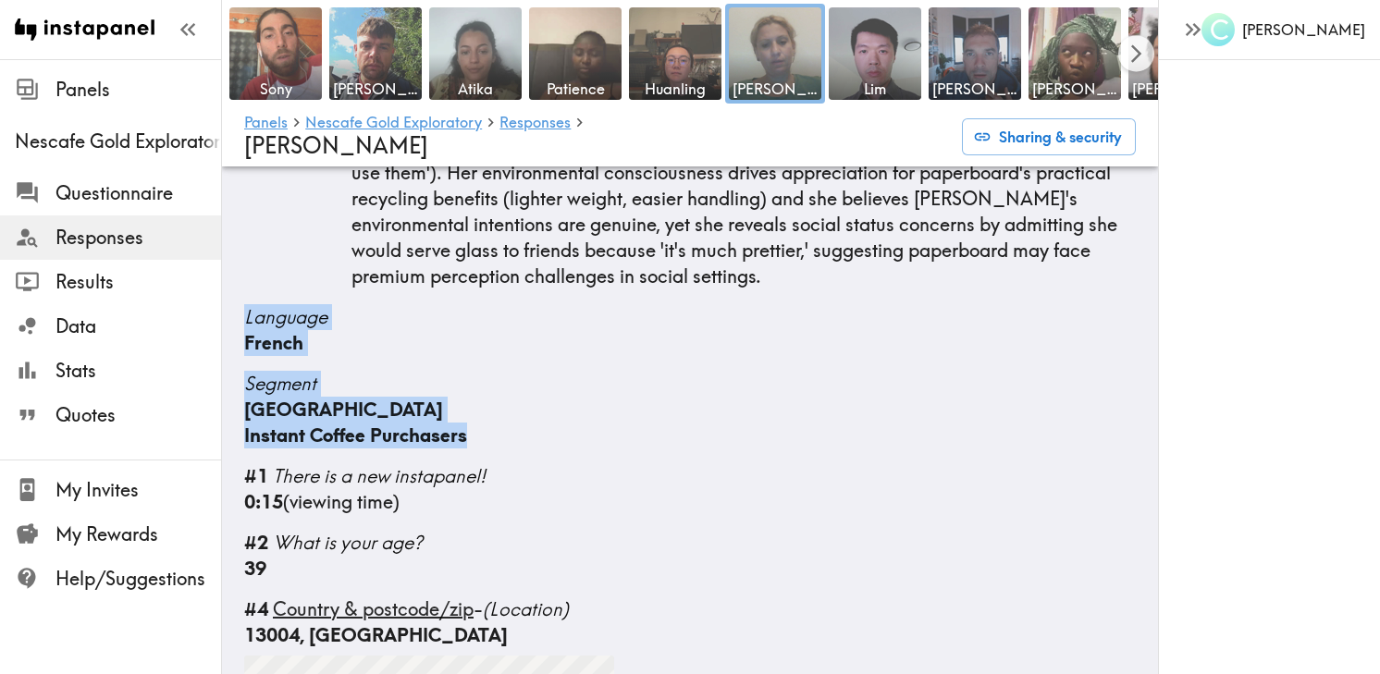
drag, startPoint x: 236, startPoint y: 292, endPoint x: 502, endPoint y: 415, distance: 293.4
copy div "Language French Segment France Instant Coffee Purchasers"
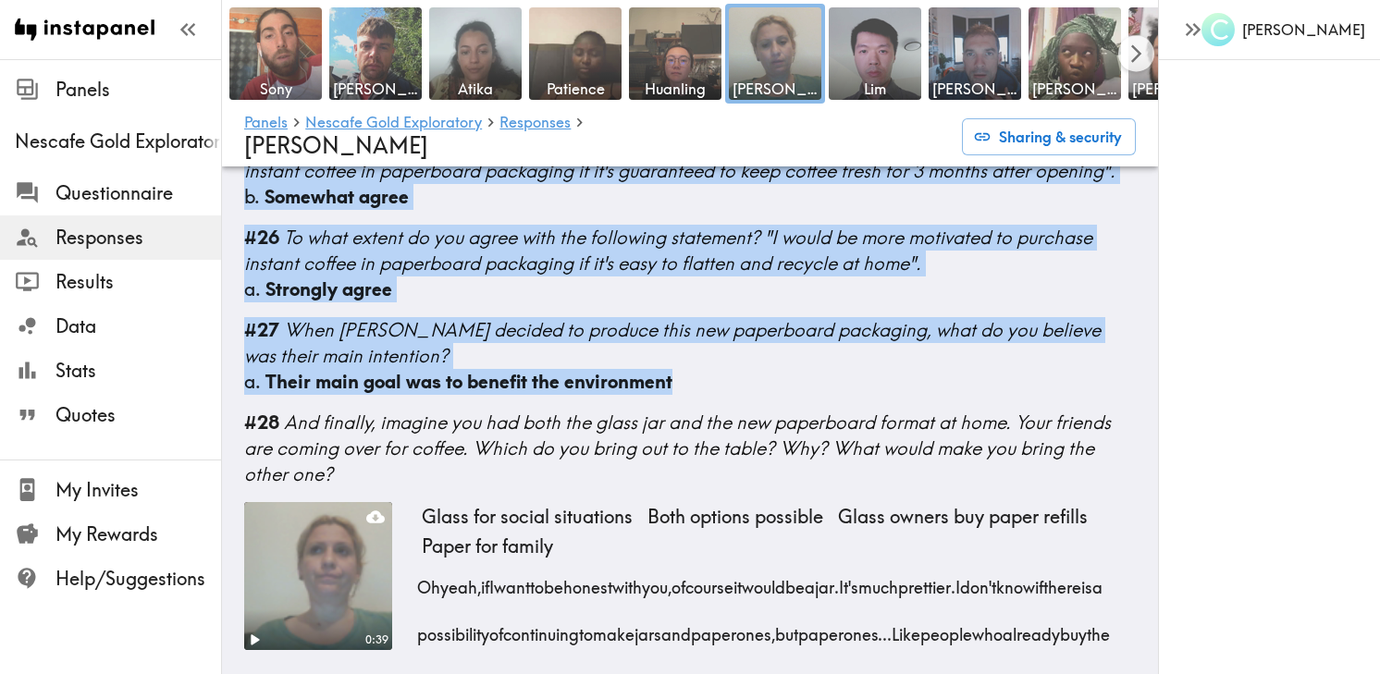
scroll to position [5987, 0]
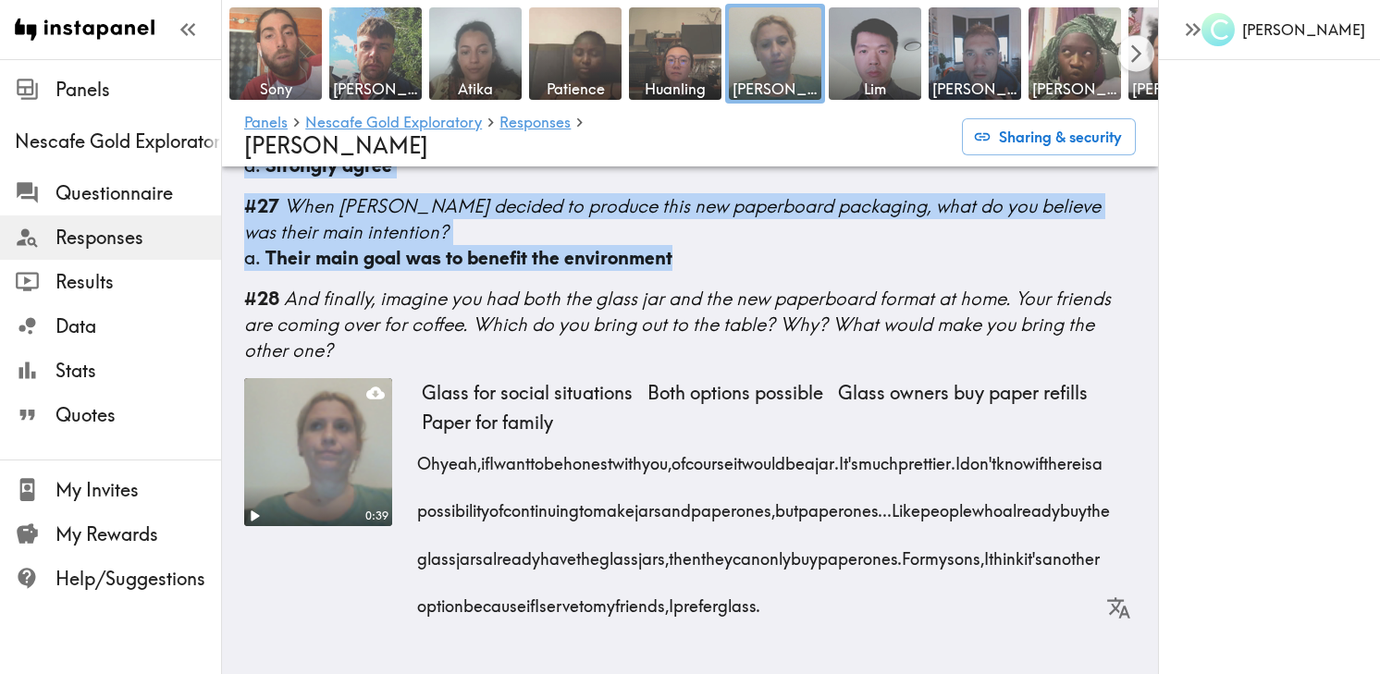
drag, startPoint x: 239, startPoint y: 251, endPoint x: 708, endPoint y: 760, distance: 692.6
copy div "#12 Thinking about the concept of Nescafé's new paperboard packaging - what are…"
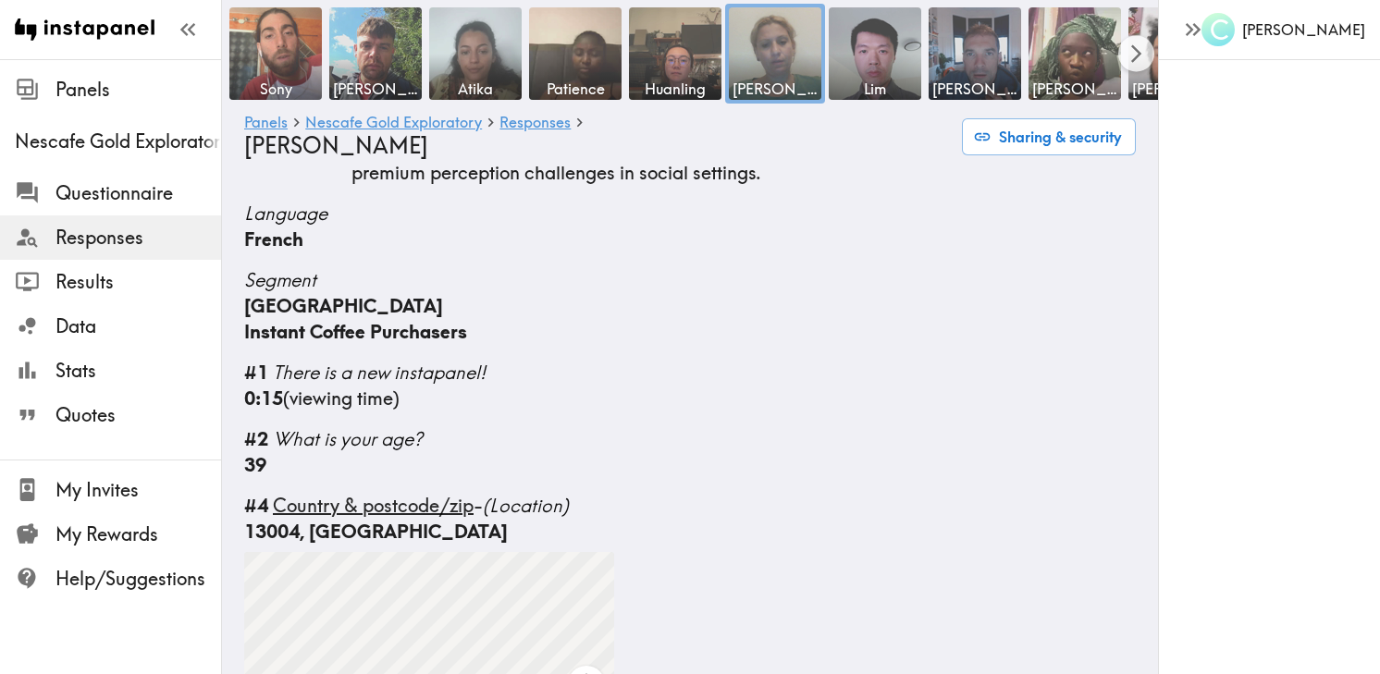
scroll to position [0, 0]
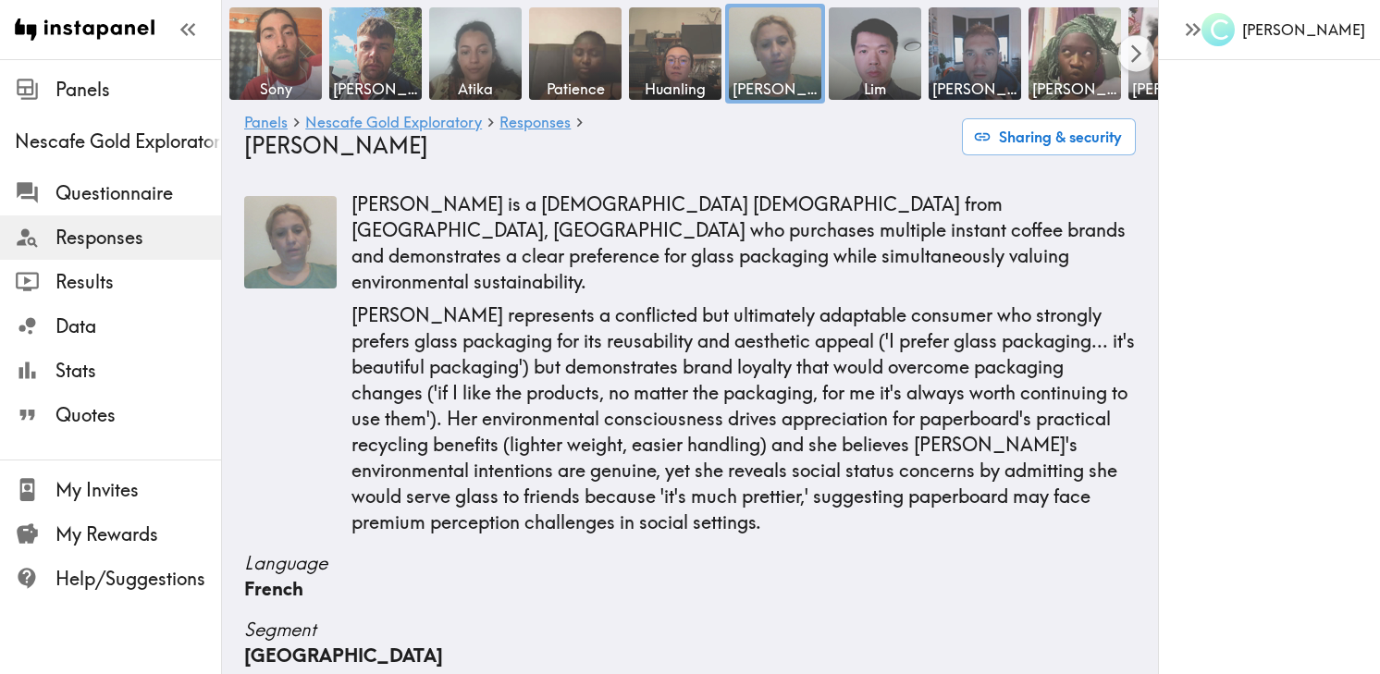
click at [667, 373] on p "Juliana represents a conflicted but ultimately adaptable consumer who strongly …" at bounding box center [744, 418] width 784 height 233
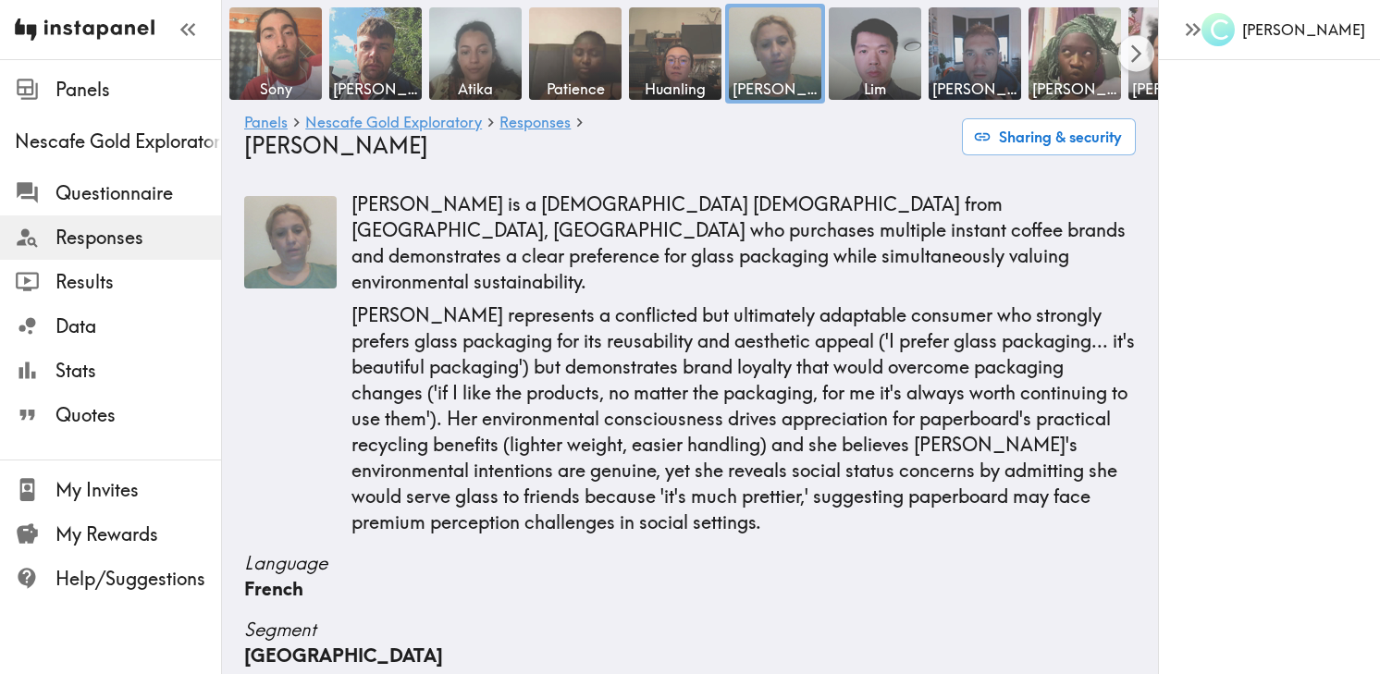
click at [117, 23] on img at bounding box center [85, 29] width 140 height 59
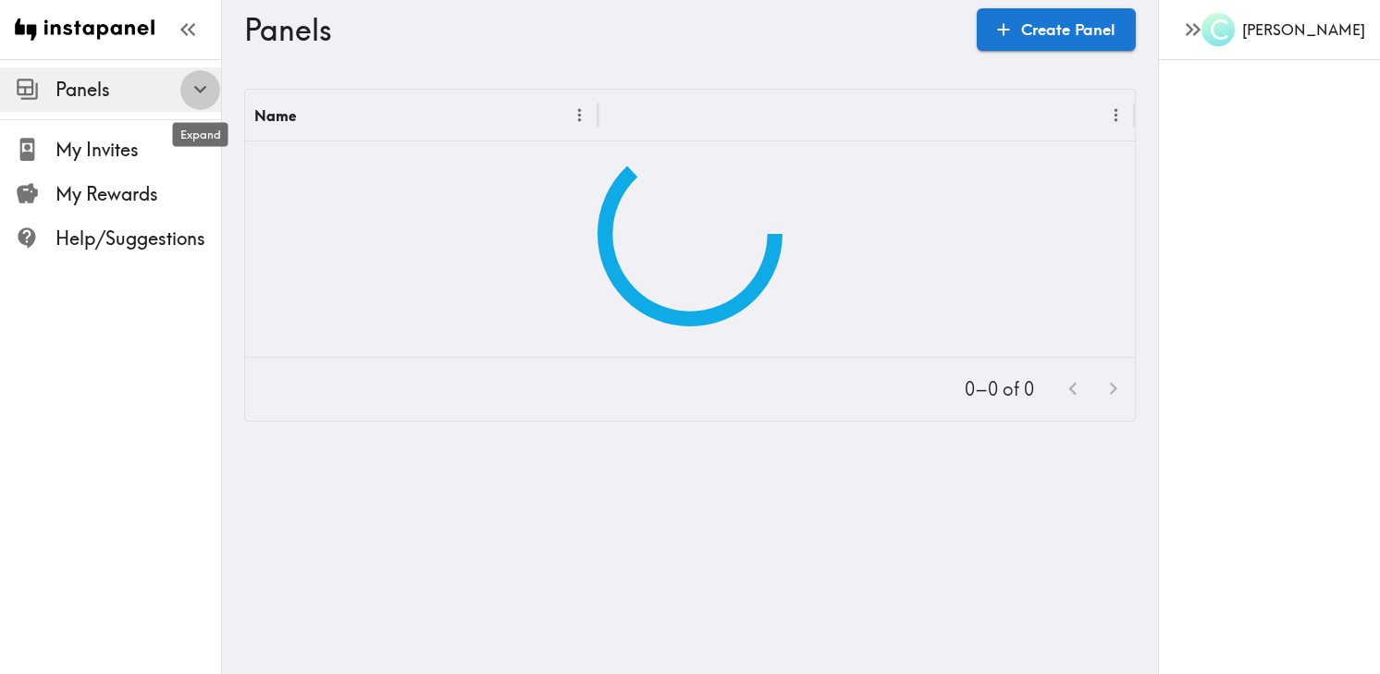
click at [213, 96] on button "button" at bounding box center [200, 89] width 40 height 40
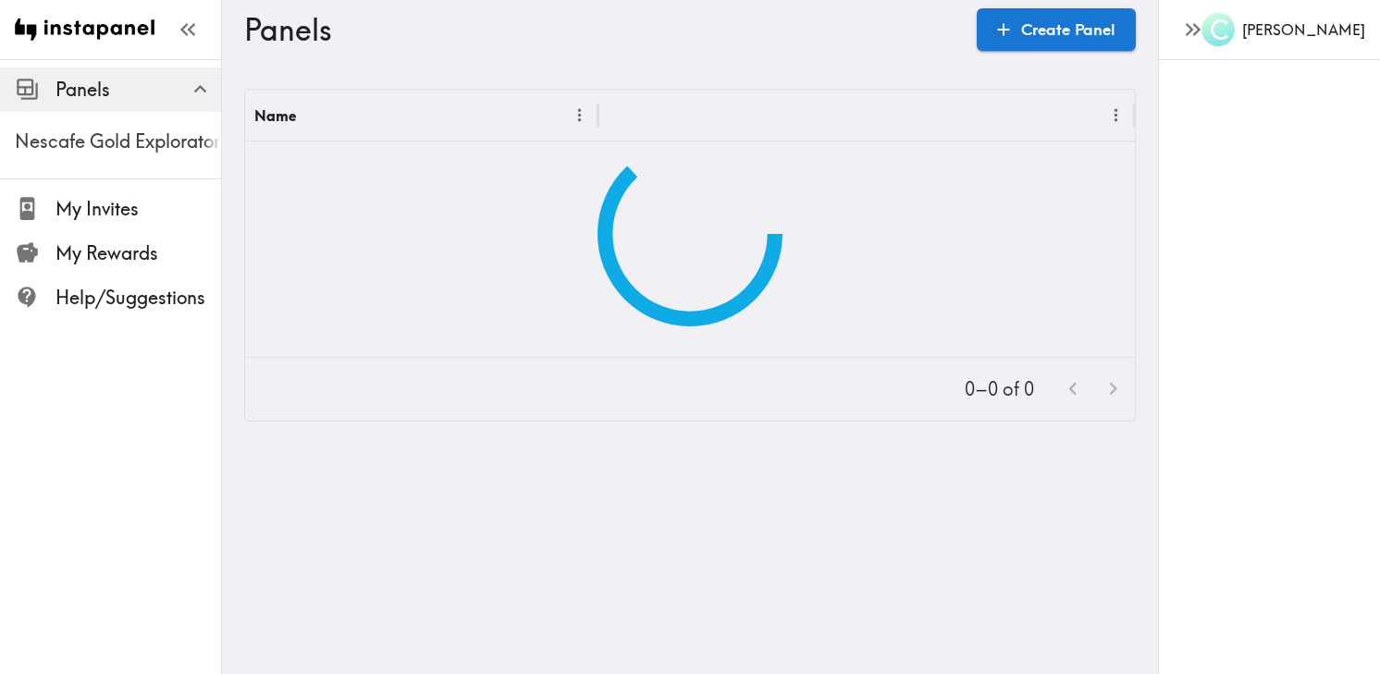
click at [91, 145] on span "Nescafe Gold Exploratory" at bounding box center [118, 142] width 206 height 26
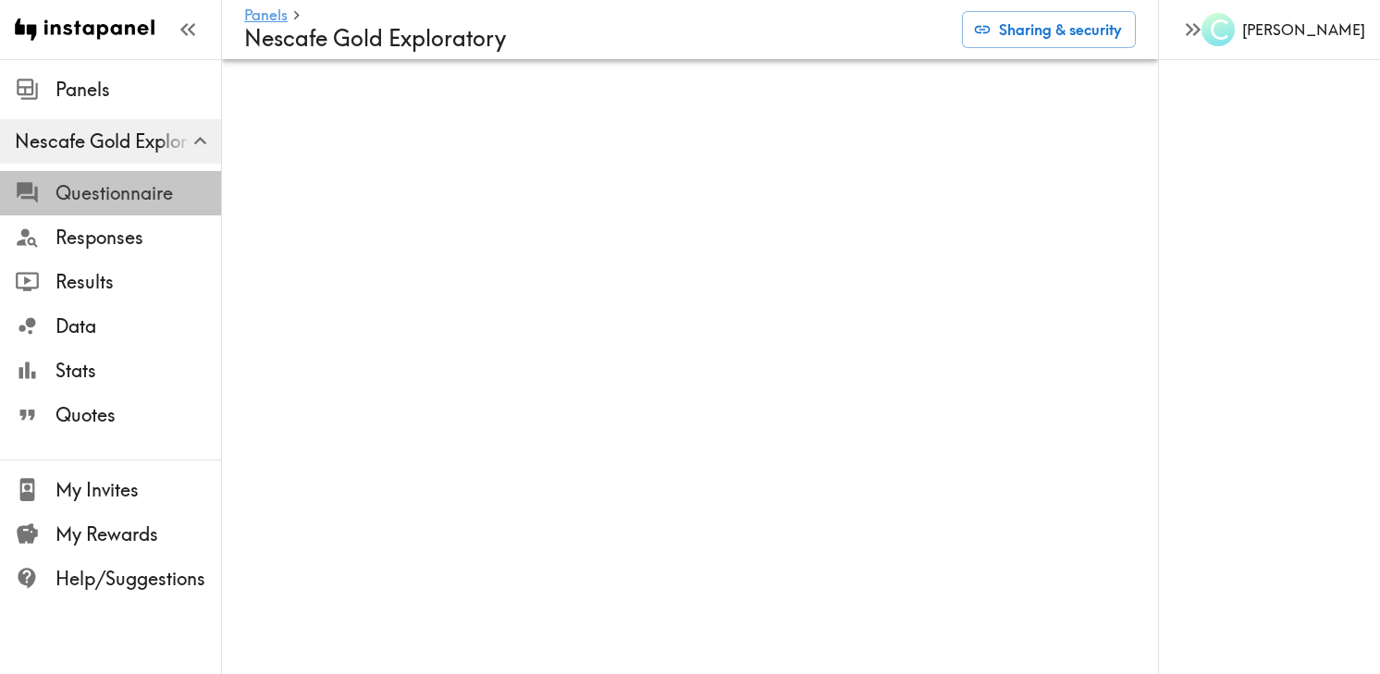
click at [113, 195] on span "Questionnaire" at bounding box center [139, 193] width 166 height 26
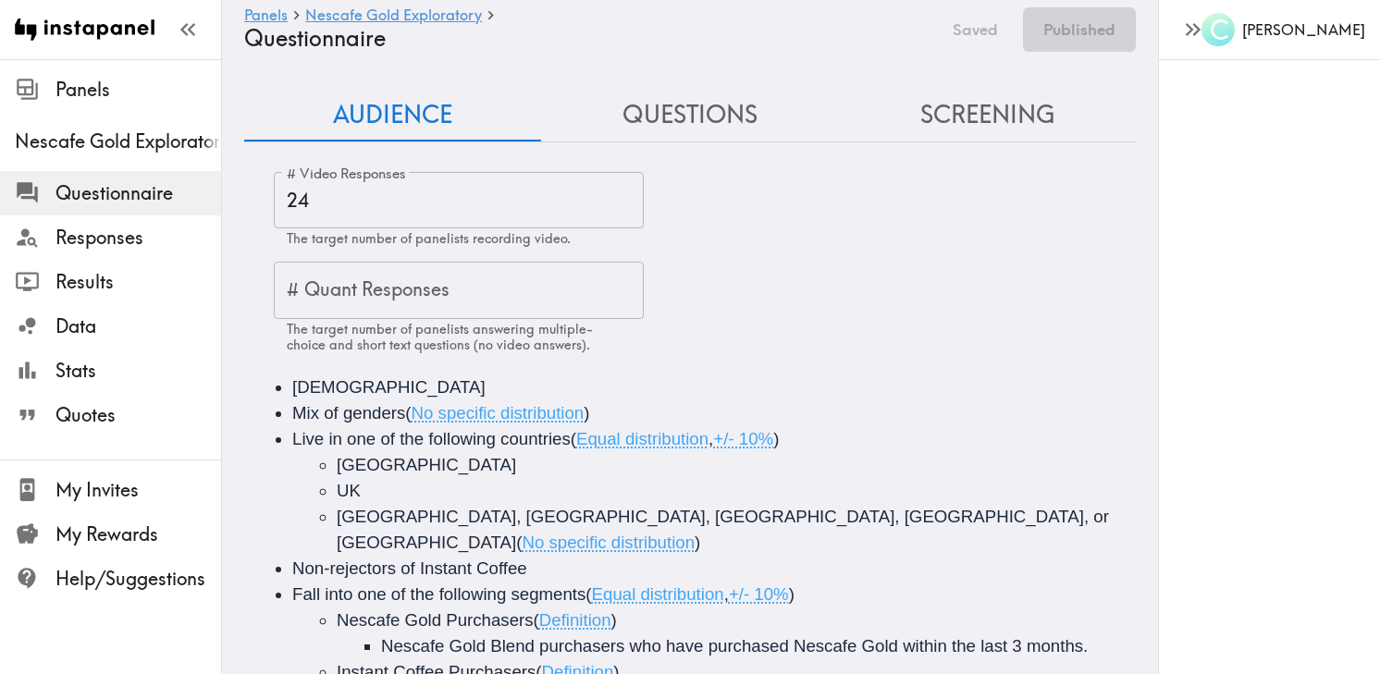
scroll to position [34, 0]
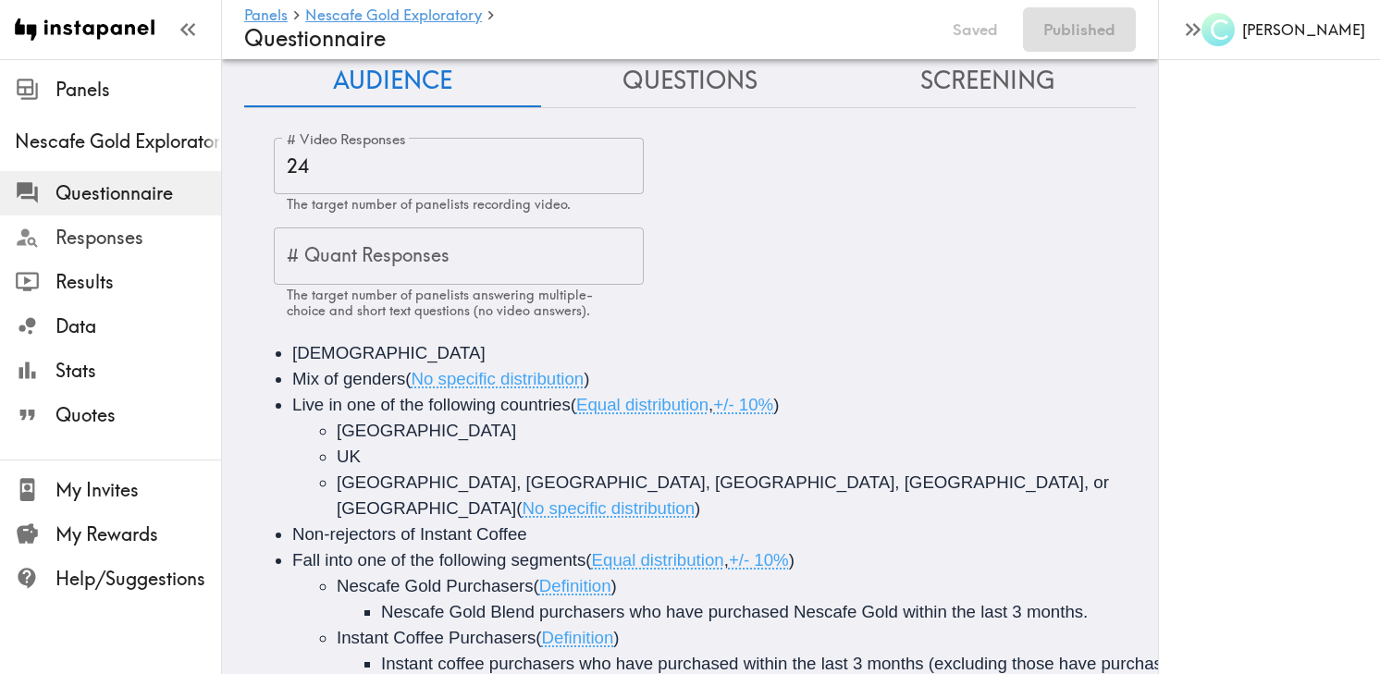
click at [124, 216] on div "Responses" at bounding box center [110, 238] width 221 height 48
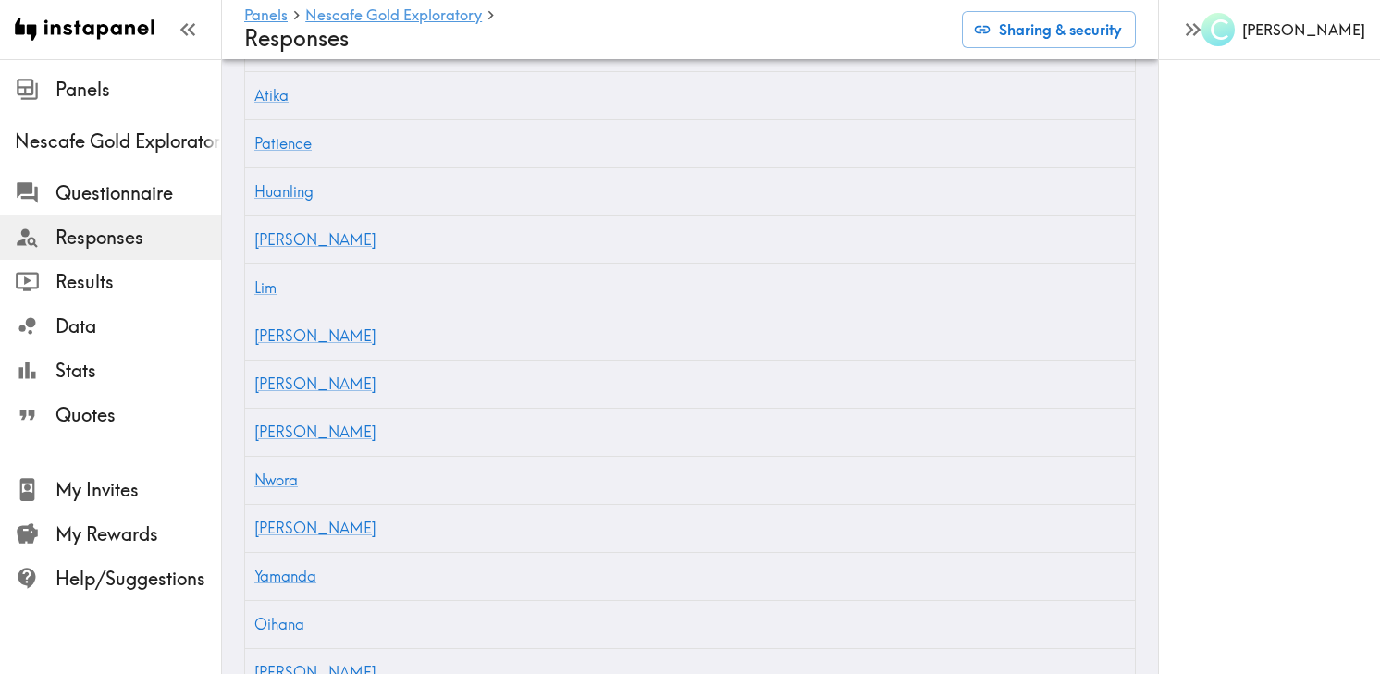
scroll to position [766, 0]
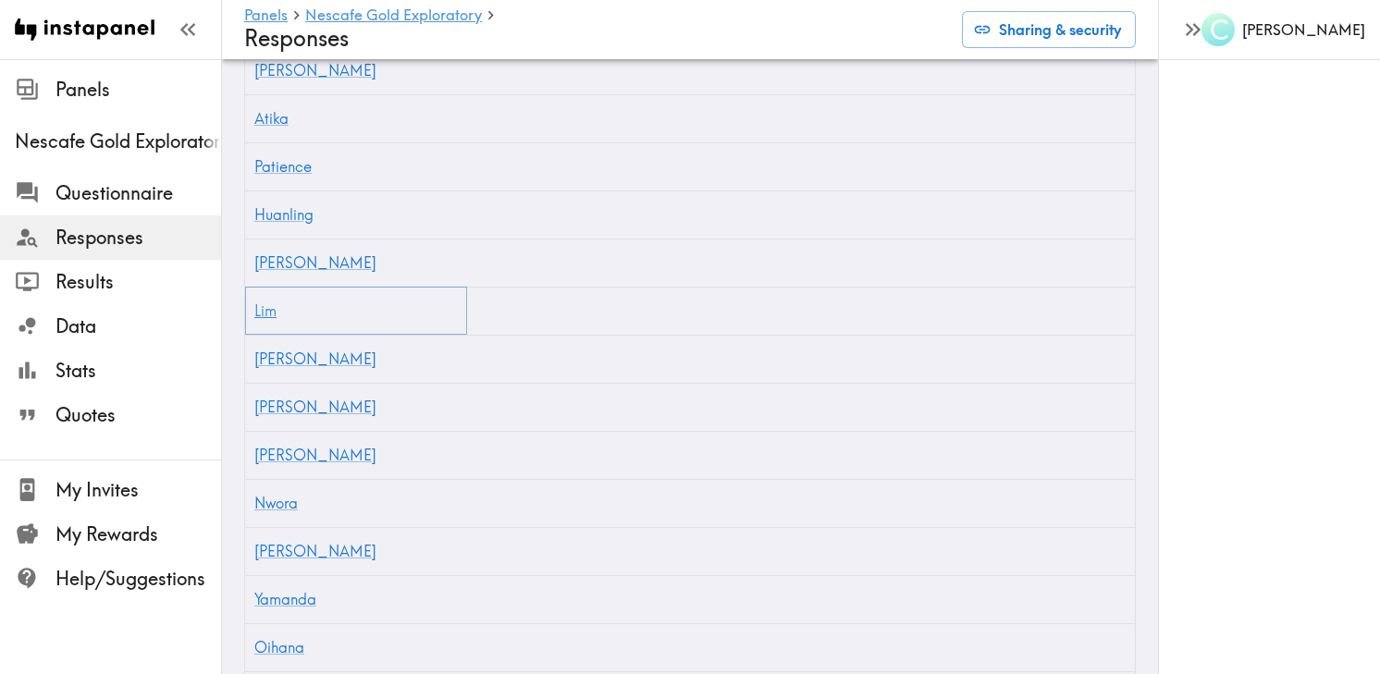
click at [265, 302] on link "Lim" at bounding box center [265, 311] width 22 height 19
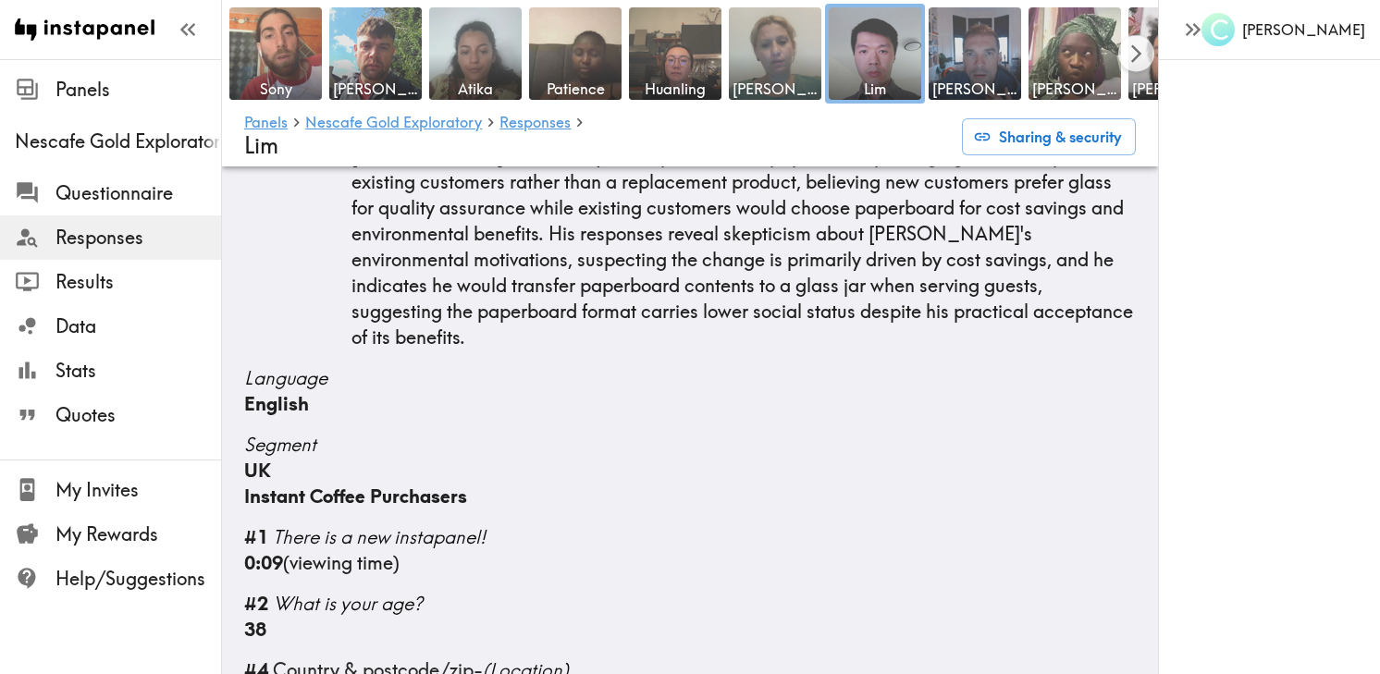
scroll to position [216, 0]
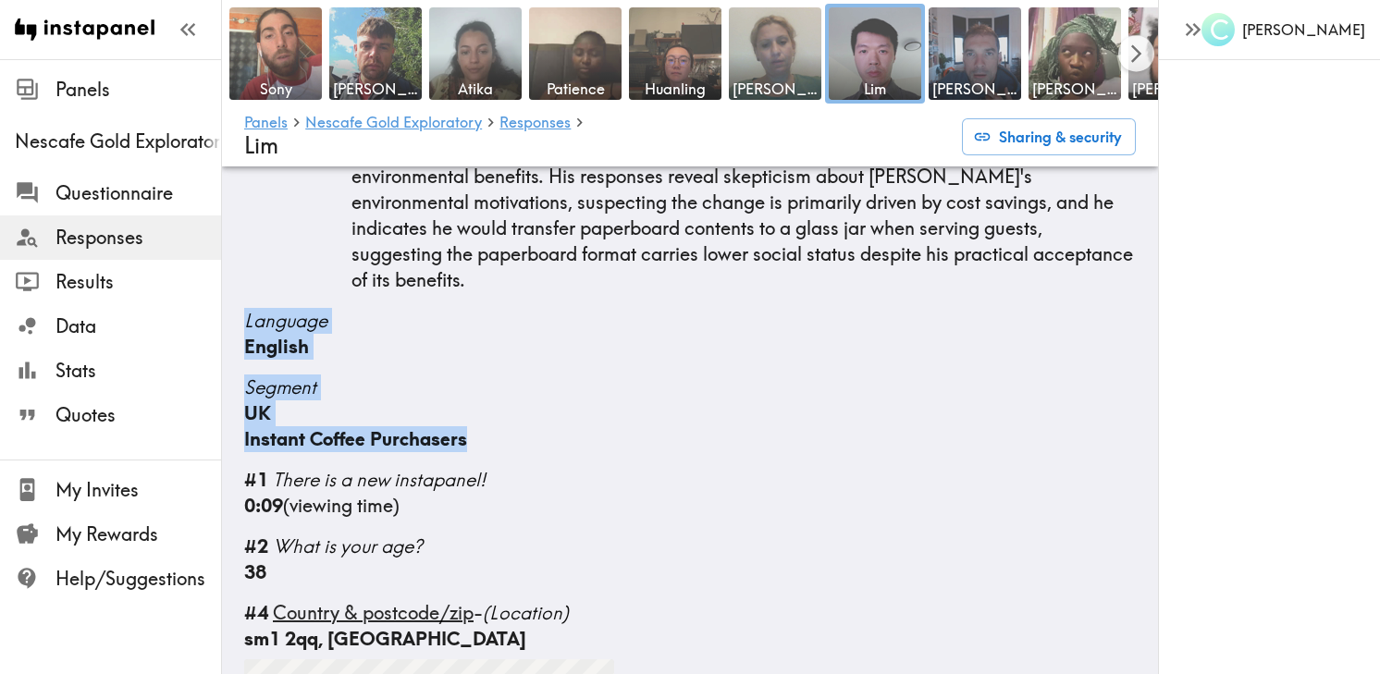
drag, startPoint x: 239, startPoint y: 290, endPoint x: 505, endPoint y: 411, distance: 292.3
copy div "Language English Segment UK Instant Coffee Purchasers"
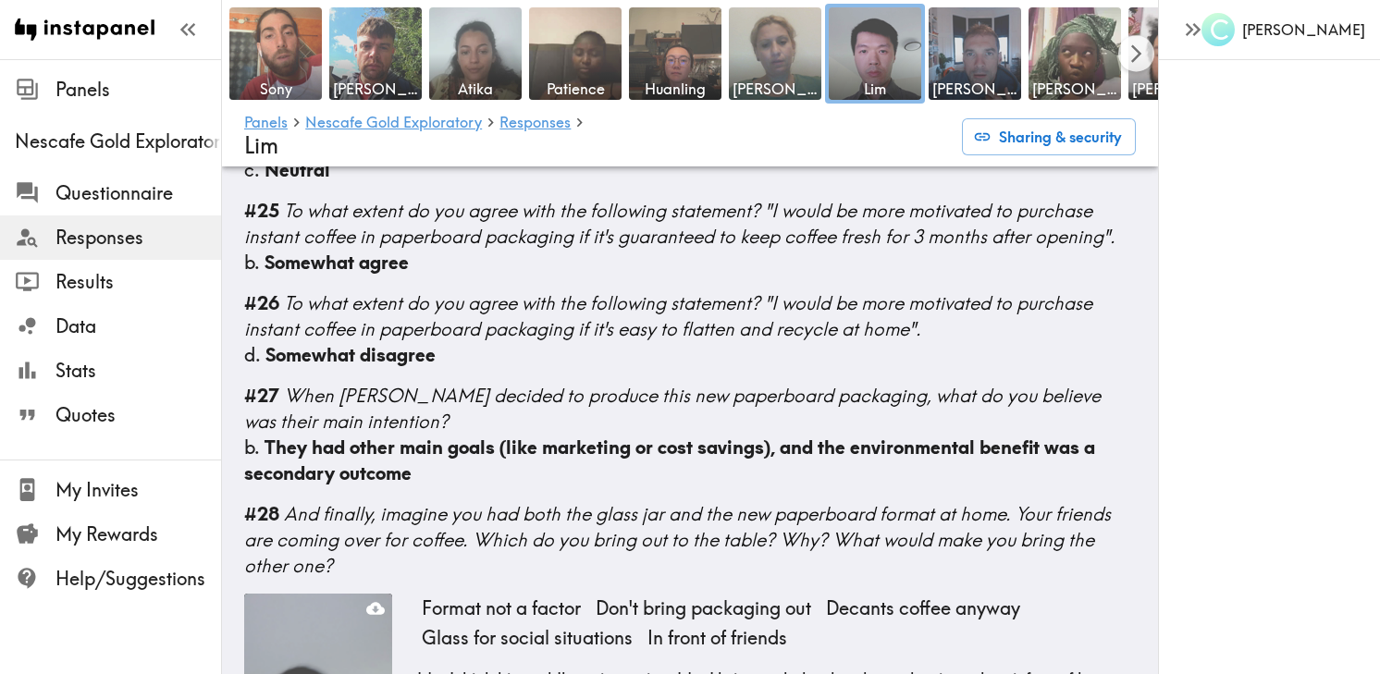
scroll to position [4843, 0]
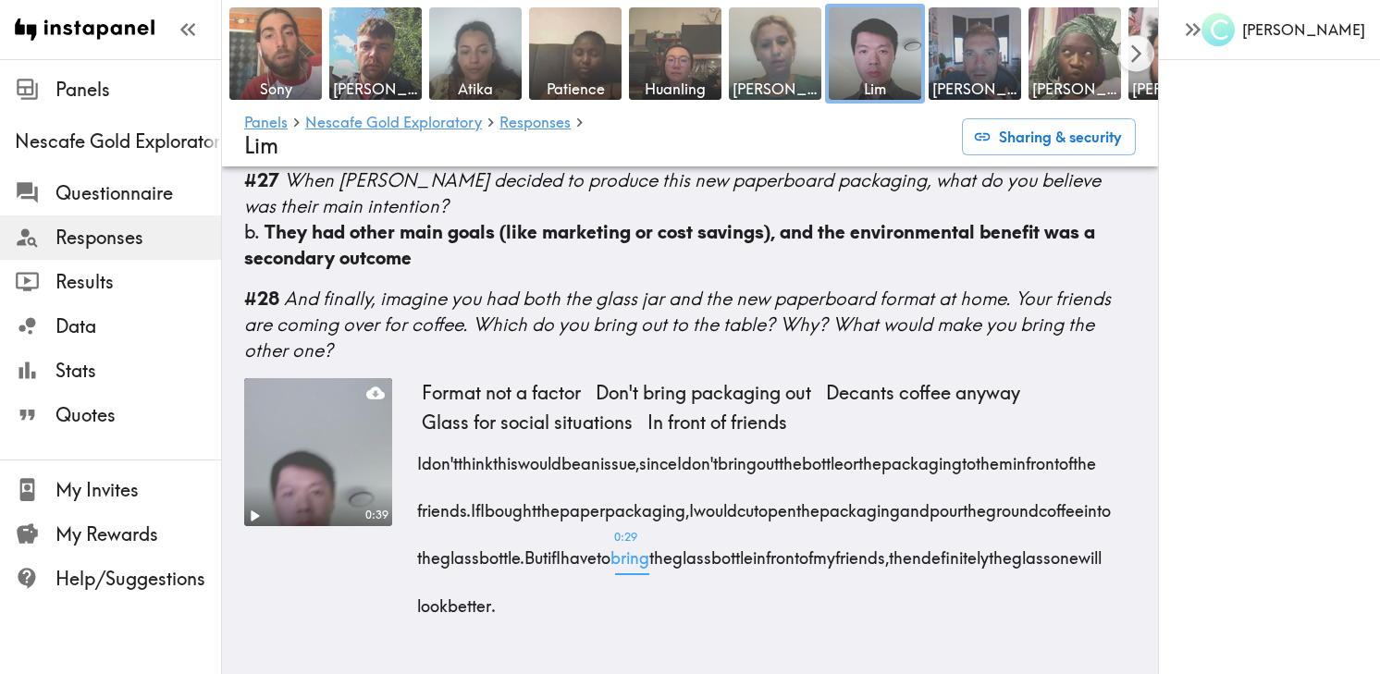
drag, startPoint x: 244, startPoint y: 242, endPoint x: 825, endPoint y: 616, distance: 690.8
copy div "#61 Loremips dolor sit ametcon ad Elitsed'd eiu temporinci utlaboree - dolo mag…"
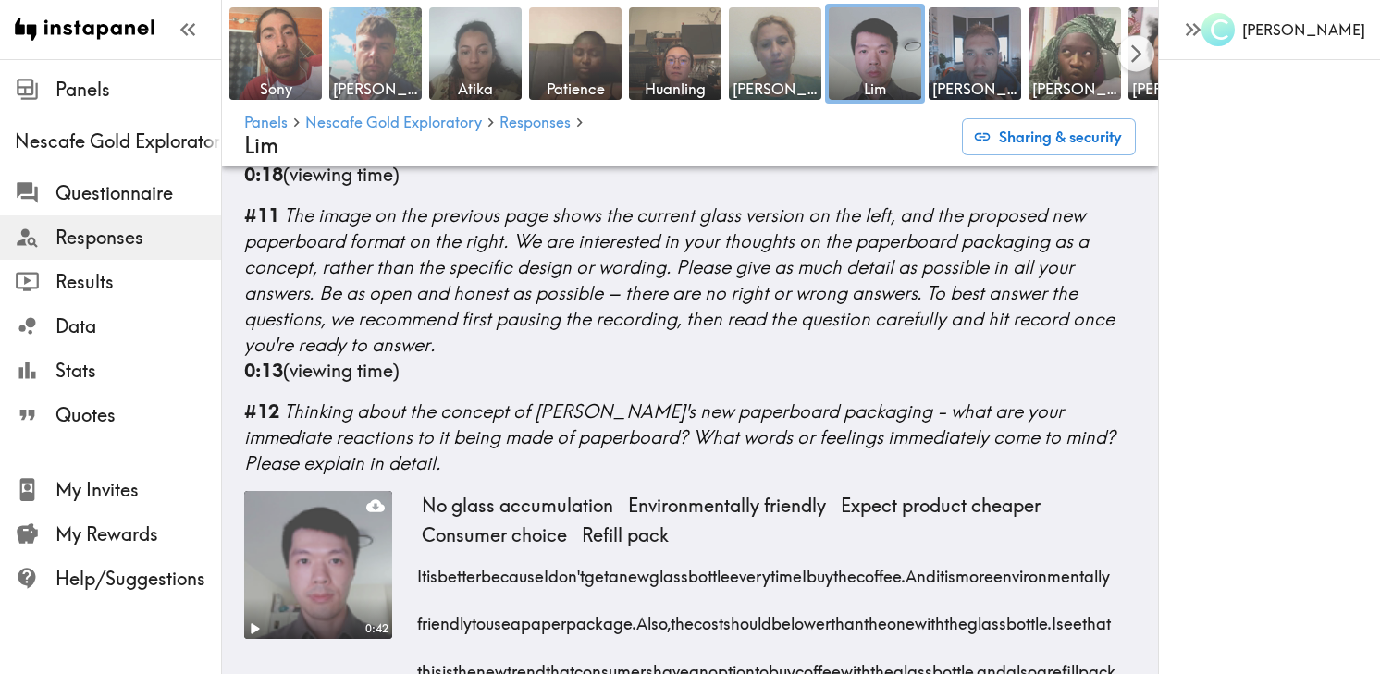
scroll to position [792, 0]
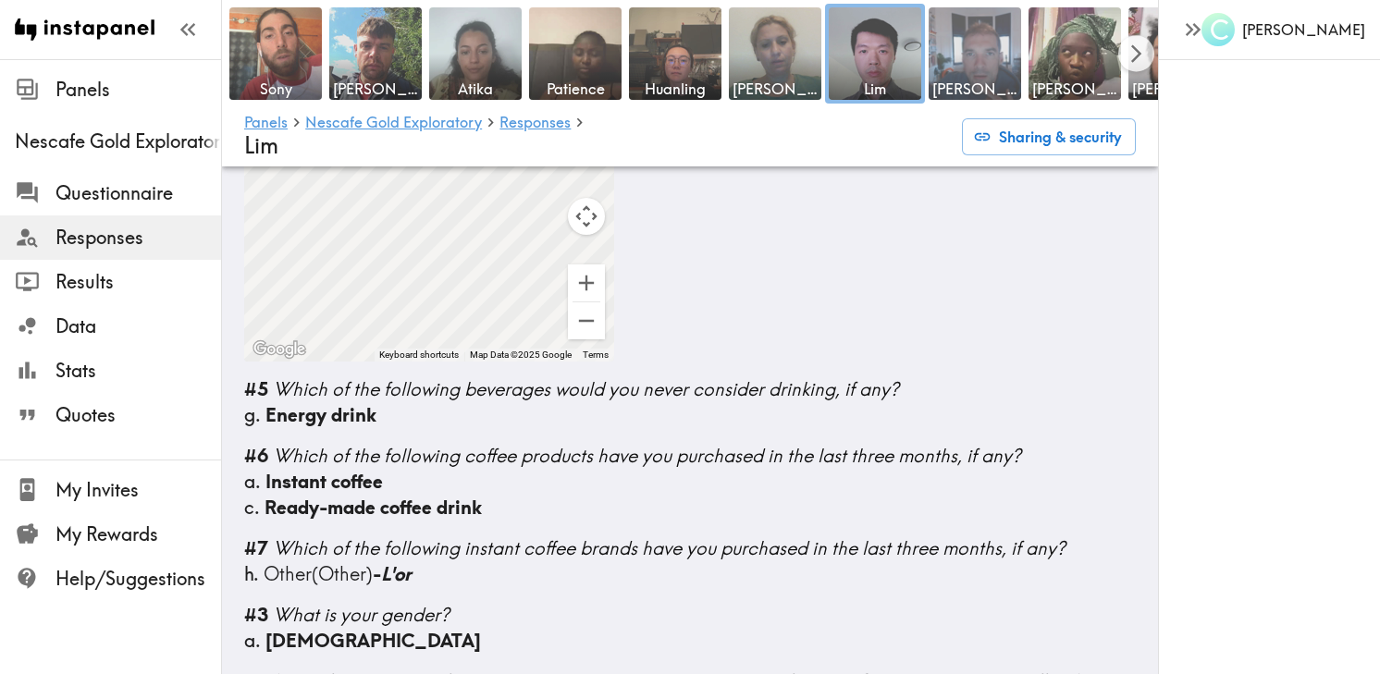
click at [971, 72] on img at bounding box center [975, 54] width 97 height 97
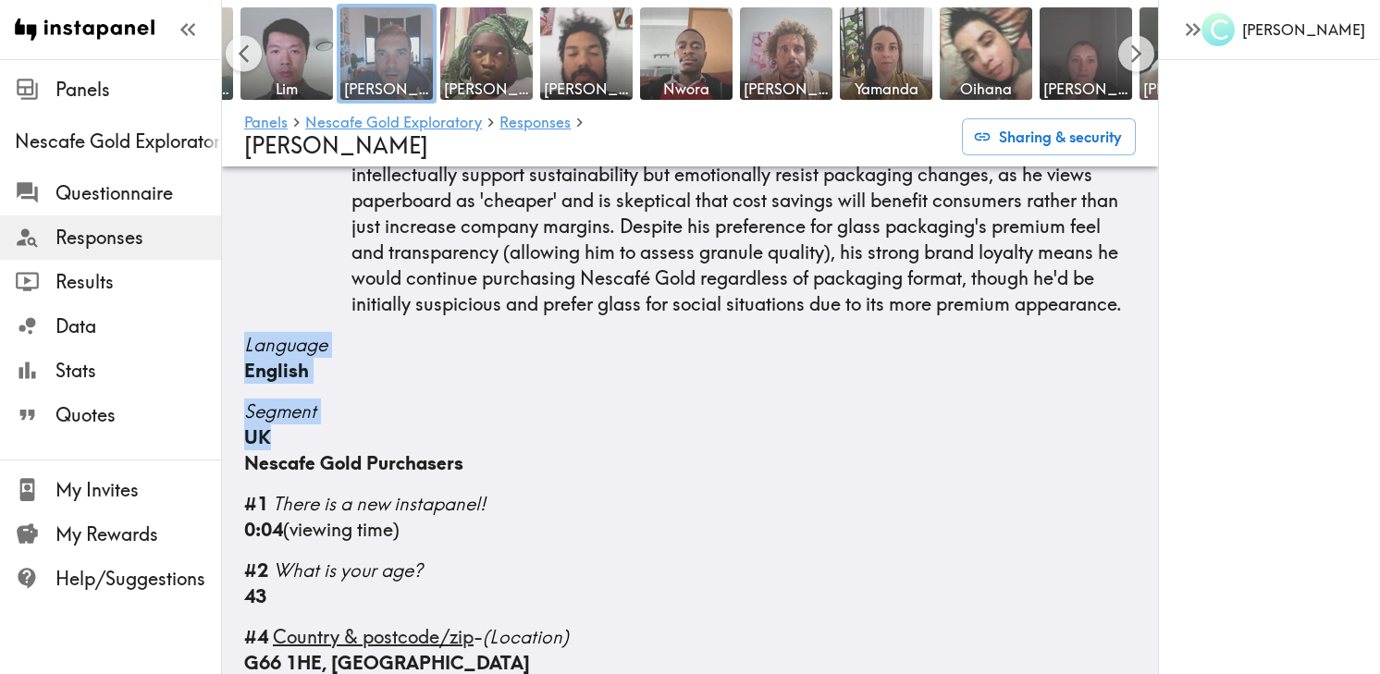
scroll to position [145, 0]
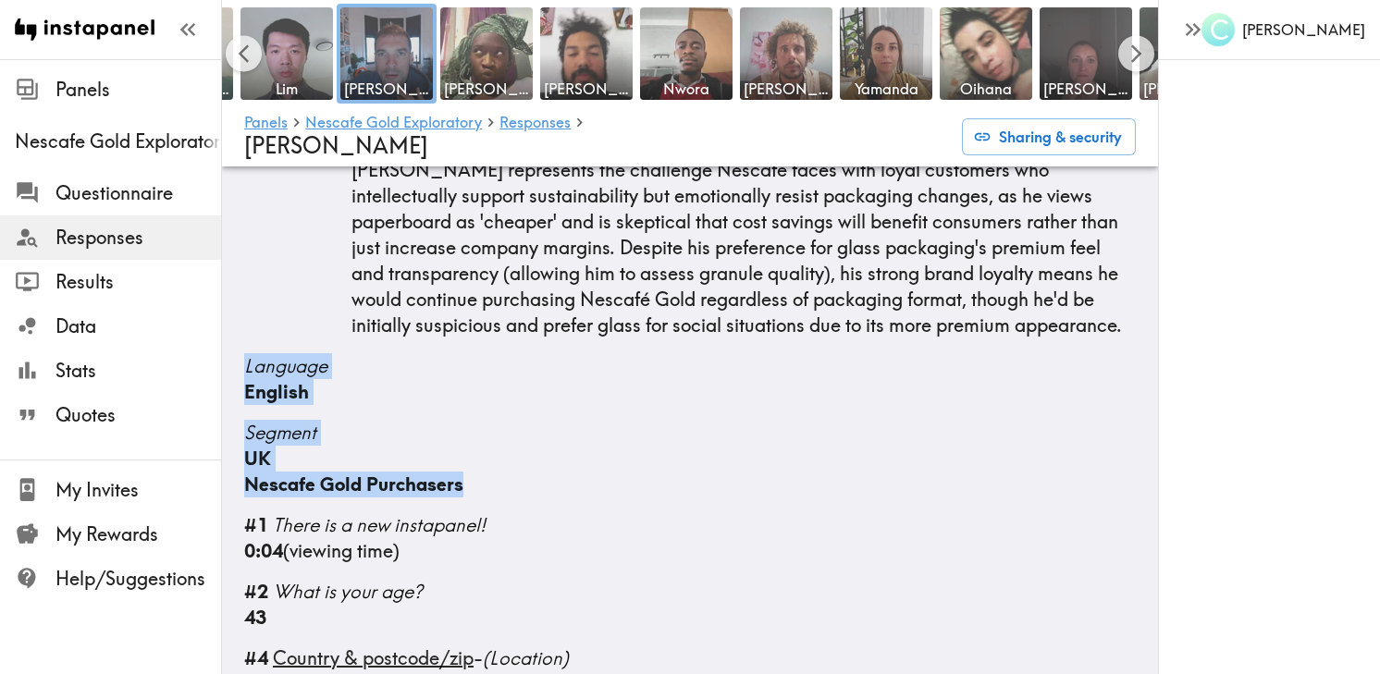
drag, startPoint x: 247, startPoint y: 333, endPoint x: 568, endPoint y: 480, distance: 353.1
copy div "Language English Segment UK Nescafe Gold Purchasers"
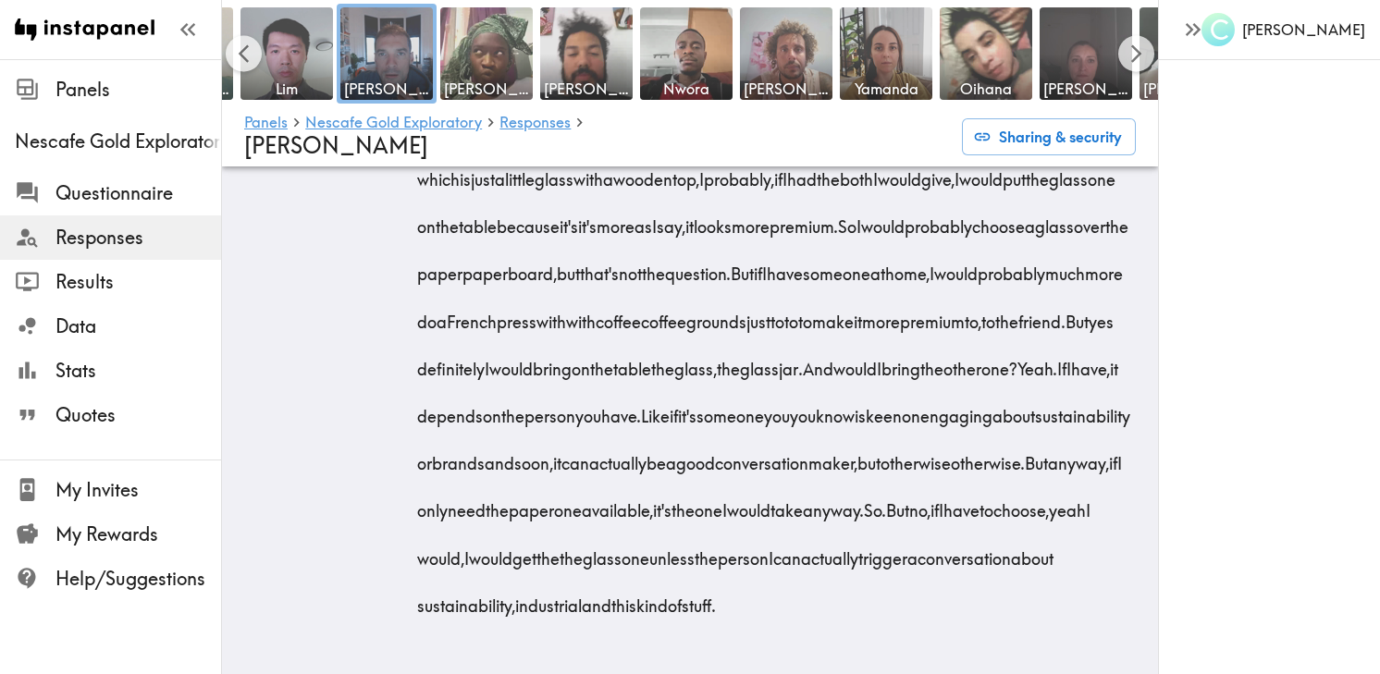
scroll to position [8442, 0]
drag, startPoint x: 244, startPoint y: 355, endPoint x: 525, endPoint y: 601, distance: 373.7
copy div "#87 Loremips dolor sit ametcon ad Elitsed'd eiu temporinci utlaboree - dolo mag…"
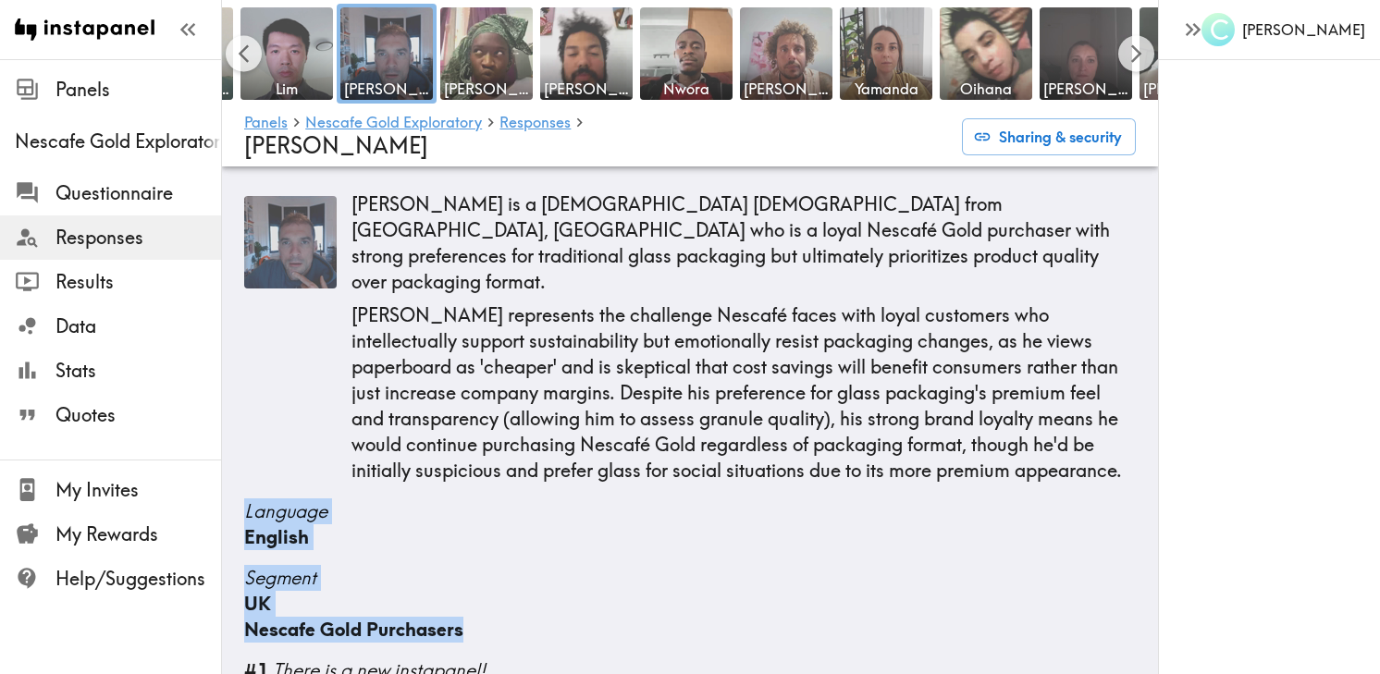
scroll to position [173, 0]
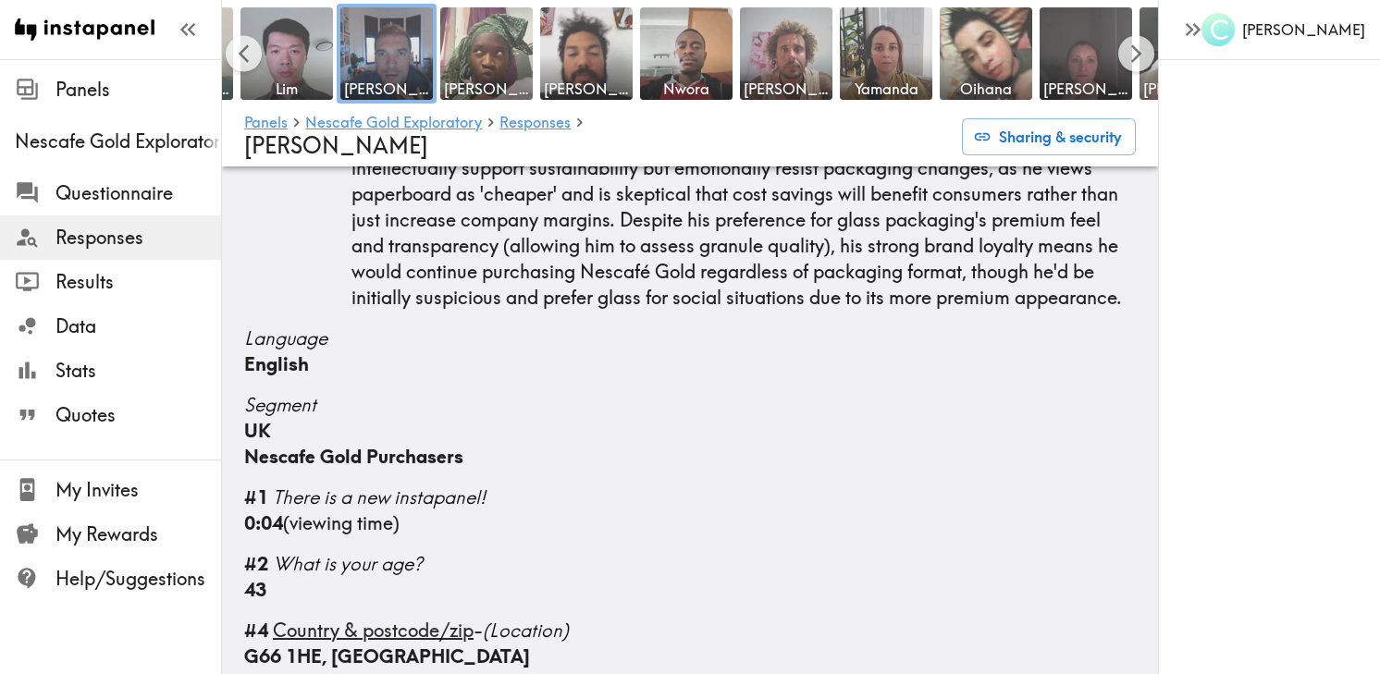
click at [654, 418] on div "UK" at bounding box center [690, 431] width 892 height 26
click at [464, 68] on img at bounding box center [486, 54] width 97 height 97
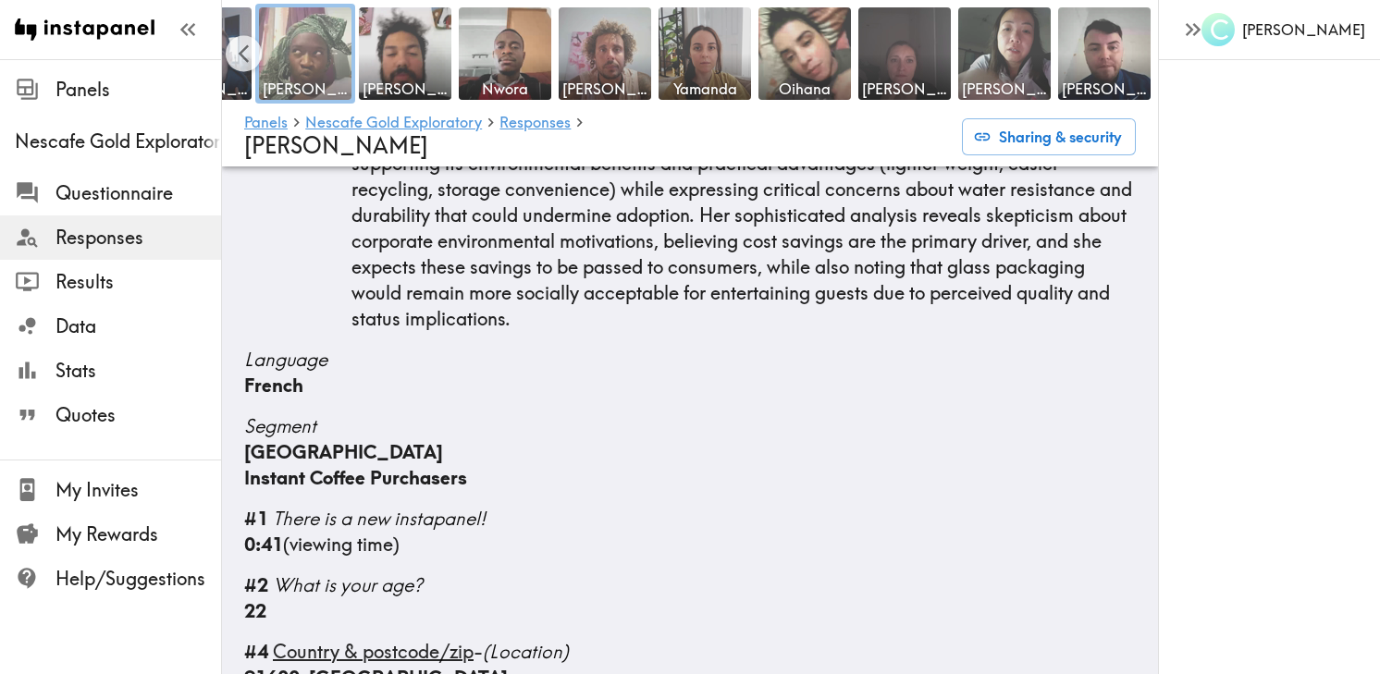
scroll to position [251, 0]
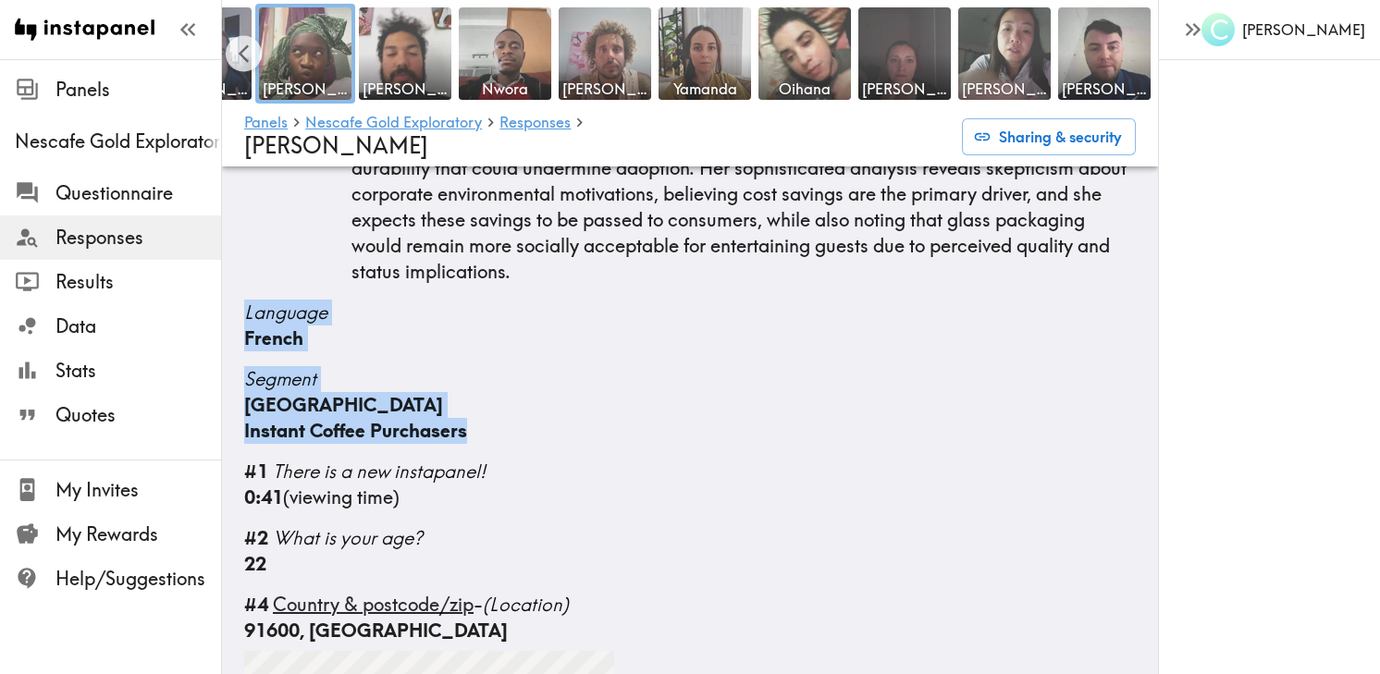
drag, startPoint x: 243, startPoint y: 278, endPoint x: 608, endPoint y: 420, distance: 391.3
copy div "Language French Segment France Instant Coffee Purchasers"
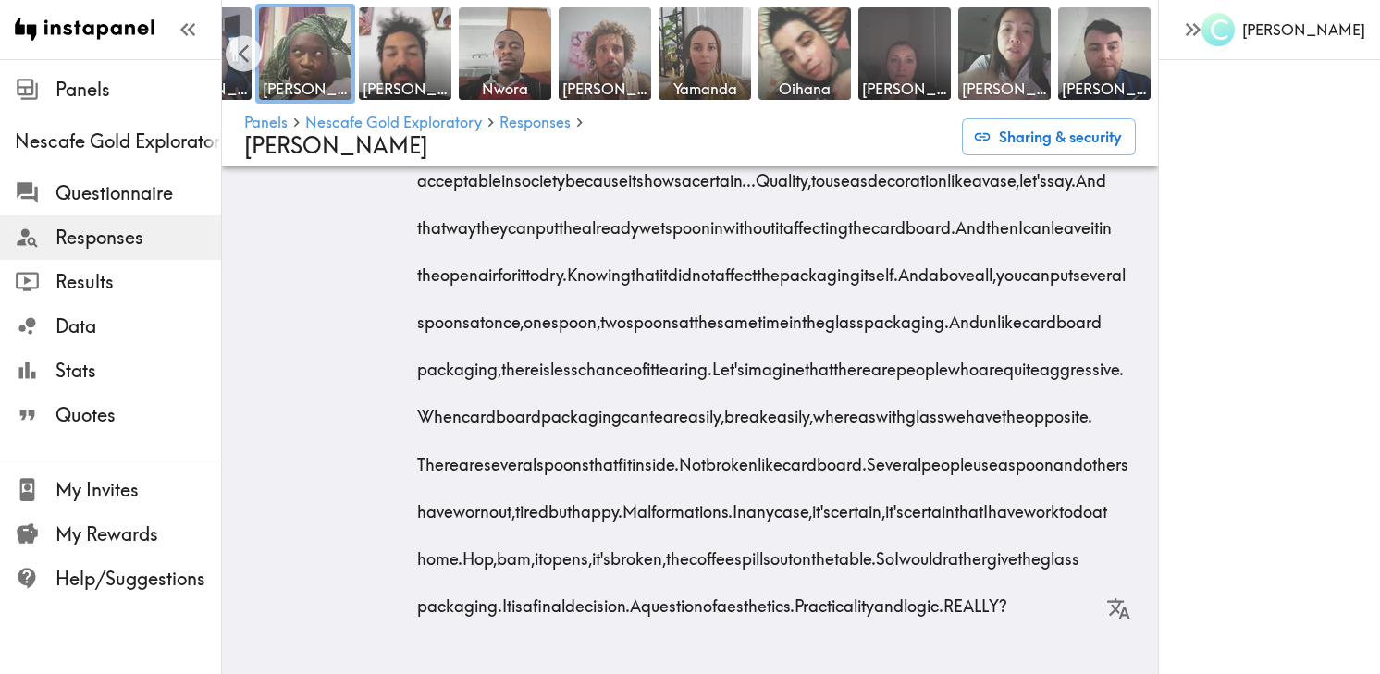
scroll to position [9111, 0]
drag, startPoint x: 243, startPoint y: 327, endPoint x: 784, endPoint y: 760, distance: 692.9
copy div "#25 Loremips dolor sit ametcon ad Elitsed'd eiu temporinci utlaboree - dolo mag…"
click at [413, 63] on img at bounding box center [405, 54] width 97 height 97
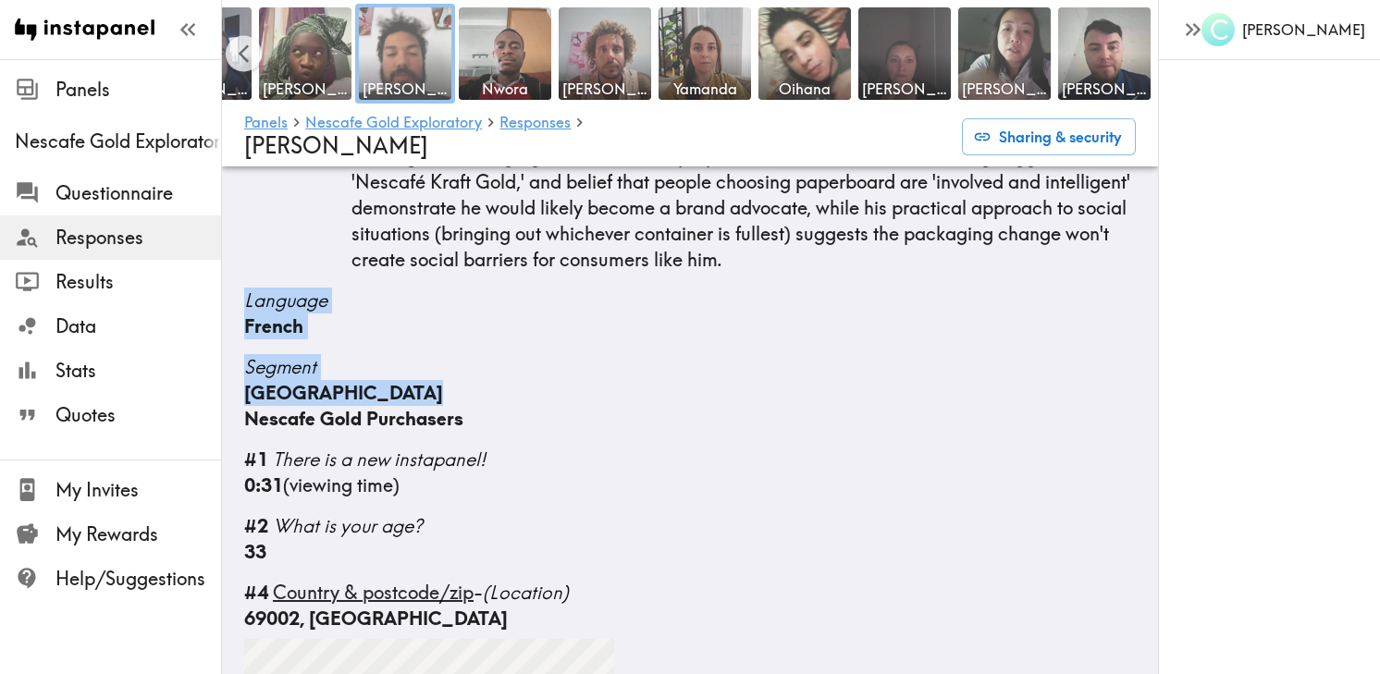
scroll to position [241, 0]
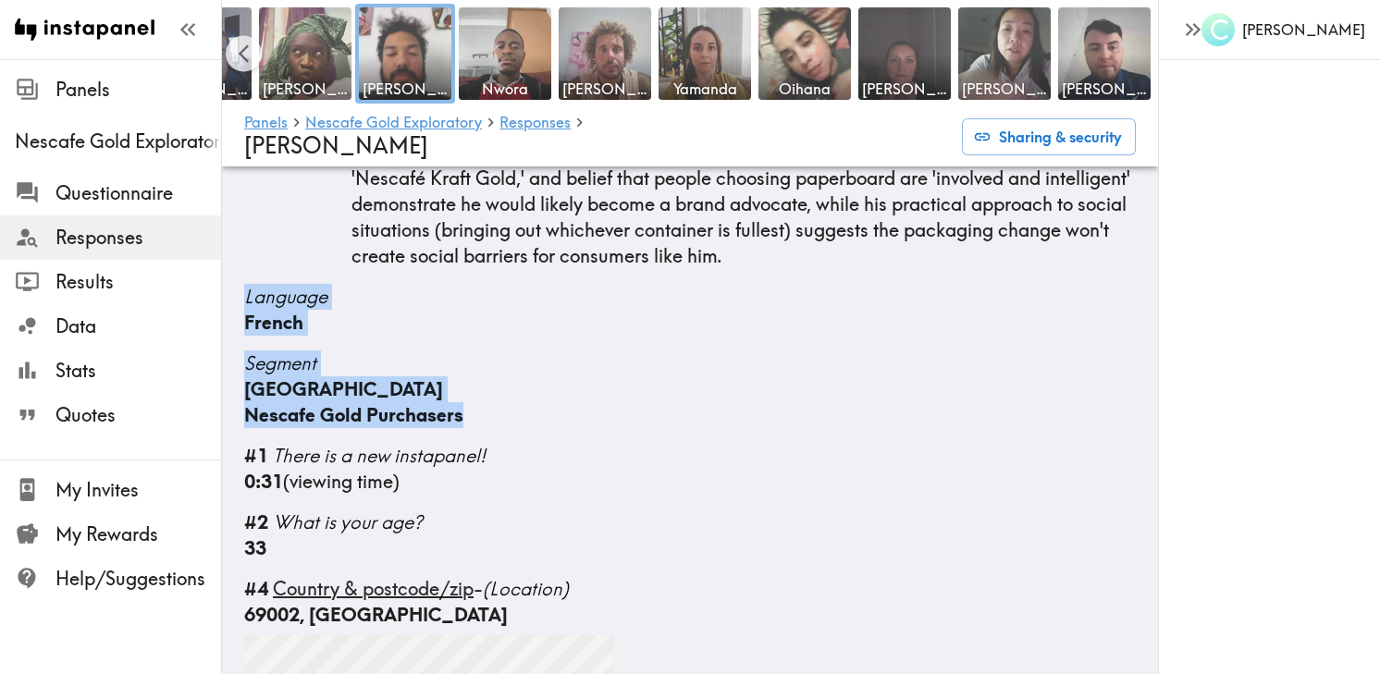
drag, startPoint x: 250, startPoint y: 268, endPoint x: 535, endPoint y: 402, distance: 314.9
copy div "Language French Segment [GEOGRAPHIC_DATA] Nescafe Gold Purchasers"
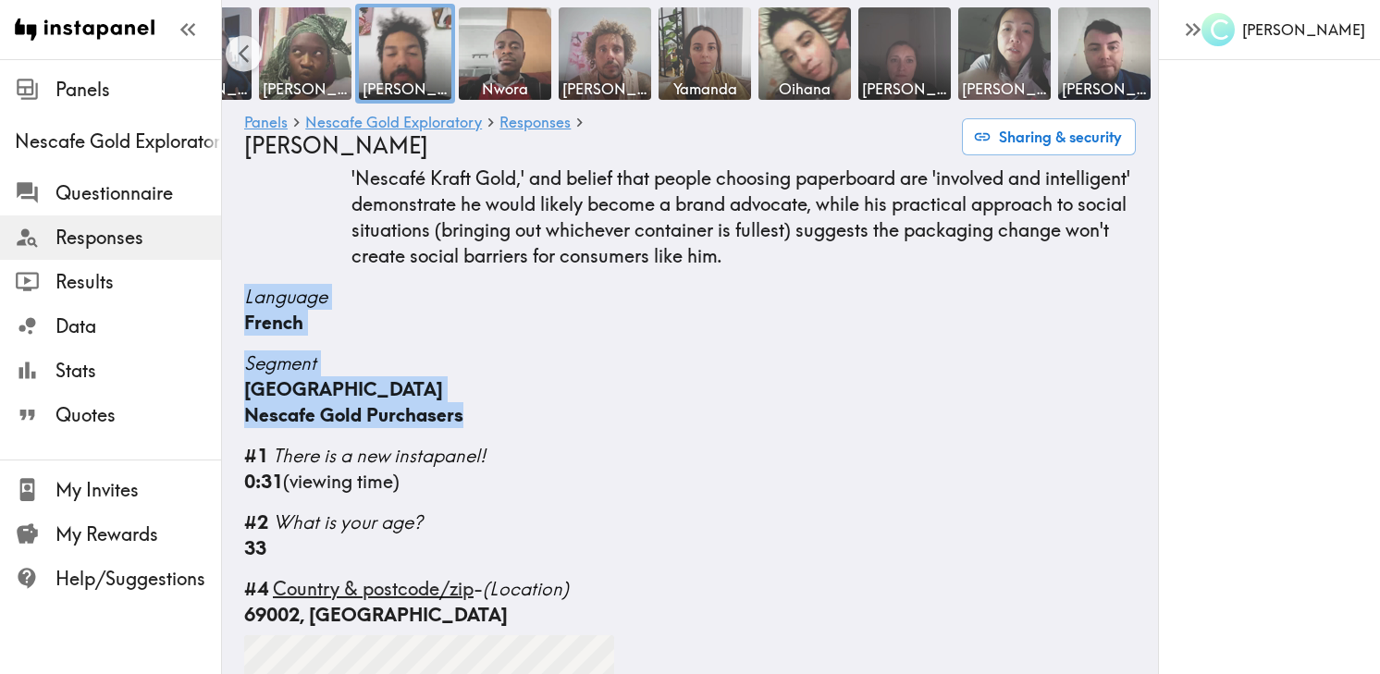
scroll to position [0, 0]
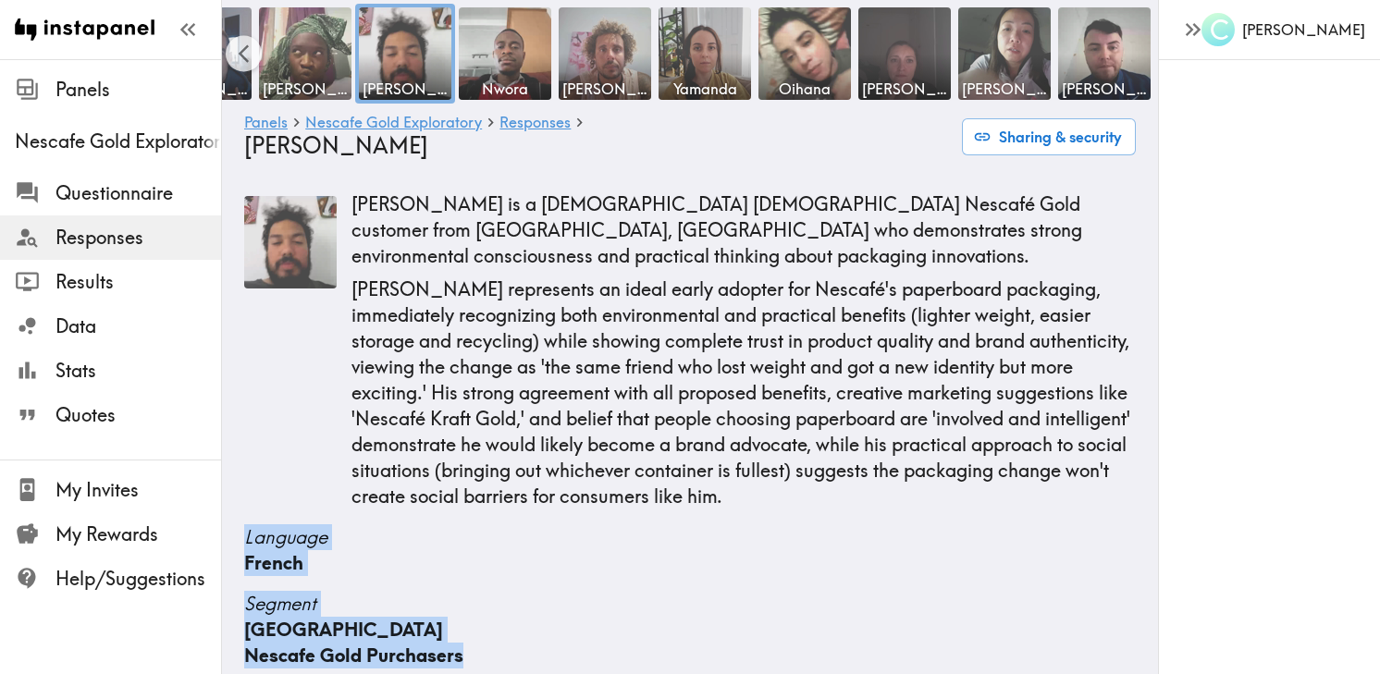
click at [367, 213] on p "[PERSON_NAME] is a [DEMOGRAPHIC_DATA] [DEMOGRAPHIC_DATA] Nescafé Gold customer …" at bounding box center [744, 230] width 784 height 78
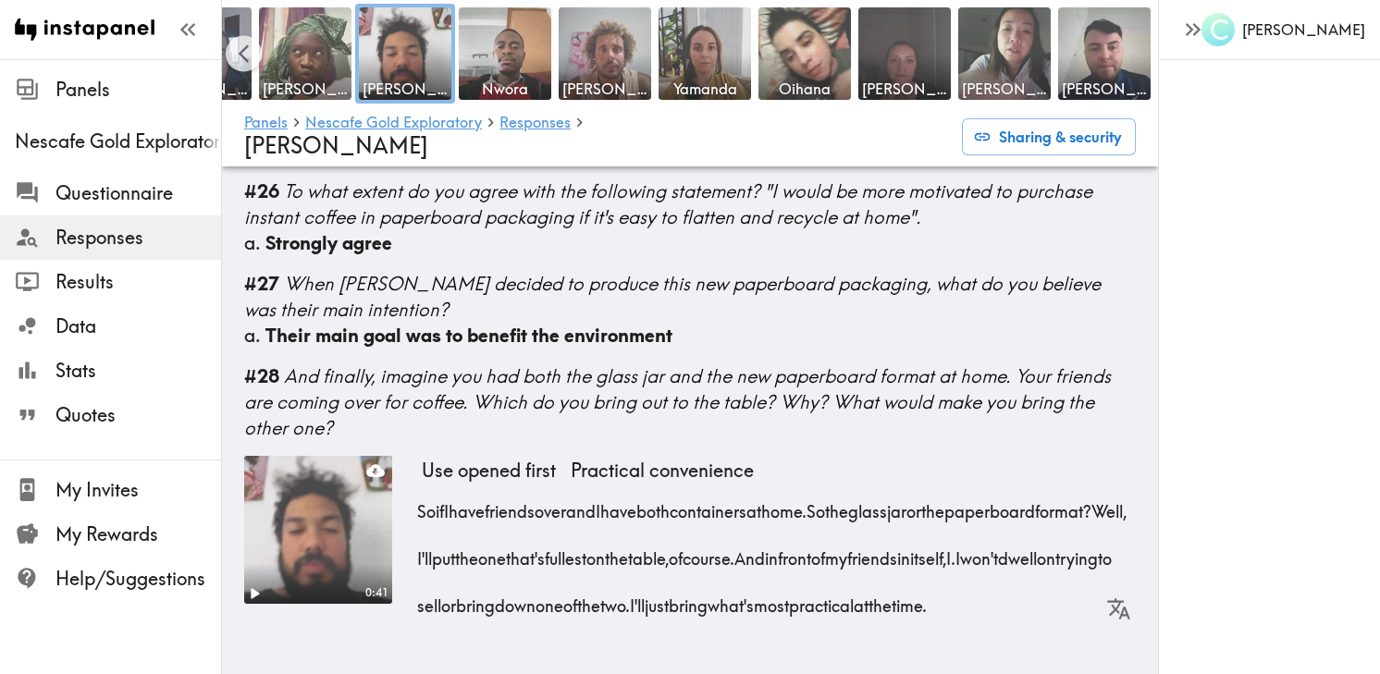
drag, startPoint x: 347, startPoint y: 203, endPoint x: 654, endPoint y: 253, distance: 311.2
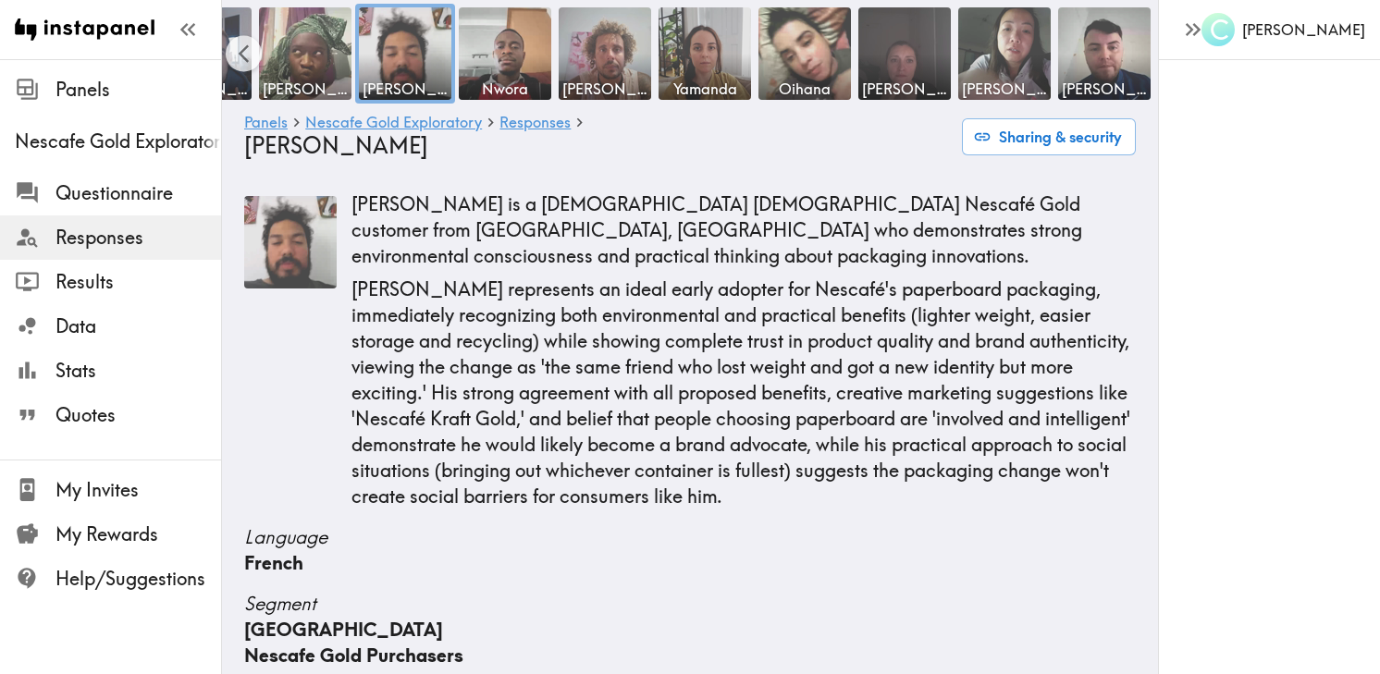
click at [650, 382] on p "[PERSON_NAME] represents an ideal early adopter for Nescafé's paperboard packag…" at bounding box center [744, 393] width 784 height 233
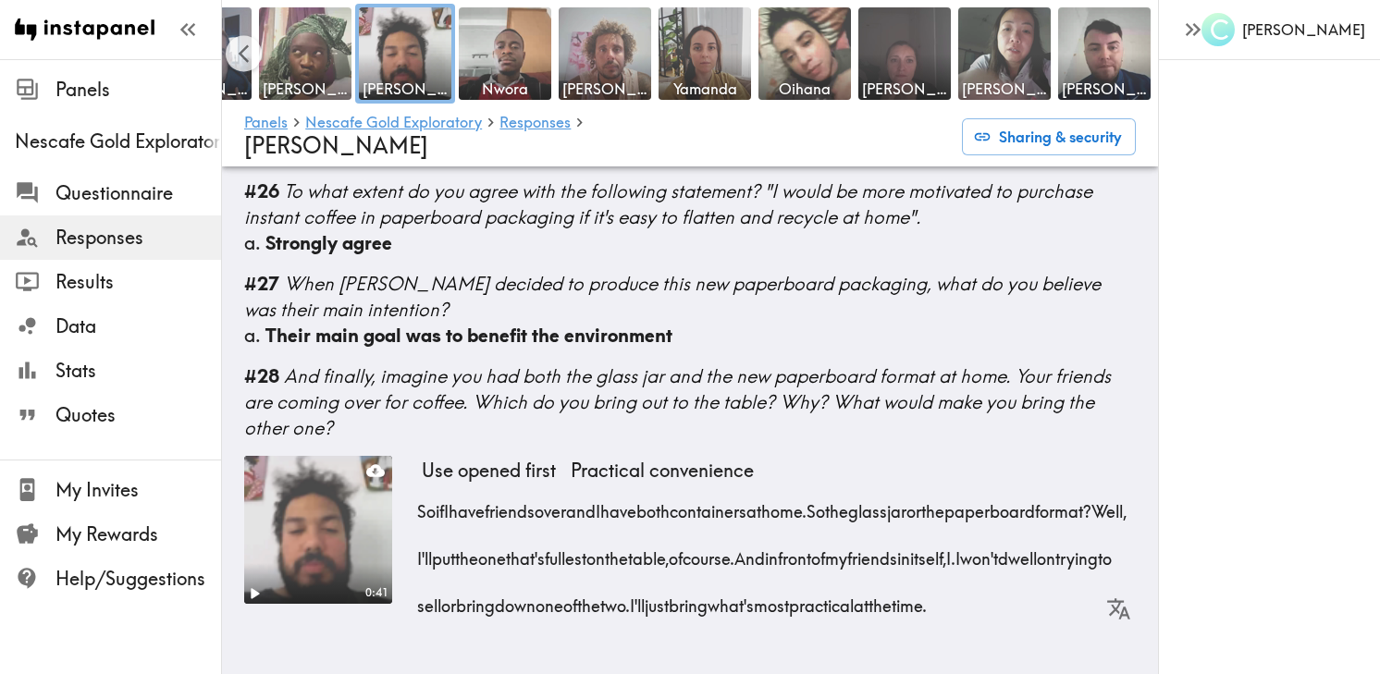
scroll to position [5494, 0]
drag, startPoint x: 238, startPoint y: 414, endPoint x: 791, endPoint y: 760, distance: 652.5
copy div "#80 Loremips dolor sit ametcon ad Elitsed'd eiu temporinci utlaboree - dolo mag…"
click at [522, 79] on span "Nwora" at bounding box center [505, 89] width 85 height 20
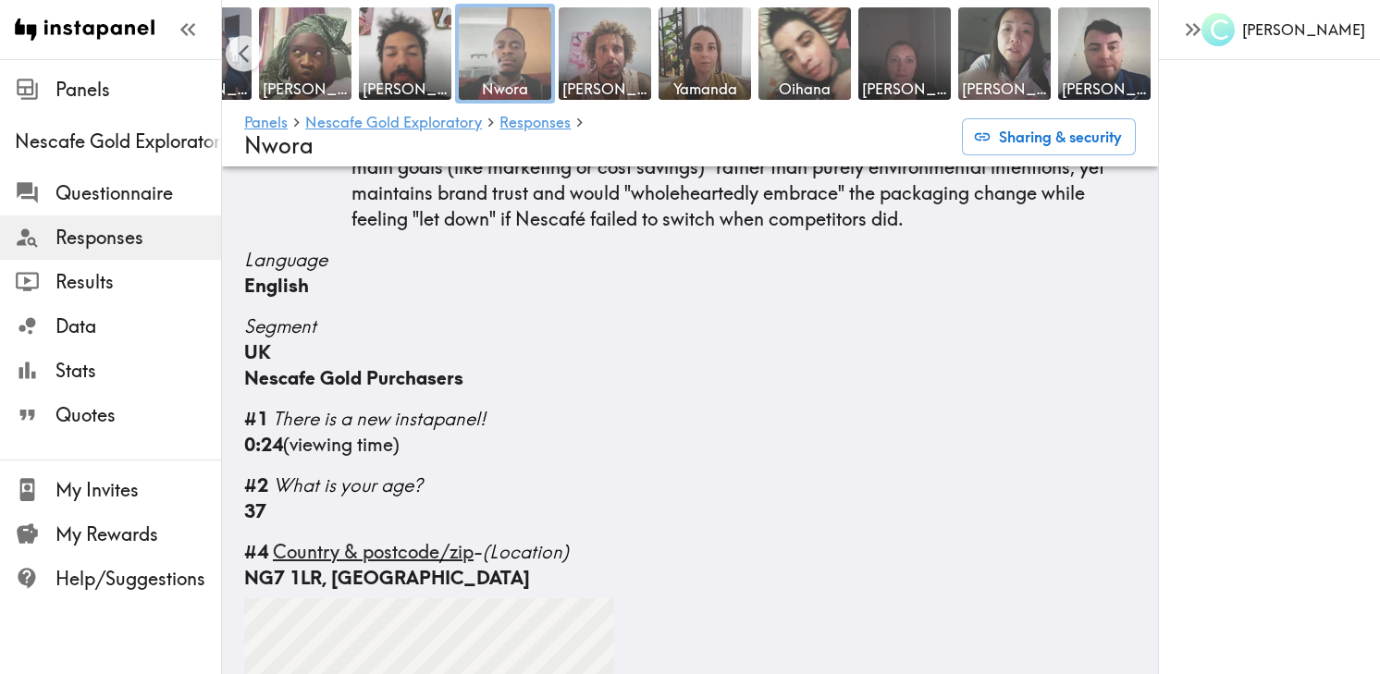
scroll to position [309, 0]
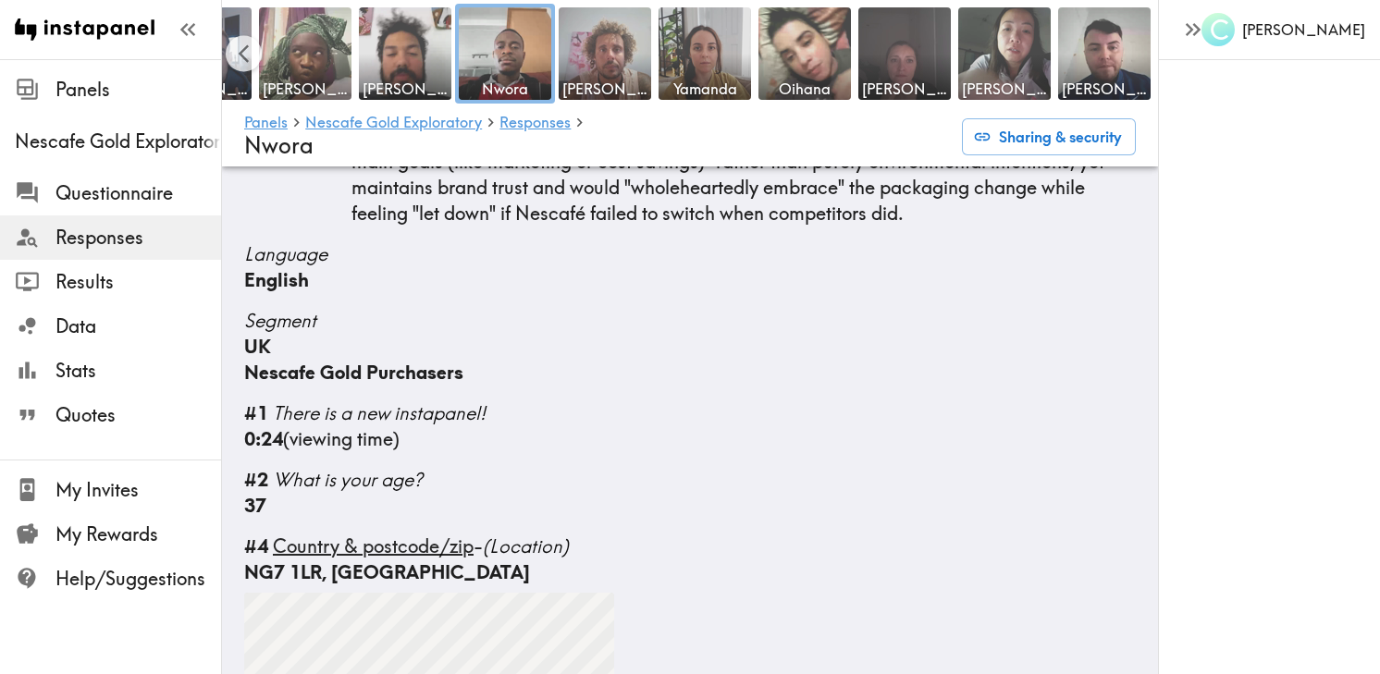
click at [542, 360] on div "Nescafe Gold Purchasers" at bounding box center [690, 373] width 892 height 26
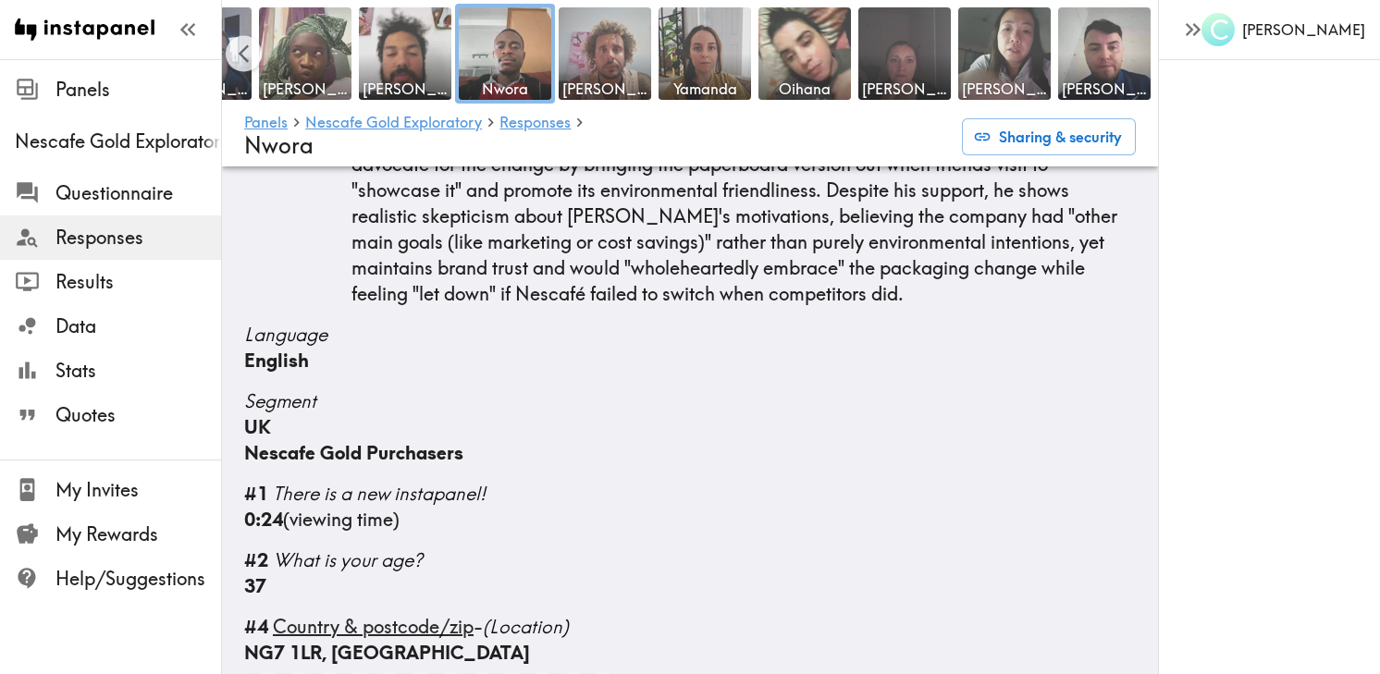
scroll to position [269, 0]
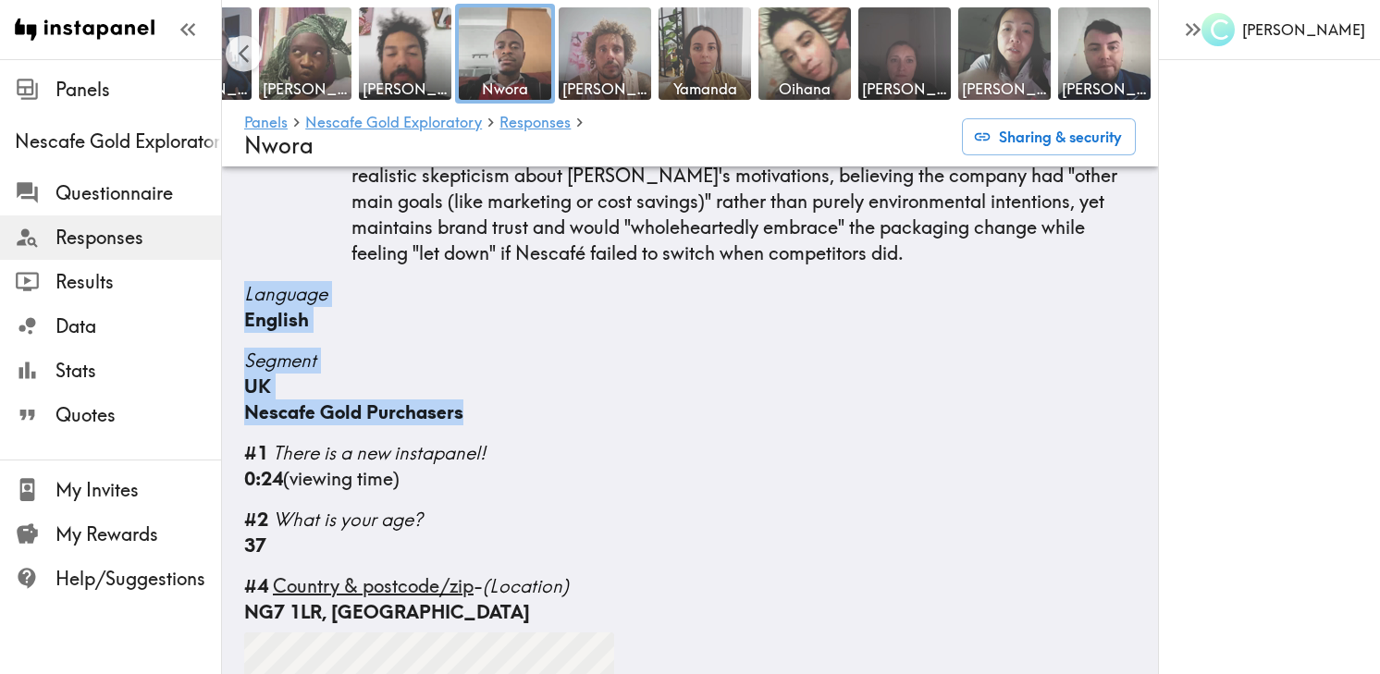
drag, startPoint x: 241, startPoint y: 264, endPoint x: 610, endPoint y: 388, distance: 388.5
copy div "Language English Segment UK Nescafe Gold Purchasers"
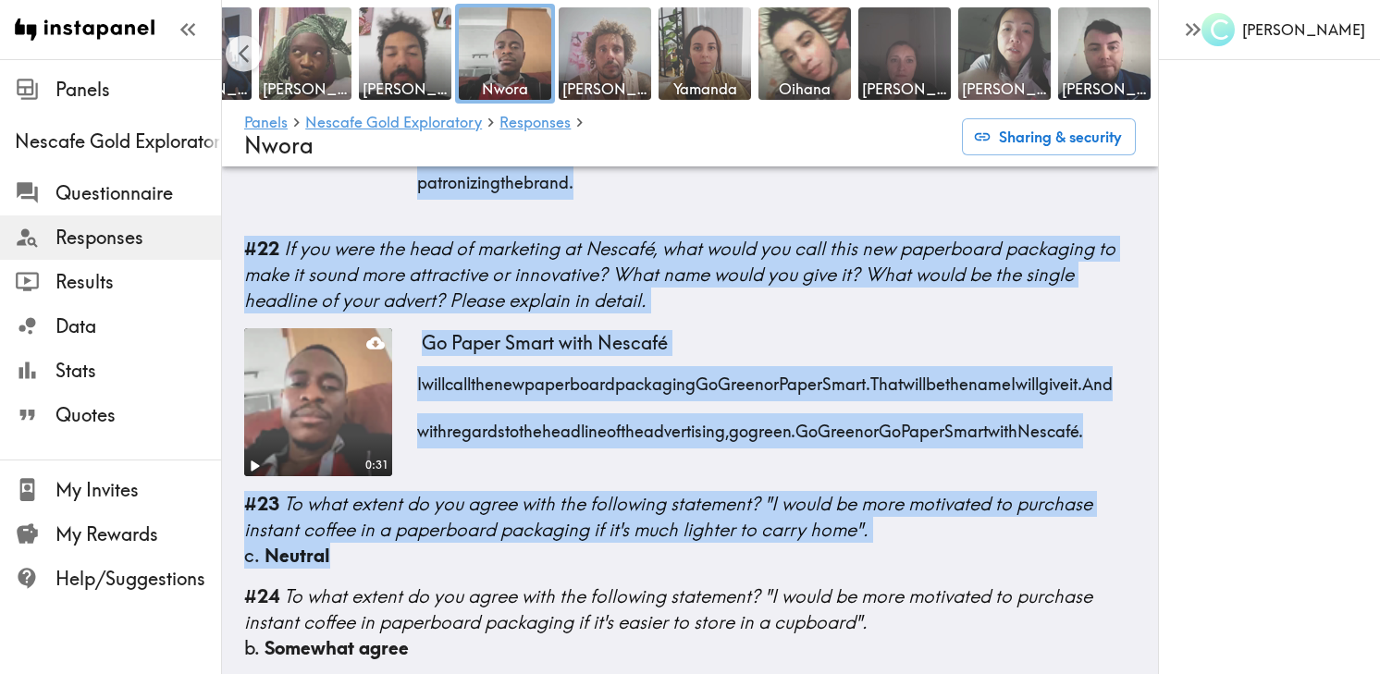
scroll to position [5264, 0]
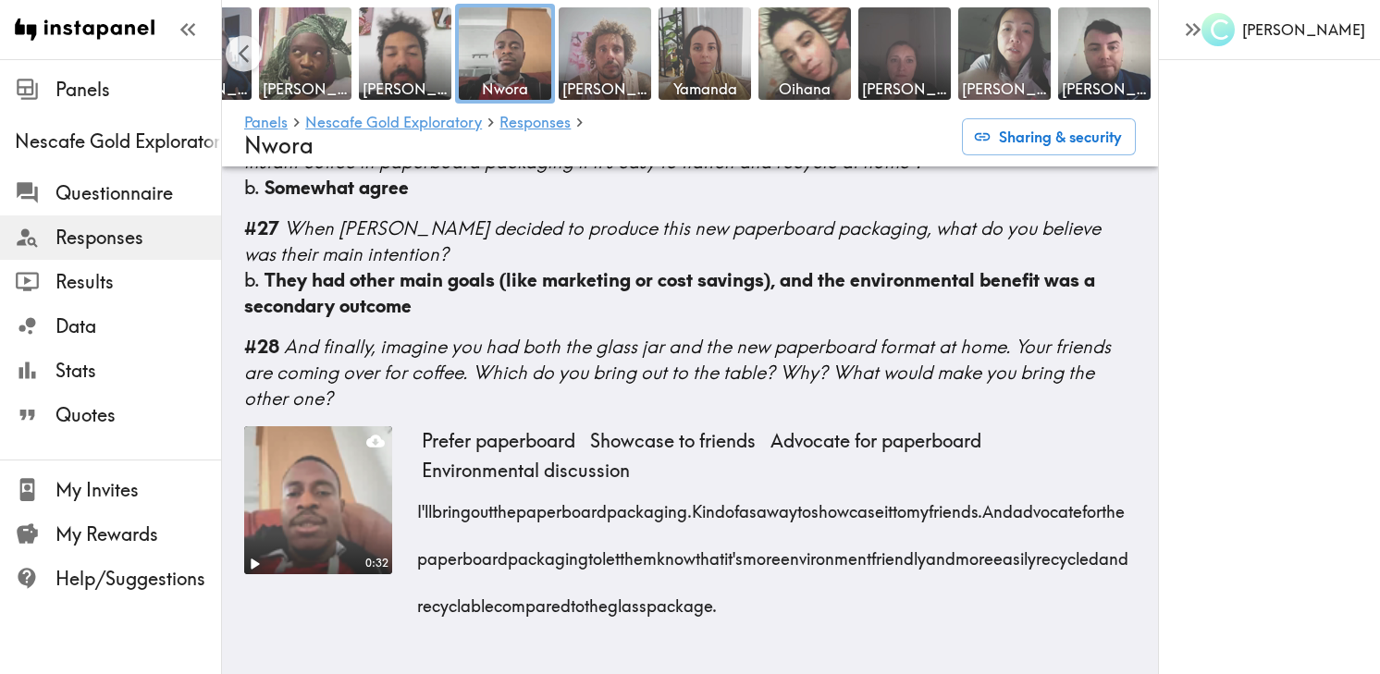
drag, startPoint x: 242, startPoint y: 322, endPoint x: 696, endPoint y: 760, distance: 630.6
copy div "#34 Loremips dolor sit ametcon ad Elitsed'd eiu temporinci utlaboree - dolo mag…"
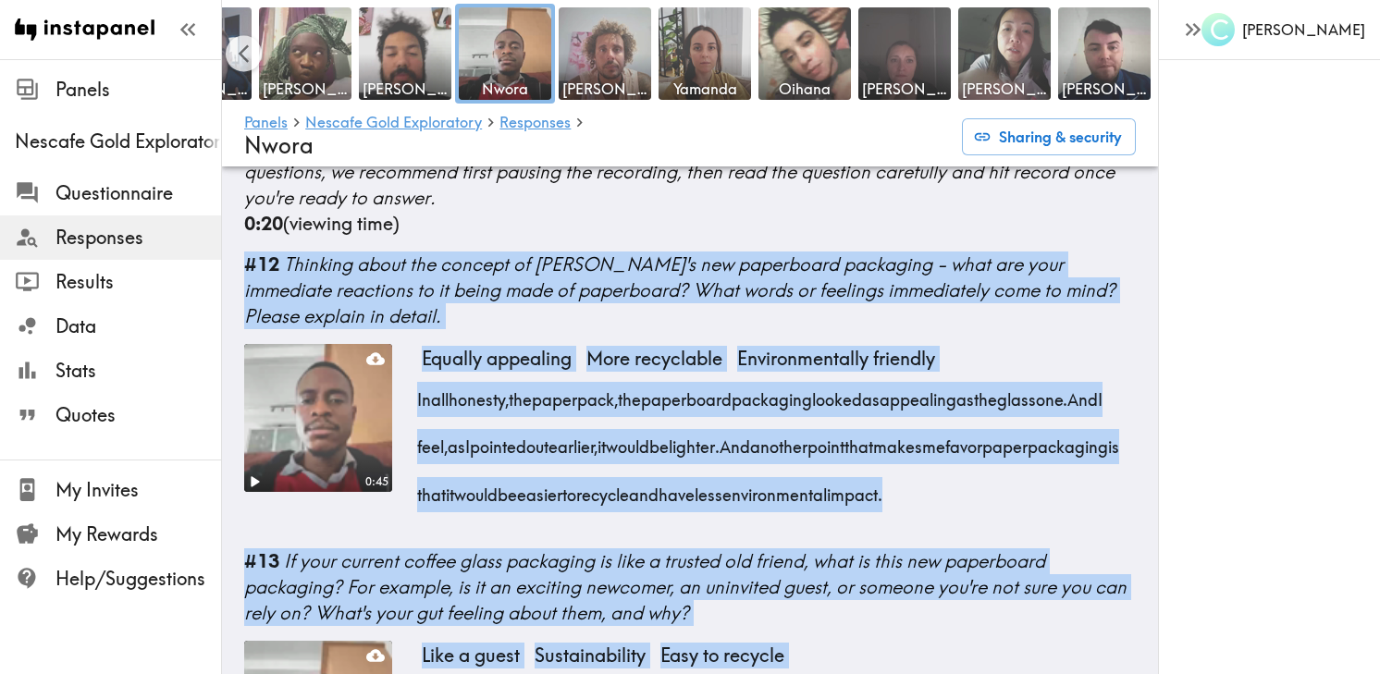
scroll to position [589, 0]
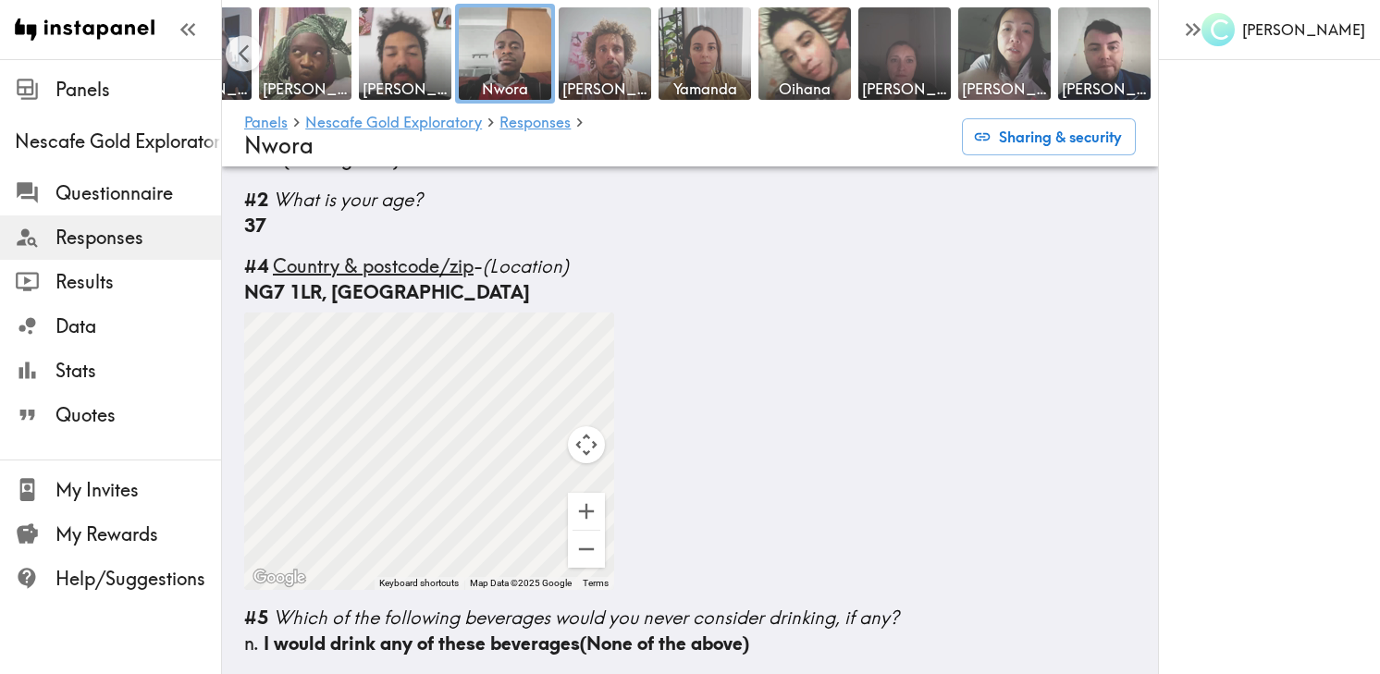
click at [738, 302] on div "NG7 1LR, [GEOGRAPHIC_DATA] ← Move left → Move right ↑ Move up ↓ Move down + Zoo…" at bounding box center [690, 434] width 892 height 311
click at [623, 69] on img at bounding box center [605, 54] width 97 height 97
